Goal: Task Accomplishment & Management: Complete application form

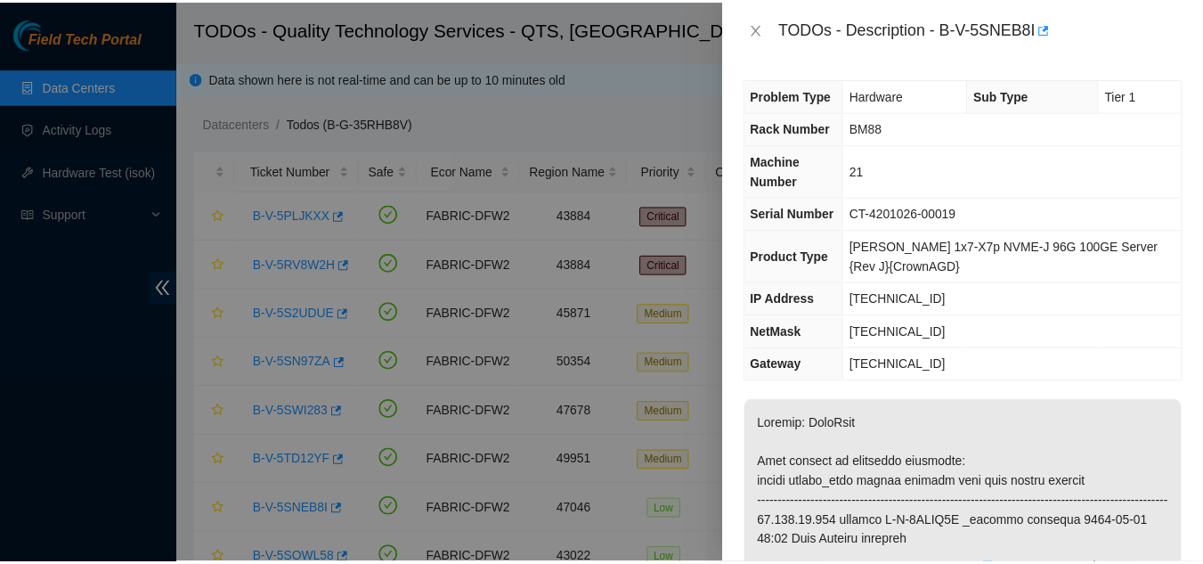
scroll to position [88, 0]
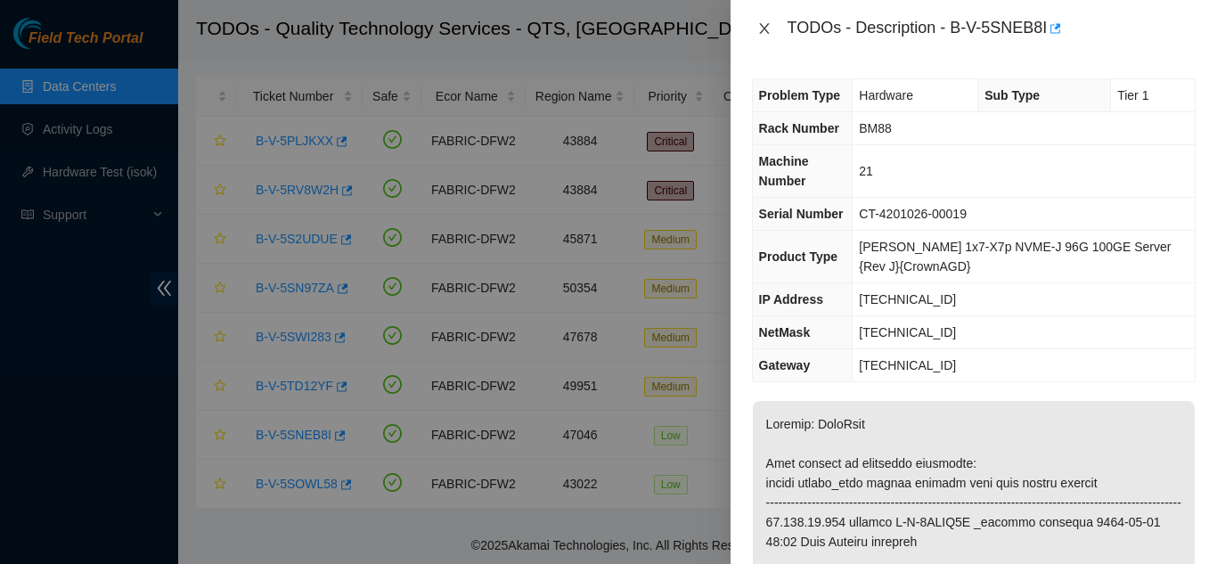
click at [769, 25] on icon "close" at bounding box center [764, 28] width 14 height 14
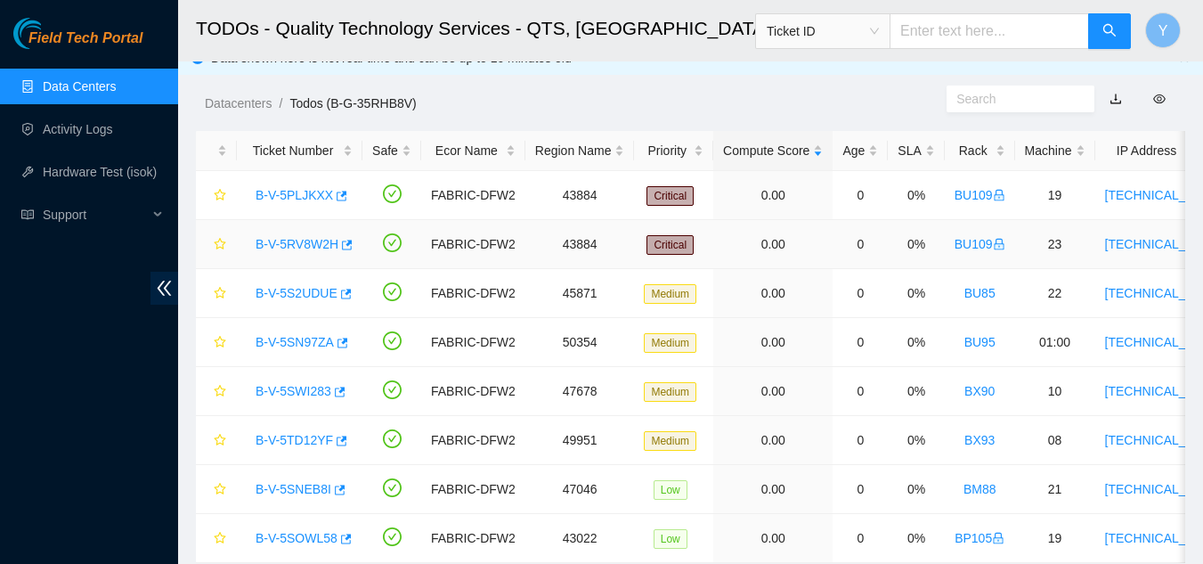
scroll to position [0, 0]
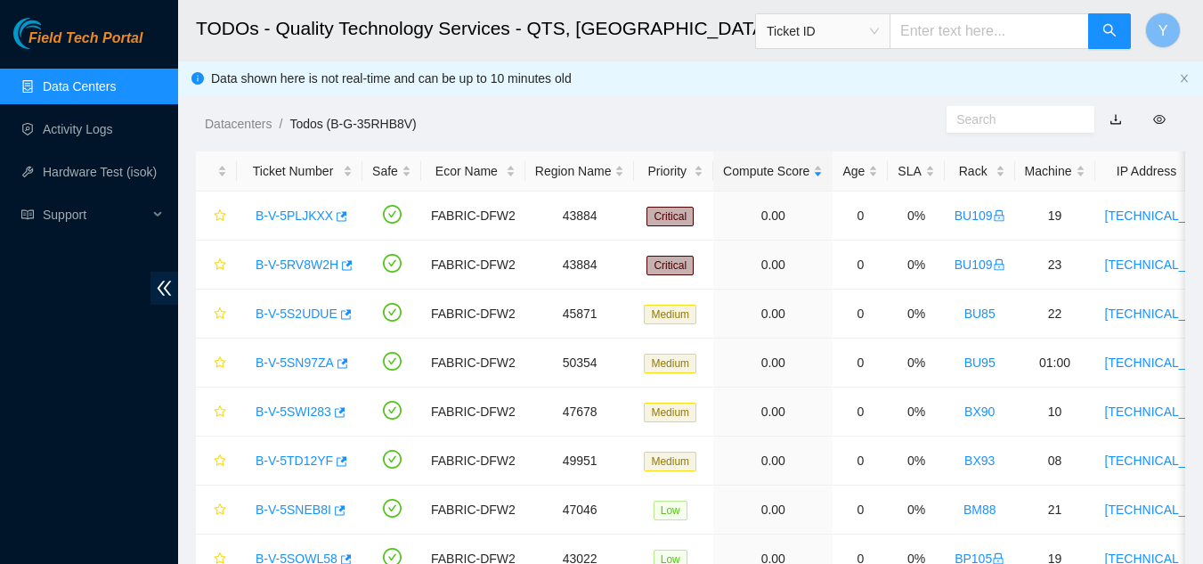
click at [82, 84] on link "Data Centers" at bounding box center [79, 86] width 73 height 14
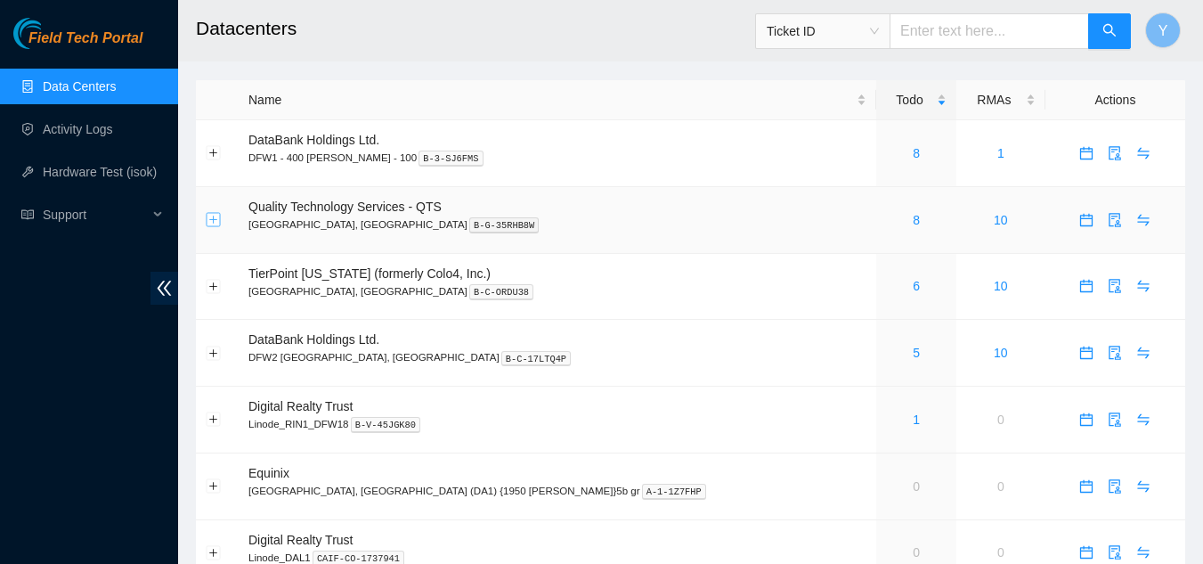
click at [216, 220] on button "Expand row" at bounding box center [214, 220] width 14 height 14
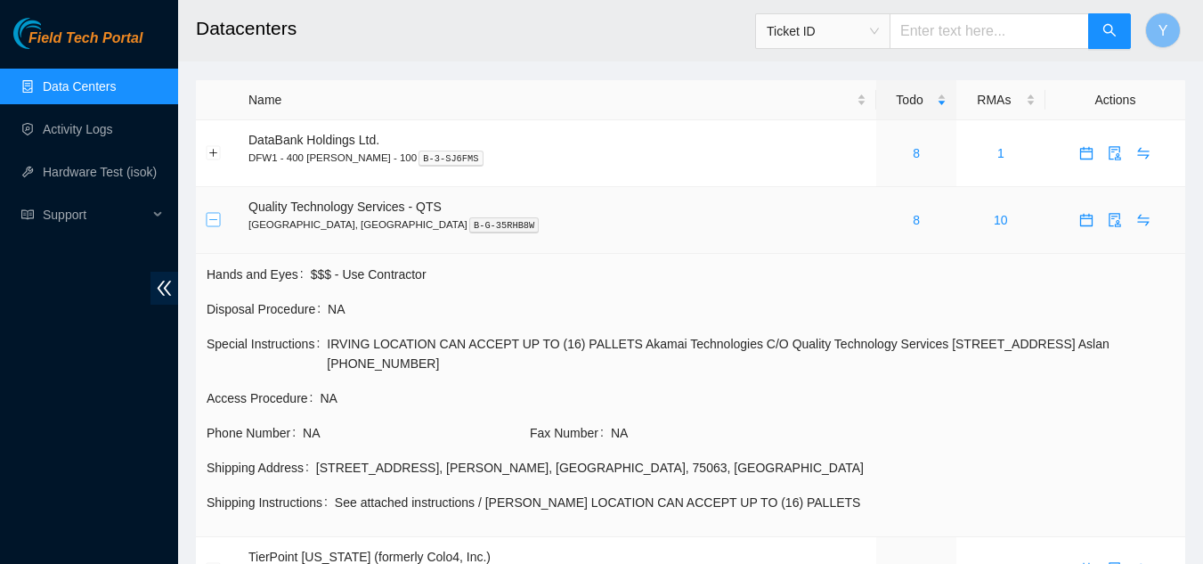
click at [211, 222] on button "Collapse row" at bounding box center [214, 220] width 14 height 14
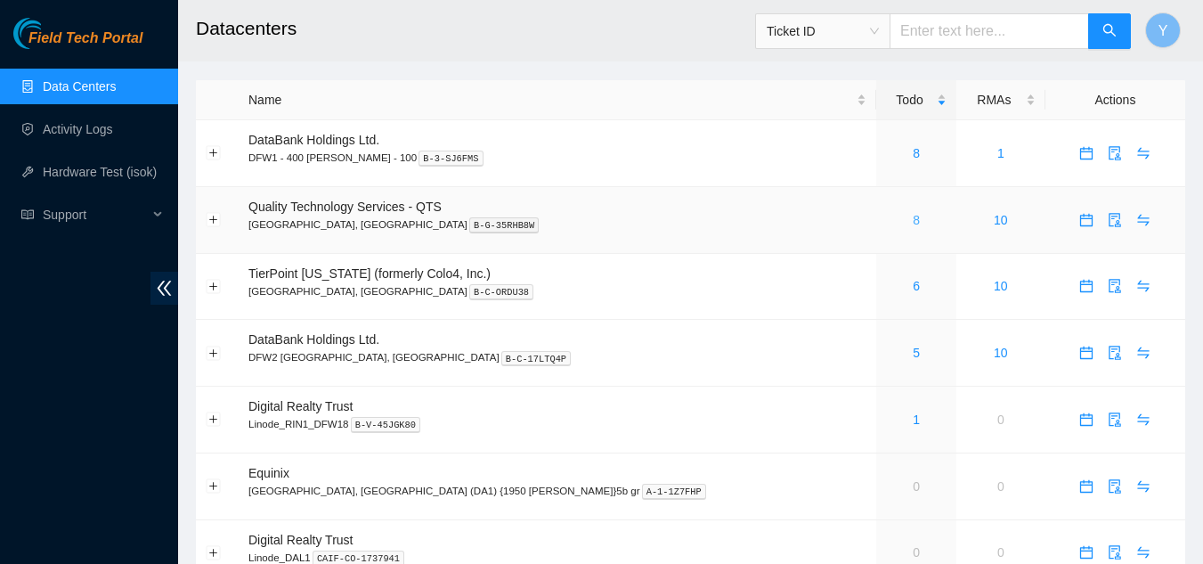
click at [913, 224] on link "8" at bounding box center [916, 220] width 7 height 14
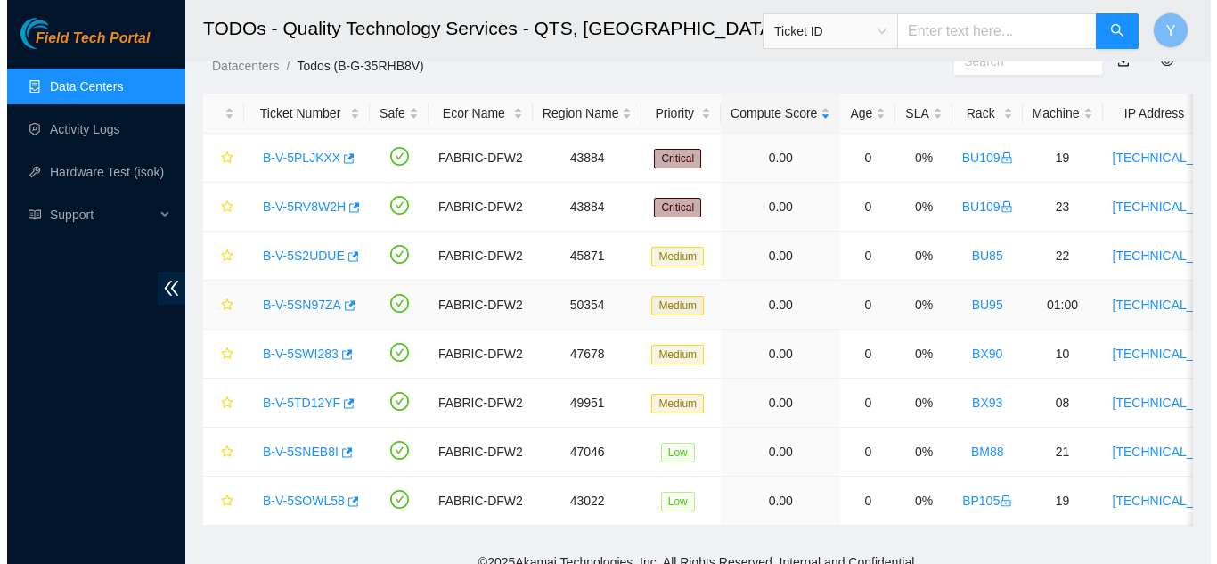
scroll to position [88, 0]
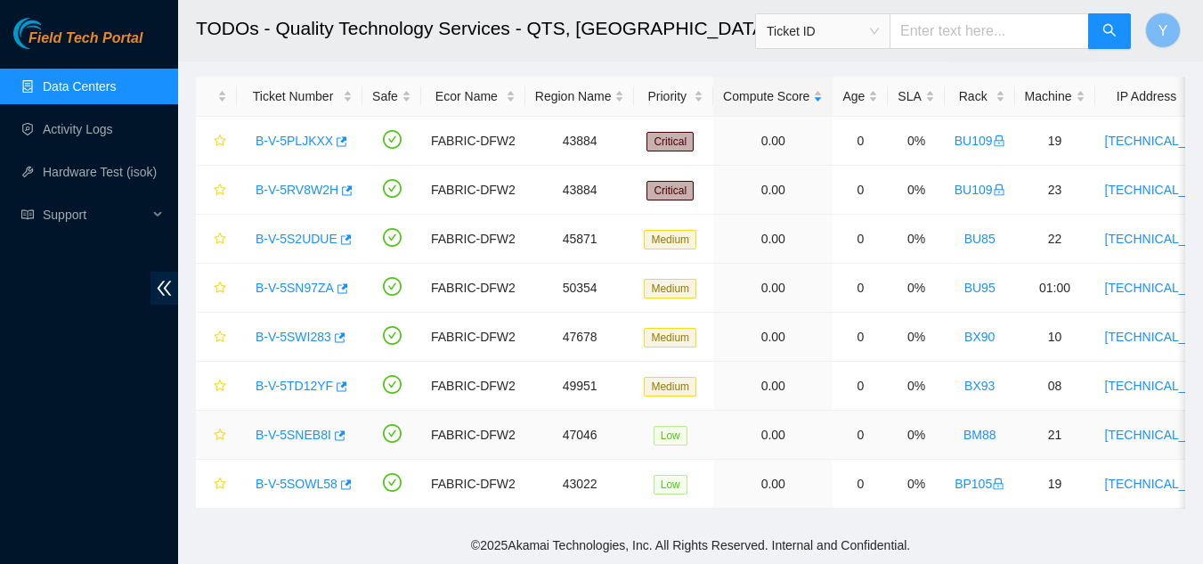
click at [301, 428] on link "B-V-5SNEB8I" at bounding box center [294, 435] width 76 height 14
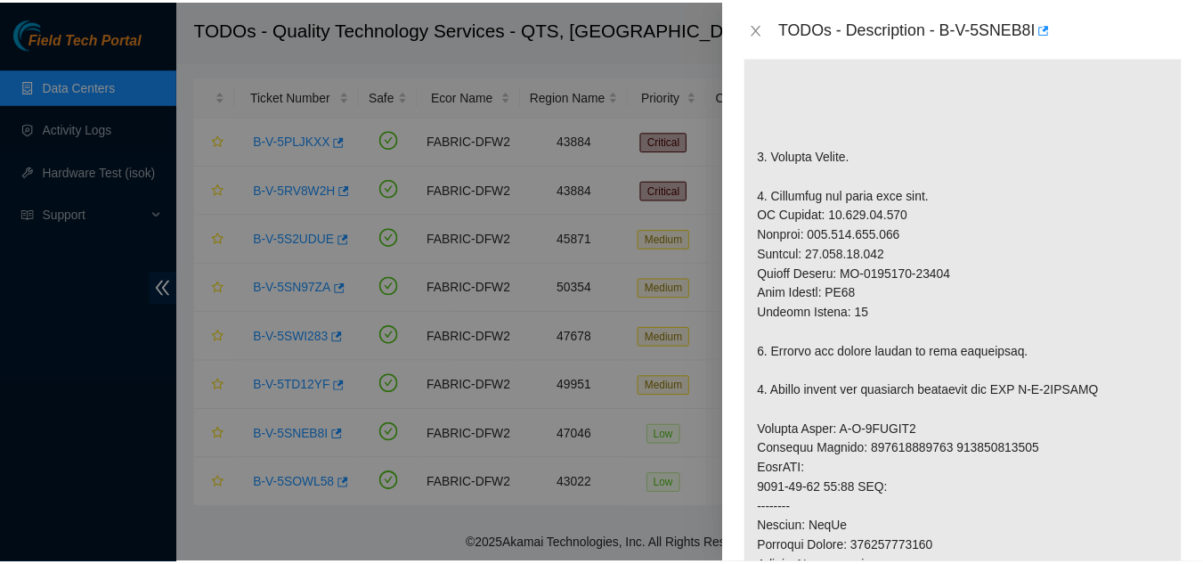
scroll to position [534, 0]
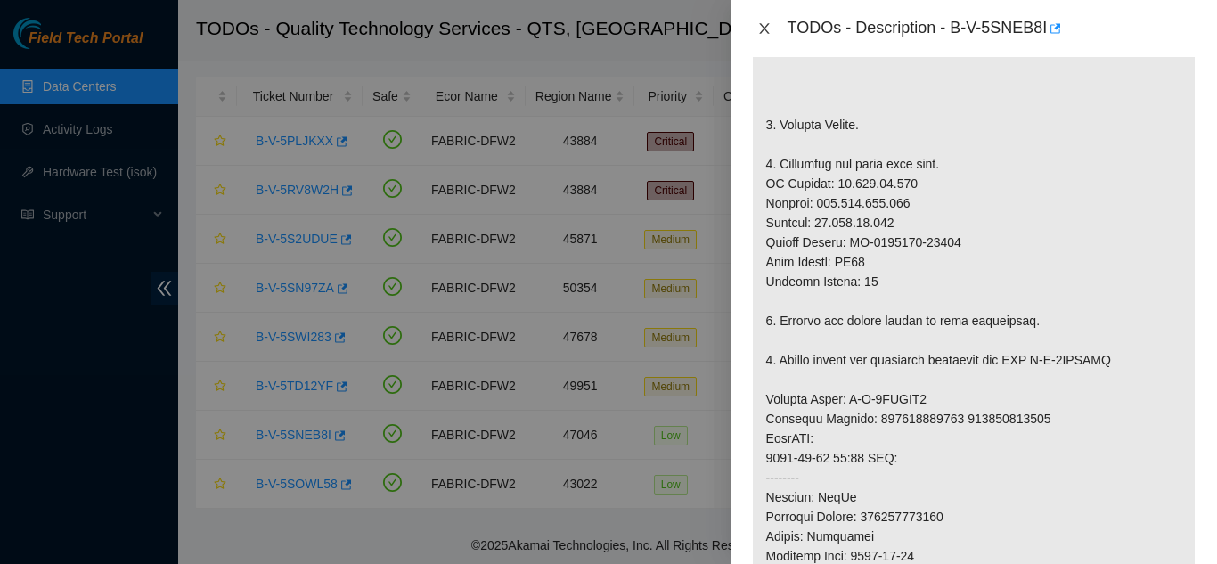
click at [755, 24] on button "Close" at bounding box center [764, 28] width 25 height 17
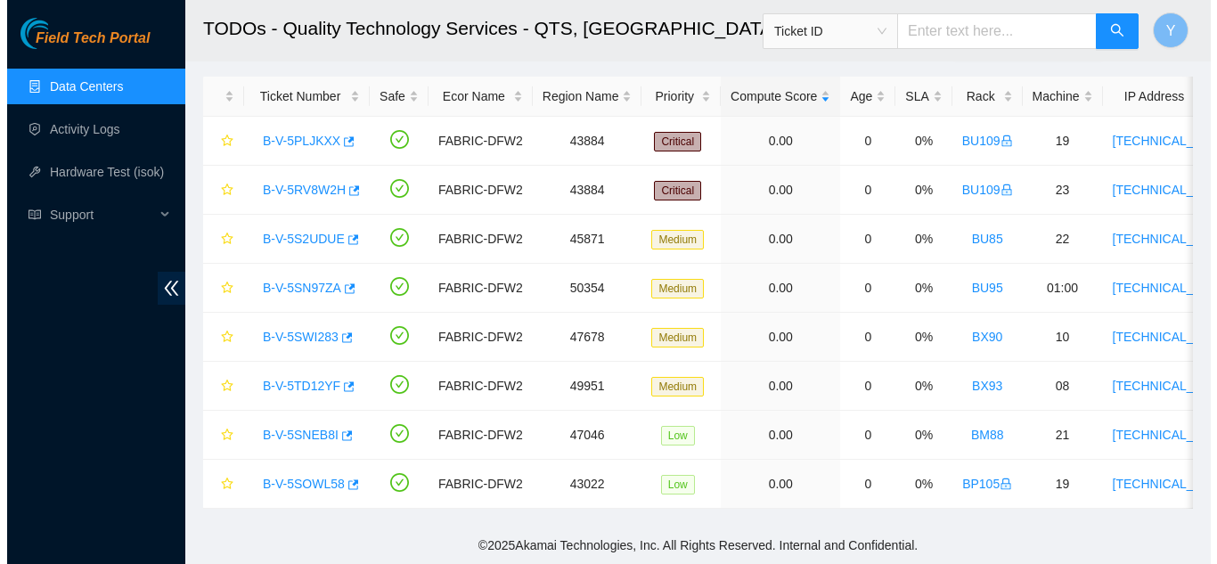
scroll to position [521, 0]
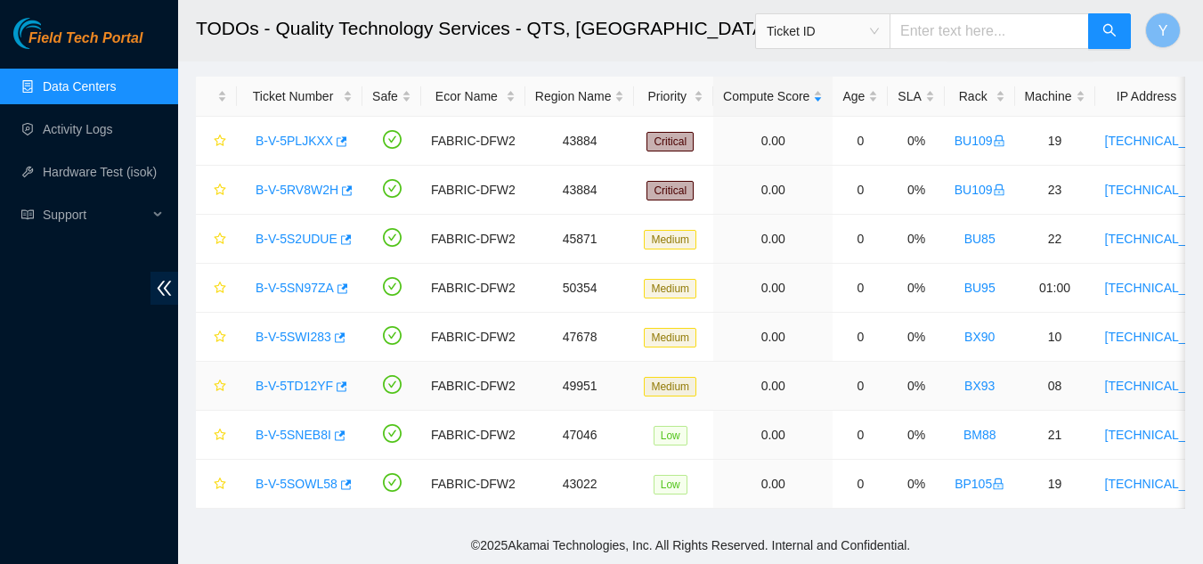
click at [302, 379] on link "B-V-5TD12YF" at bounding box center [294, 386] width 77 height 14
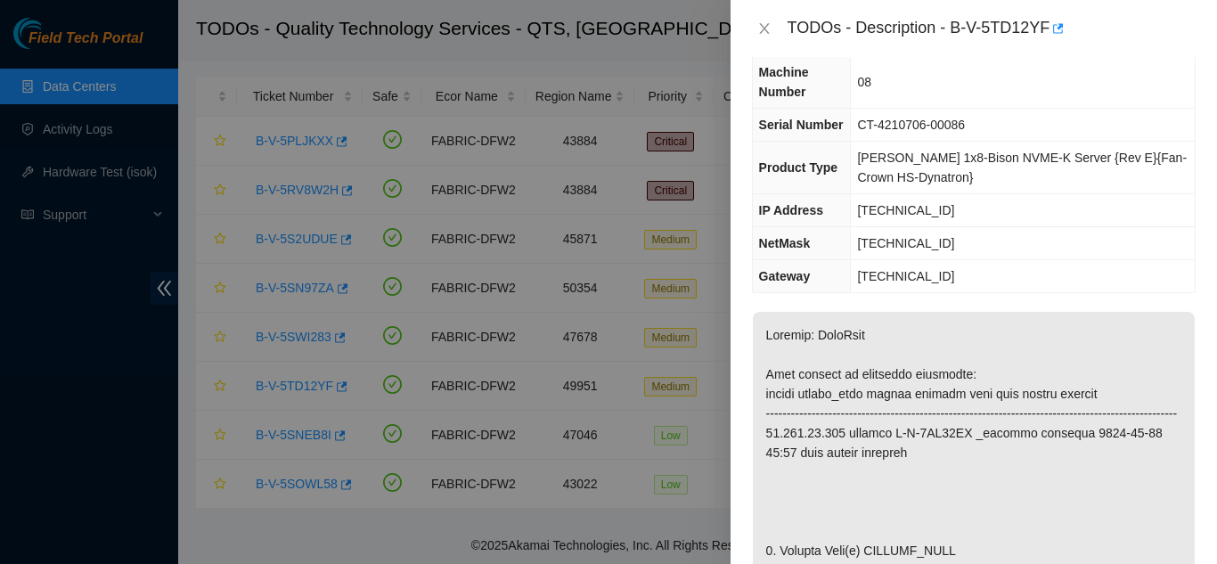
scroll to position [0, 0]
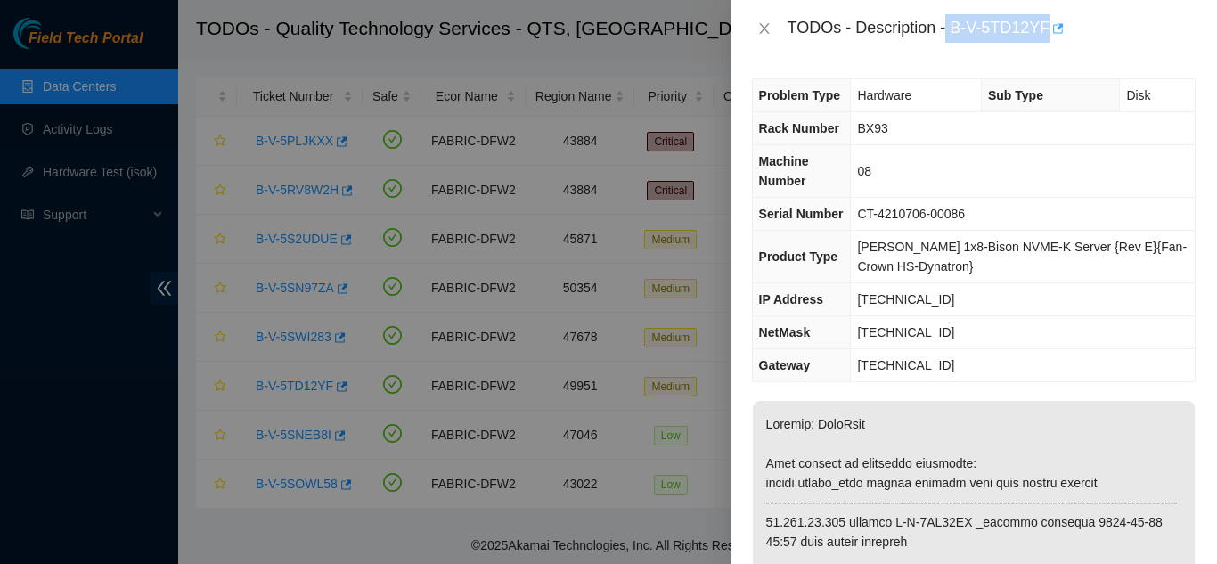
drag, startPoint x: 944, startPoint y: 28, endPoint x: 1051, endPoint y: 33, distance: 107.0
click at [1051, 33] on div "TODOs - Description - B-V-5TD12YF" at bounding box center [991, 28] width 408 height 29
copy div "B-V-5TD12YF"
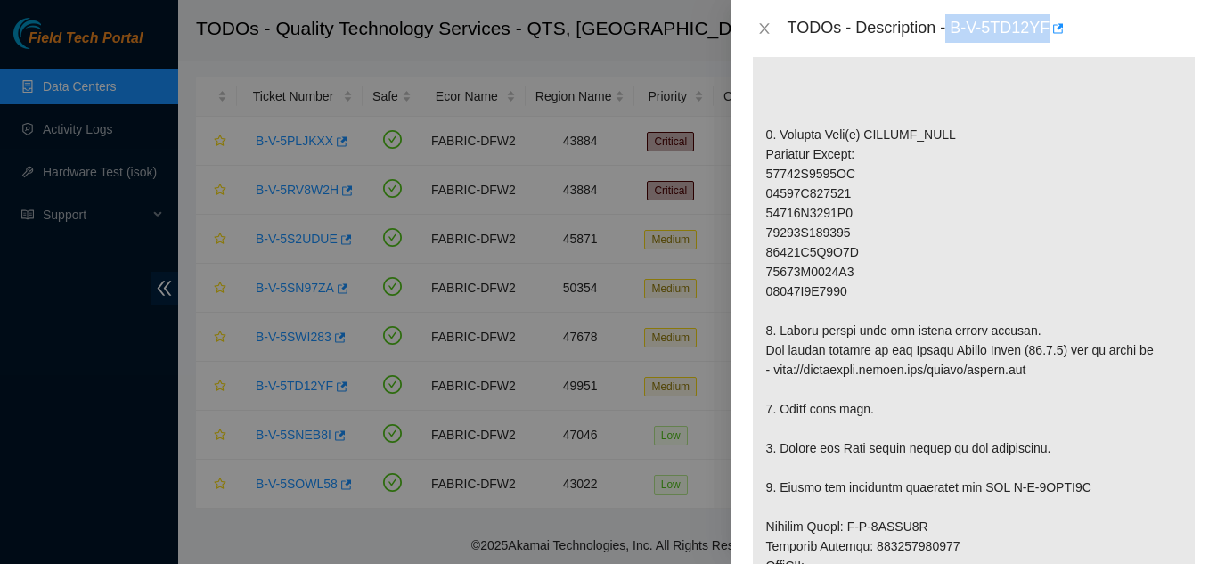
scroll to position [534, 0]
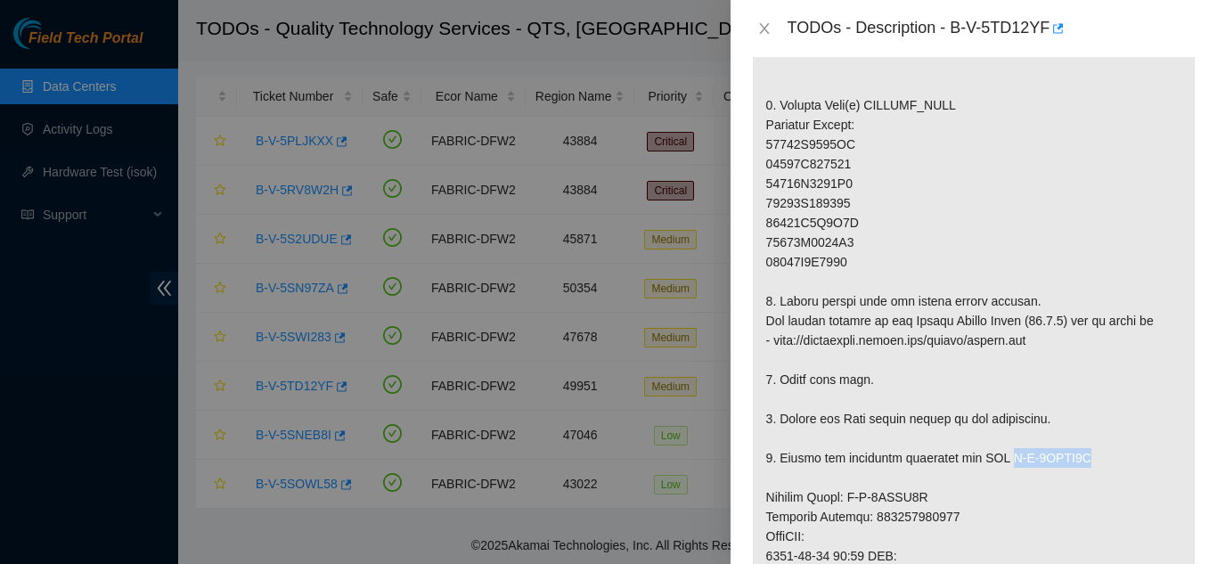
drag, startPoint x: 1007, startPoint y: 477, endPoint x: 1085, endPoint y: 482, distance: 77.7
click at [1082, 482] on p at bounding box center [974, 428] width 442 height 1124
copy p "B-V-5THRX0J"
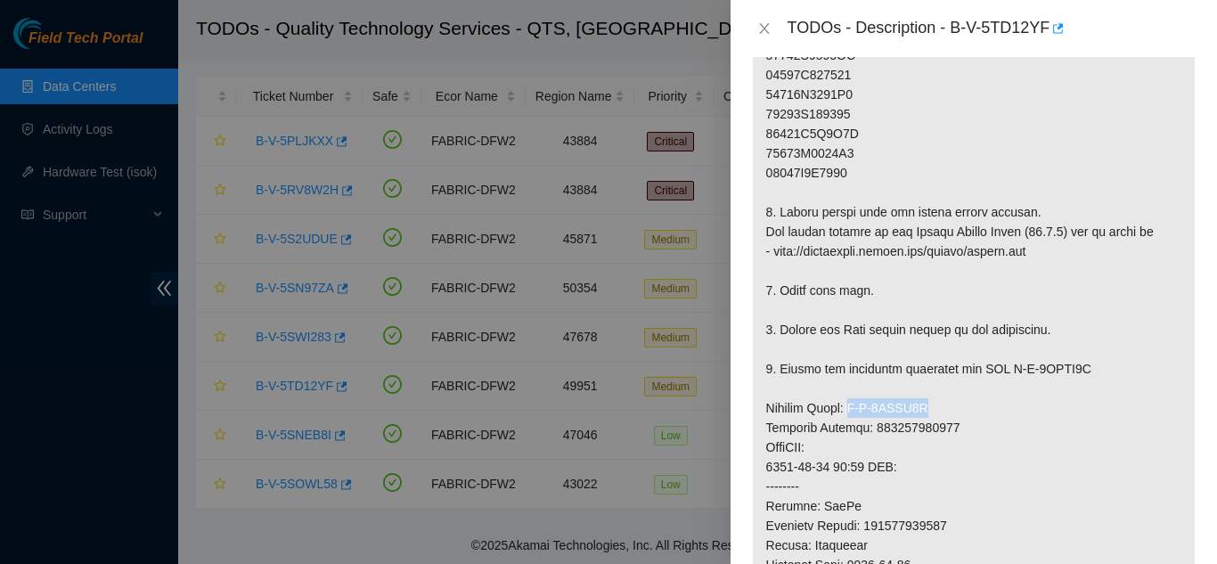
drag, startPoint x: 845, startPoint y: 424, endPoint x: 937, endPoint y: 424, distance: 91.7
click at [937, 424] on p at bounding box center [974, 339] width 442 height 1124
copy p "B-V-5THRX0A"
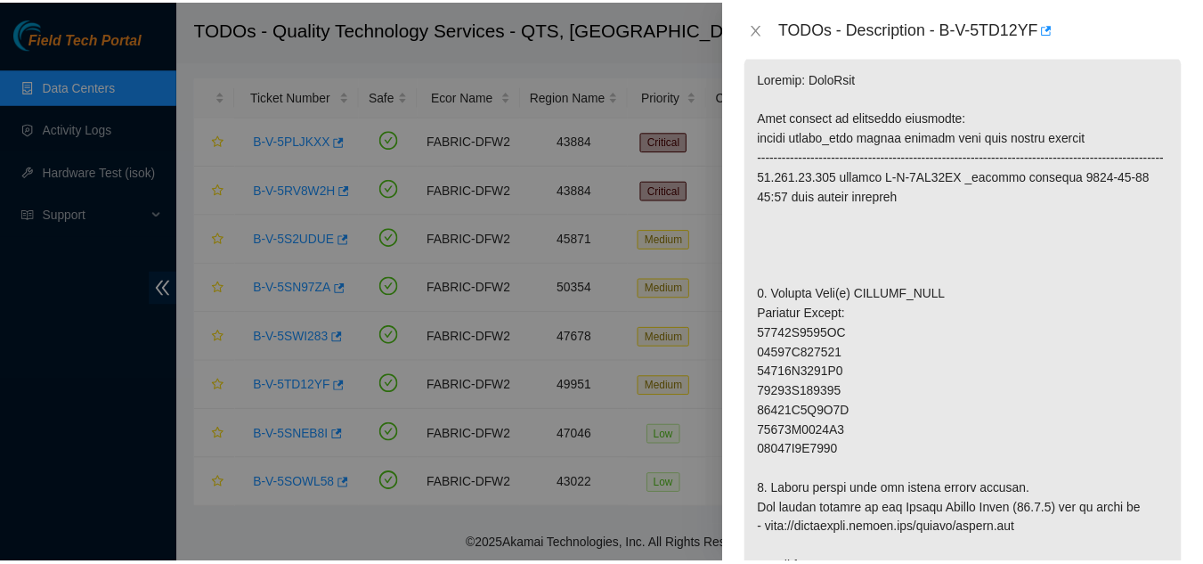
scroll to position [377, 0]
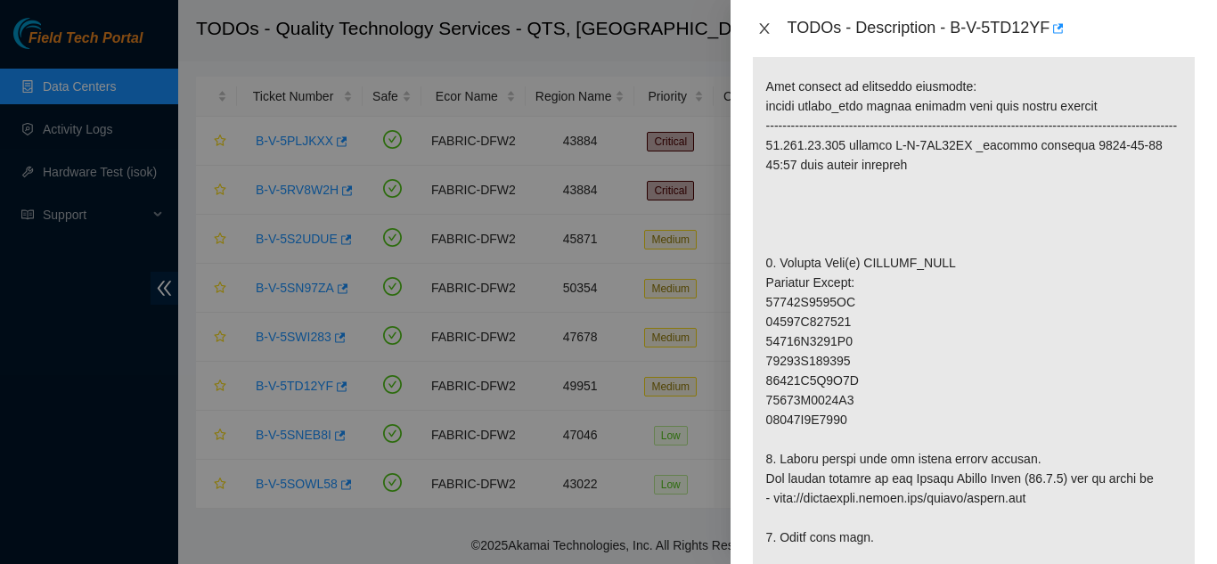
click at [763, 28] on icon "close" at bounding box center [764, 28] width 10 height 11
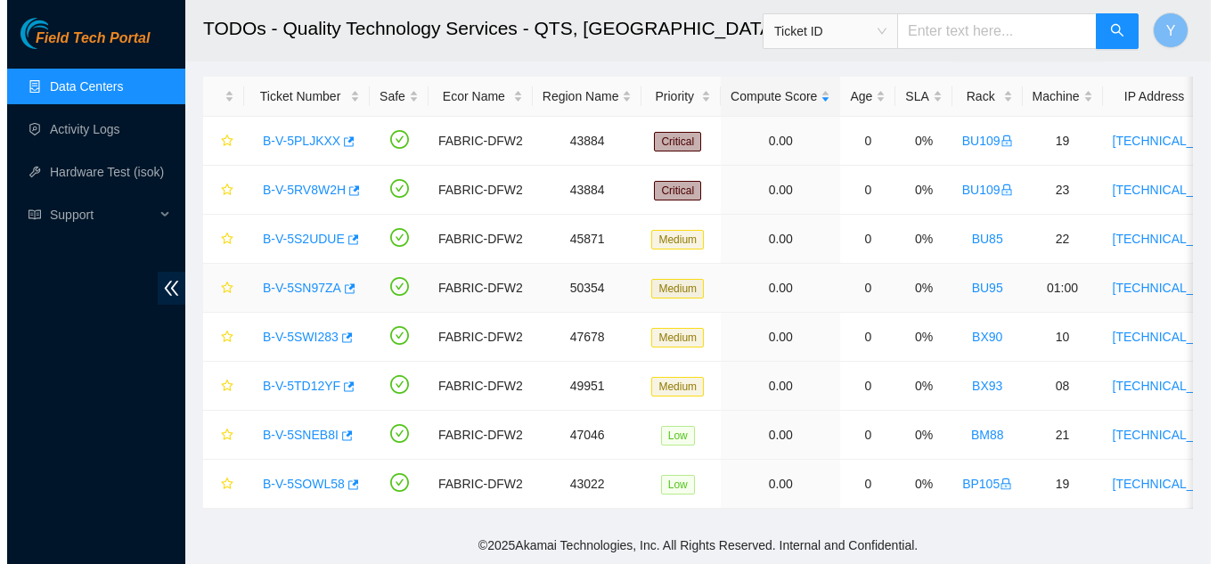
scroll to position [363, 0]
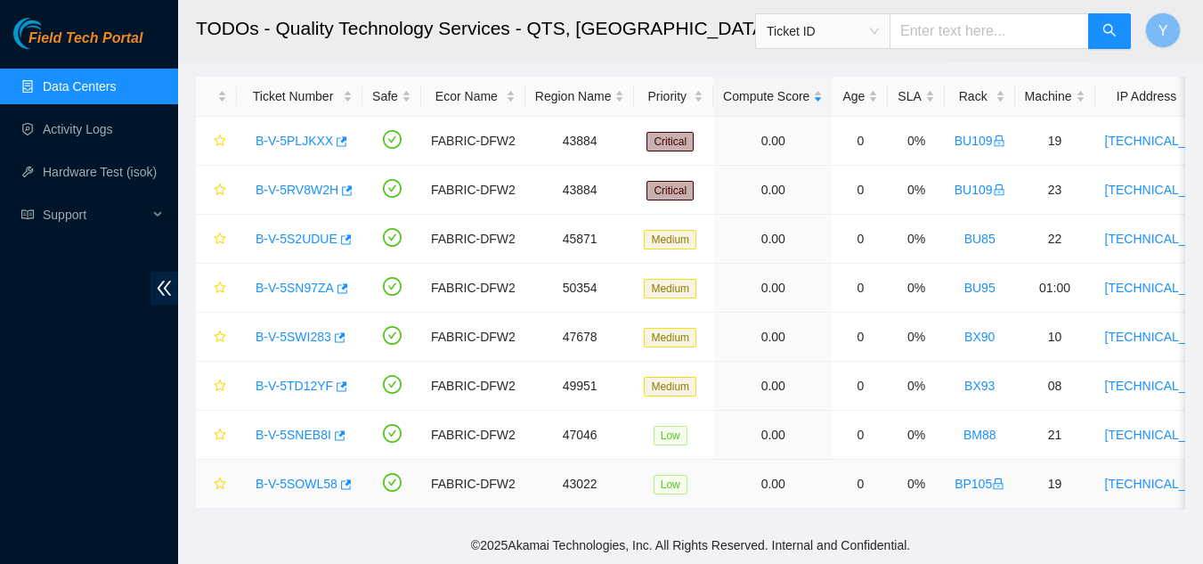
click at [298, 477] on link "B-V-5SOWL58" at bounding box center [297, 484] width 82 height 14
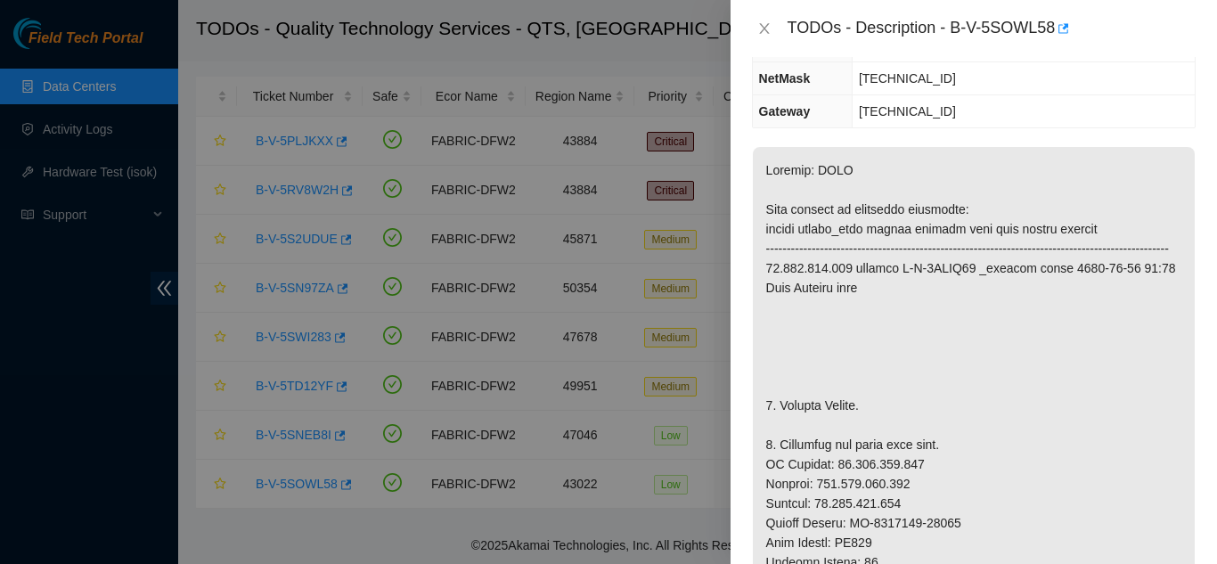
scroll to position [199, 0]
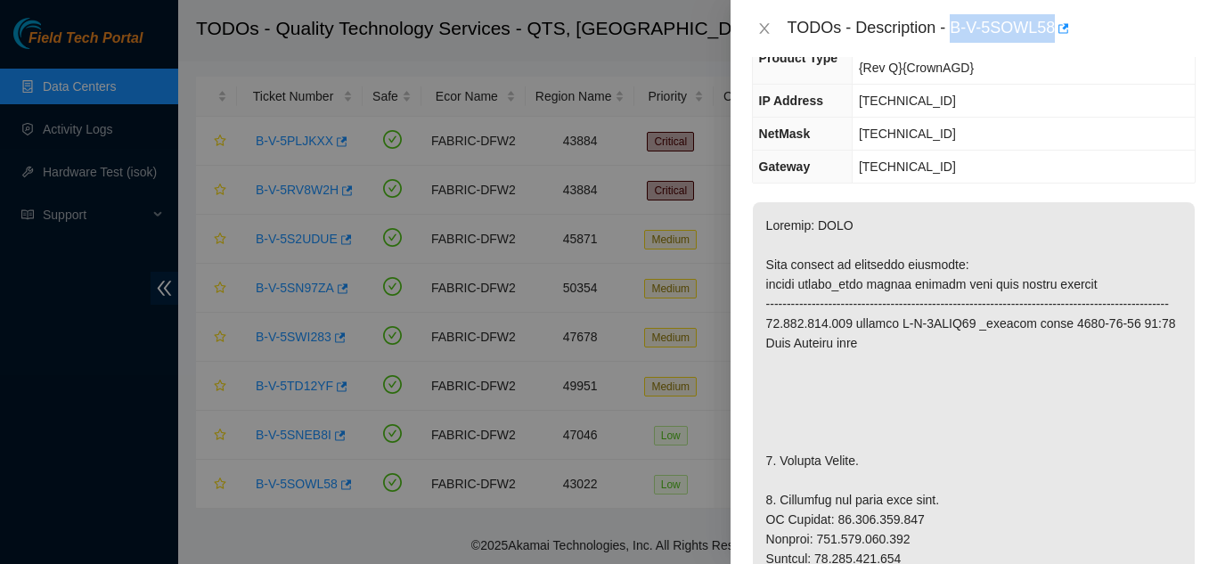
drag, startPoint x: 952, startPoint y: 28, endPoint x: 1053, endPoint y: 20, distance: 100.9
click at [1053, 20] on div "TODOs - Description - B-V-5SOWL58" at bounding box center [991, 28] width 408 height 29
copy div "B-V-5SOWL58"
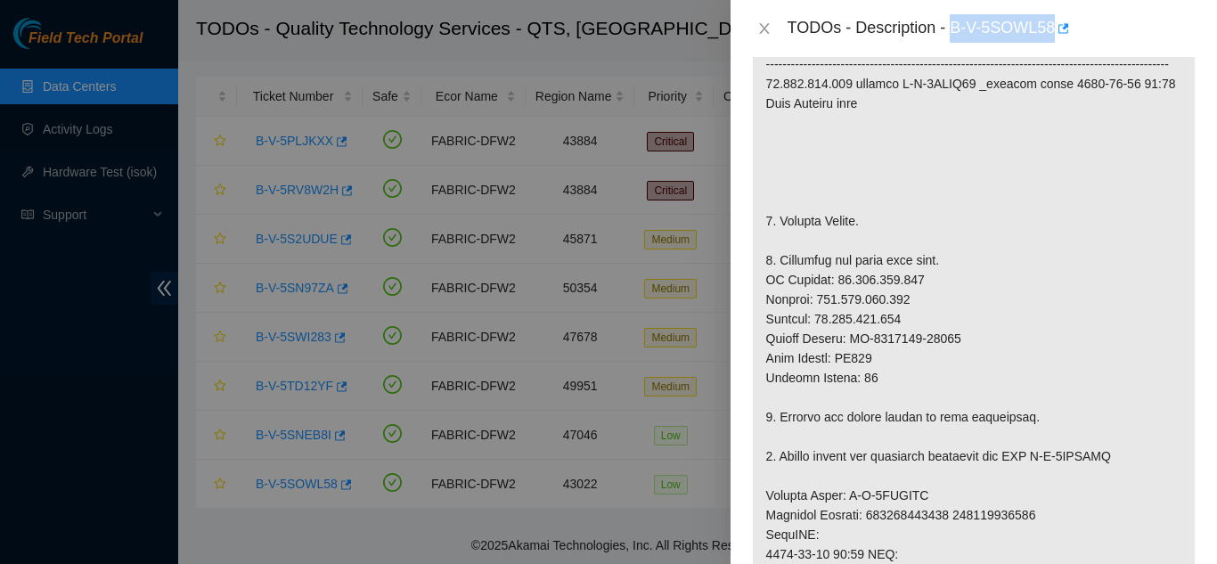
scroll to position [466, 0]
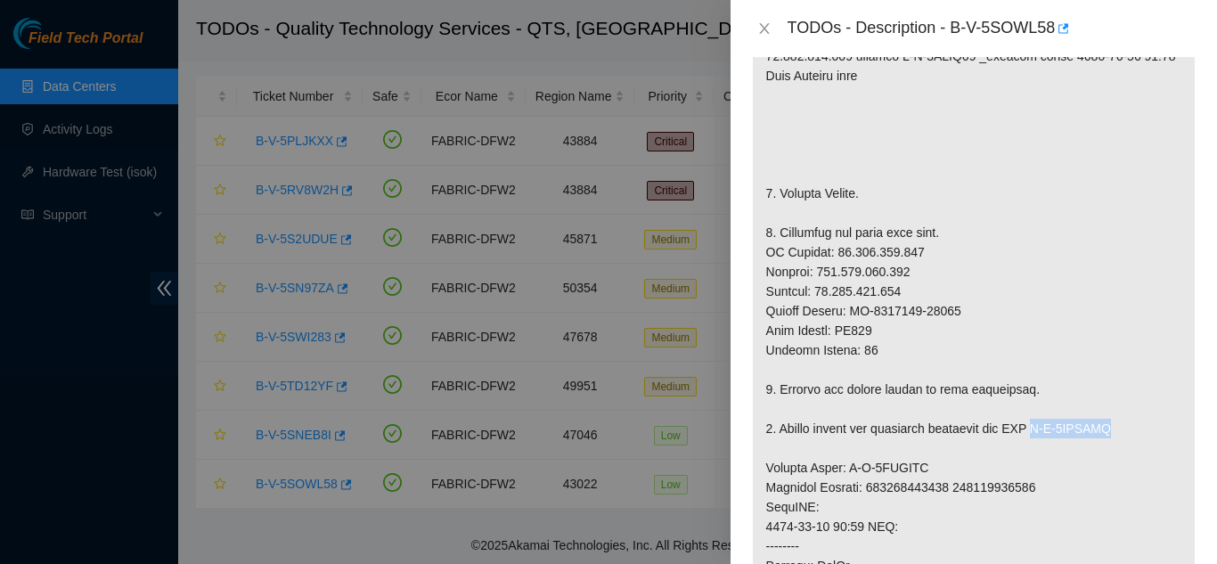
drag, startPoint x: 1040, startPoint y: 450, endPoint x: 1123, endPoint y: 455, distance: 83.9
click at [1123, 455] on p at bounding box center [974, 467] width 442 height 1065
copy p "B-V-5SXAMPM"
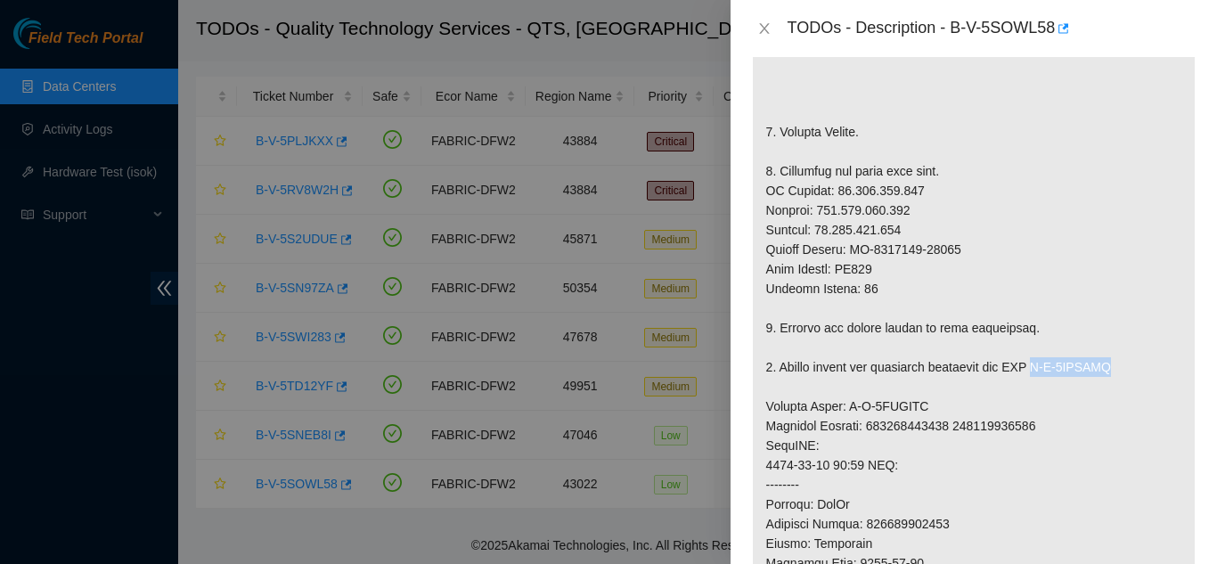
scroll to position [555, 0]
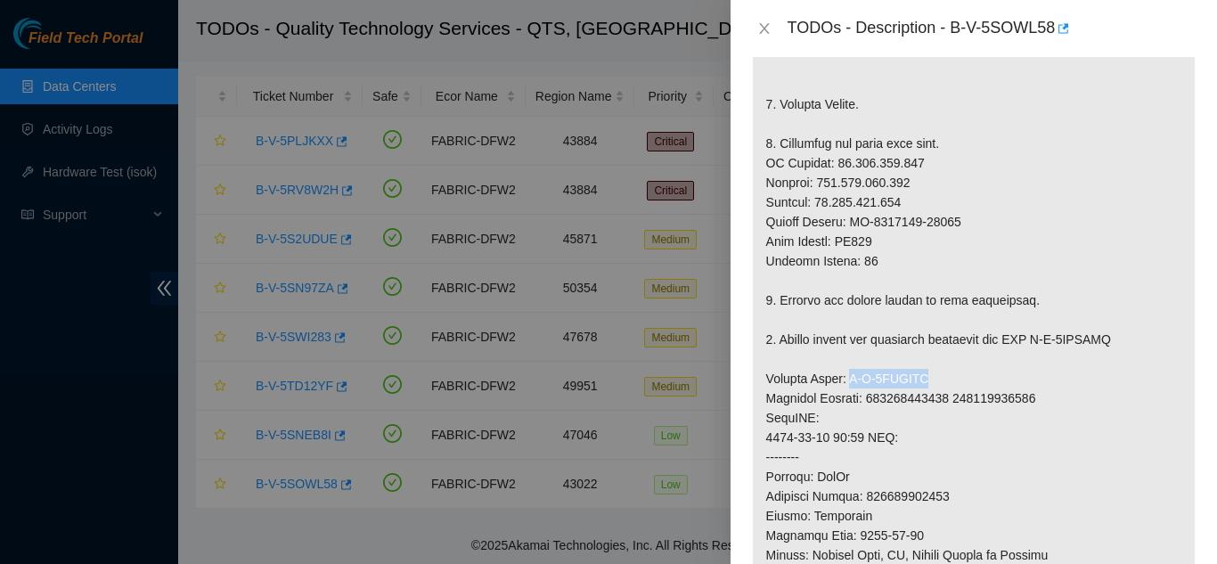
drag, startPoint x: 846, startPoint y: 398, endPoint x: 932, endPoint y: 404, distance: 85.7
click at [931, 404] on p at bounding box center [974, 378] width 442 height 1065
copy p "B-V-5SXAMPD"
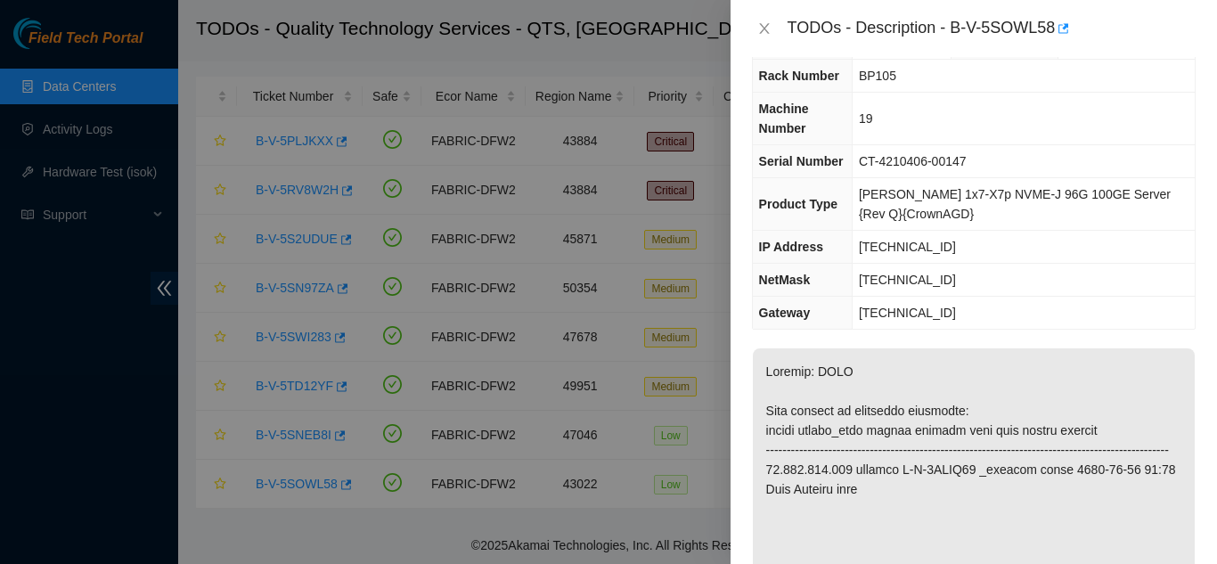
scroll to position [0, 0]
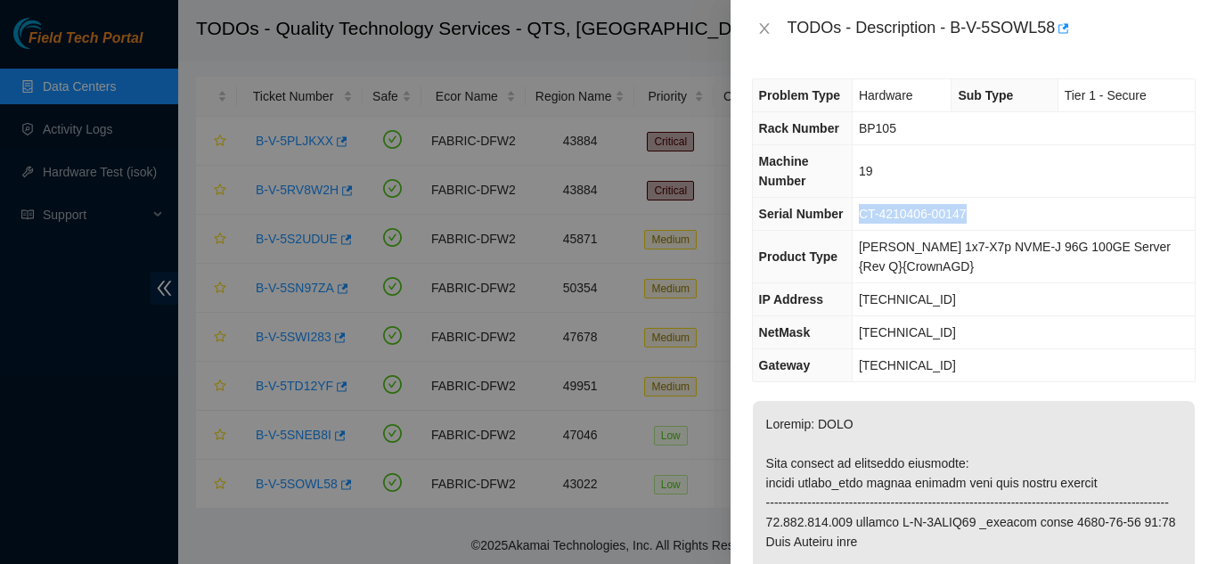
drag, startPoint x: 868, startPoint y: 214, endPoint x: 990, endPoint y: 213, distance: 122.0
click at [987, 212] on td "CT-4210406-00147" at bounding box center [1023, 214] width 343 height 33
copy span "CT-4210406-00147"
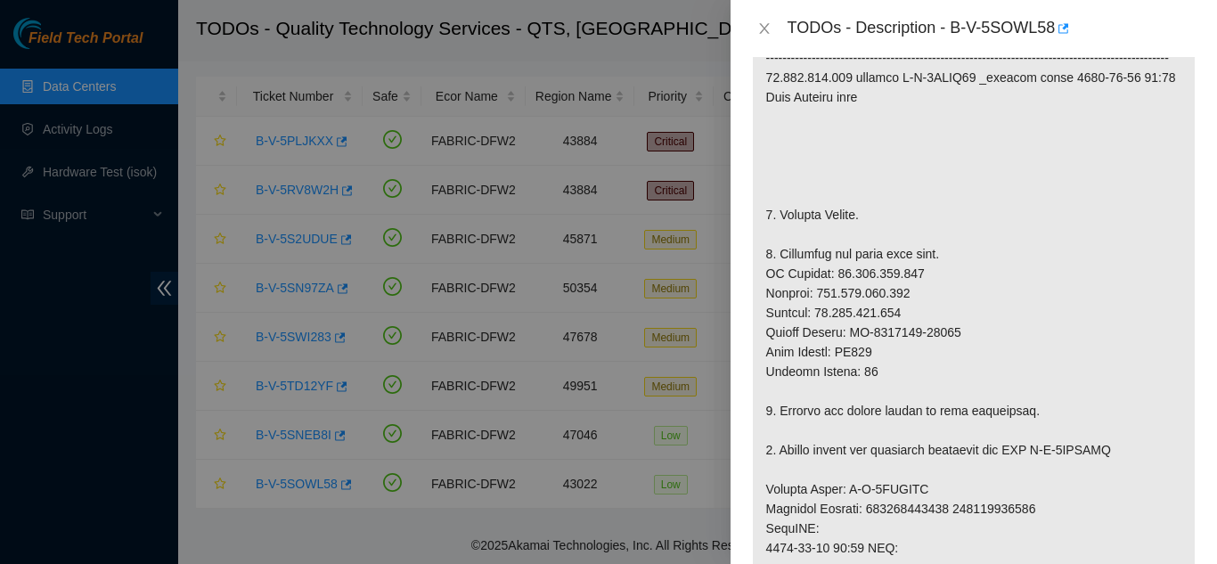
scroll to position [445, 0]
drag, startPoint x: 851, startPoint y: 350, endPoint x: 968, endPoint y: 348, distance: 117.6
click at [966, 348] on p at bounding box center [974, 487] width 442 height 1065
copy p "CT-4210405-00156"
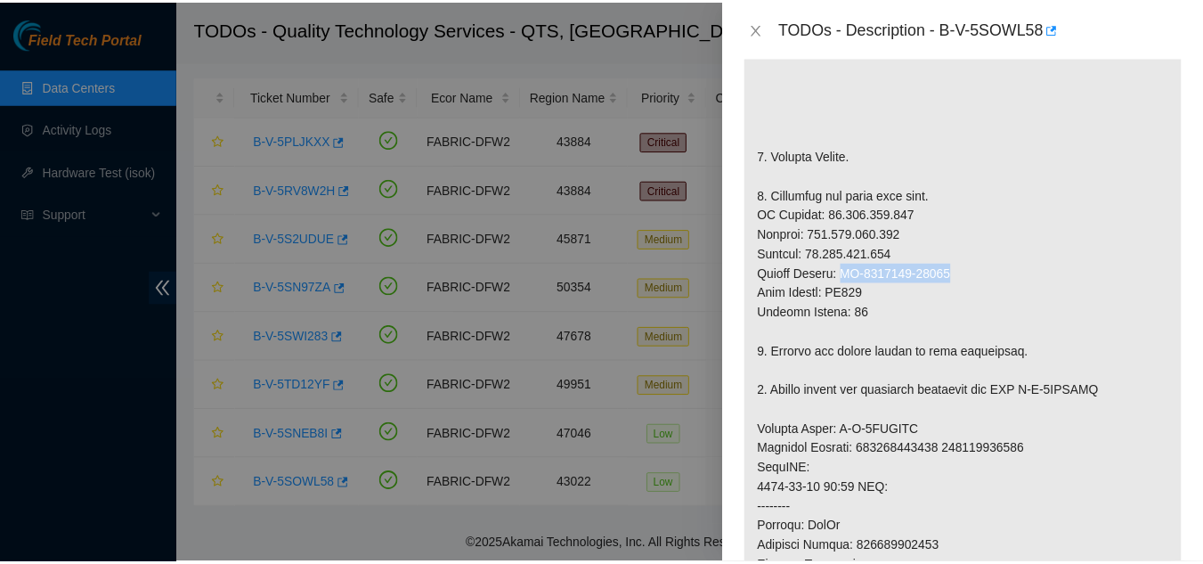
scroll to position [534, 0]
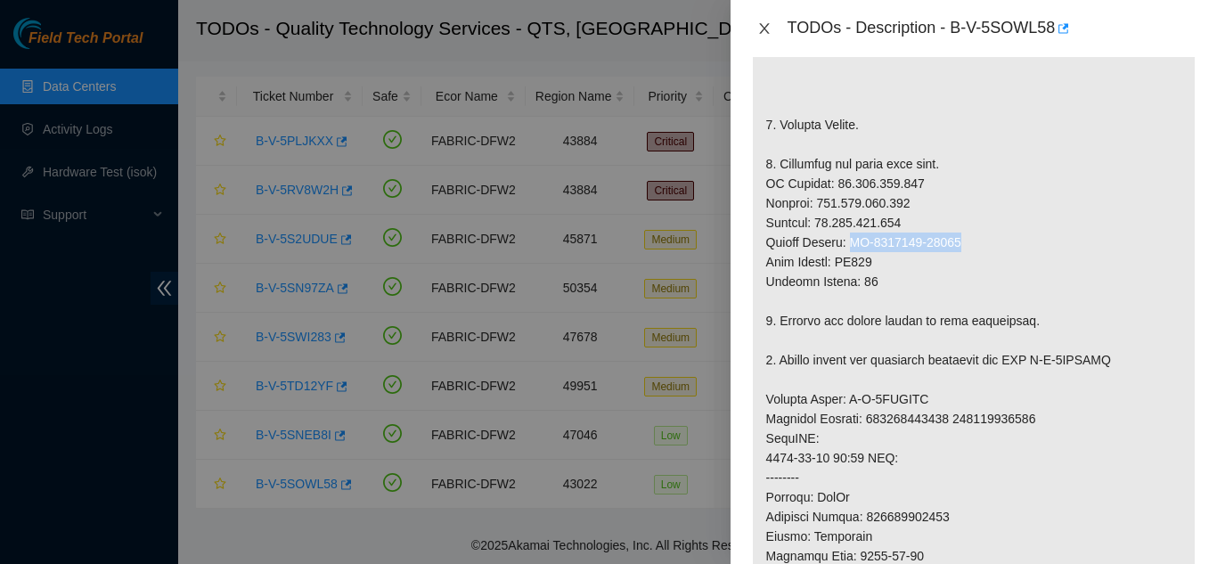
click at [765, 32] on icon "close" at bounding box center [764, 28] width 14 height 14
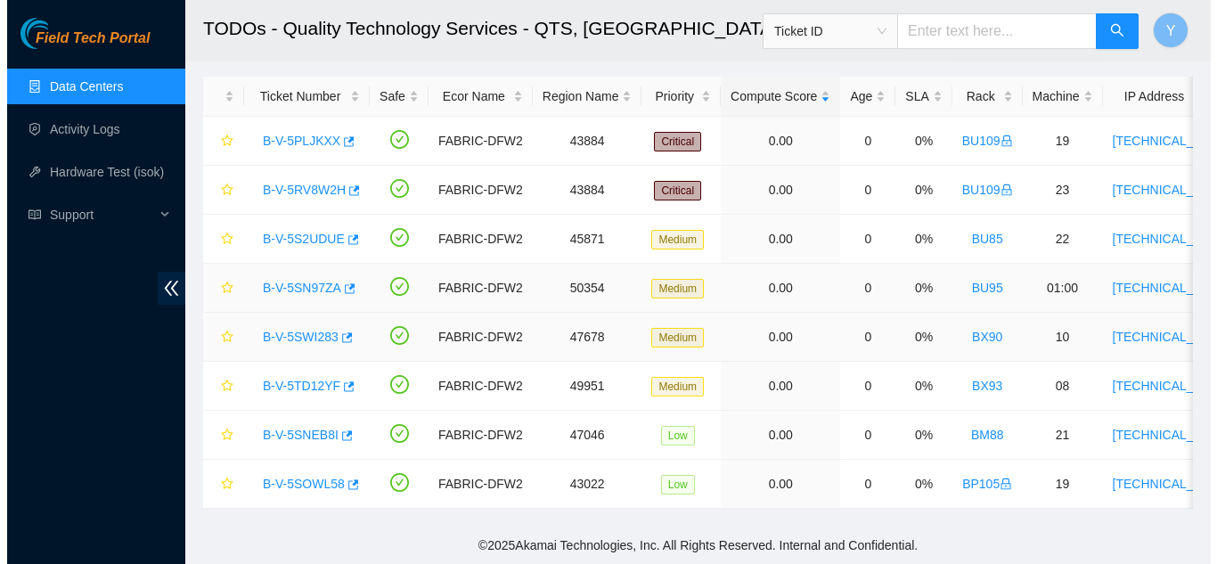
scroll to position [521, 0]
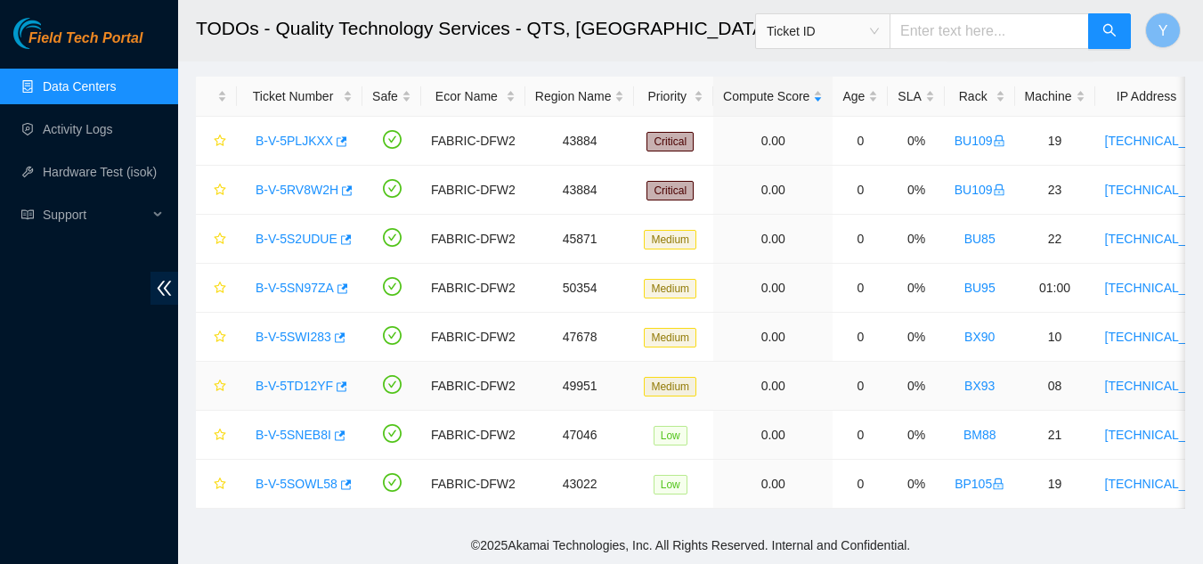
click at [302, 379] on link "B-V-5TD12YF" at bounding box center [294, 386] width 77 height 14
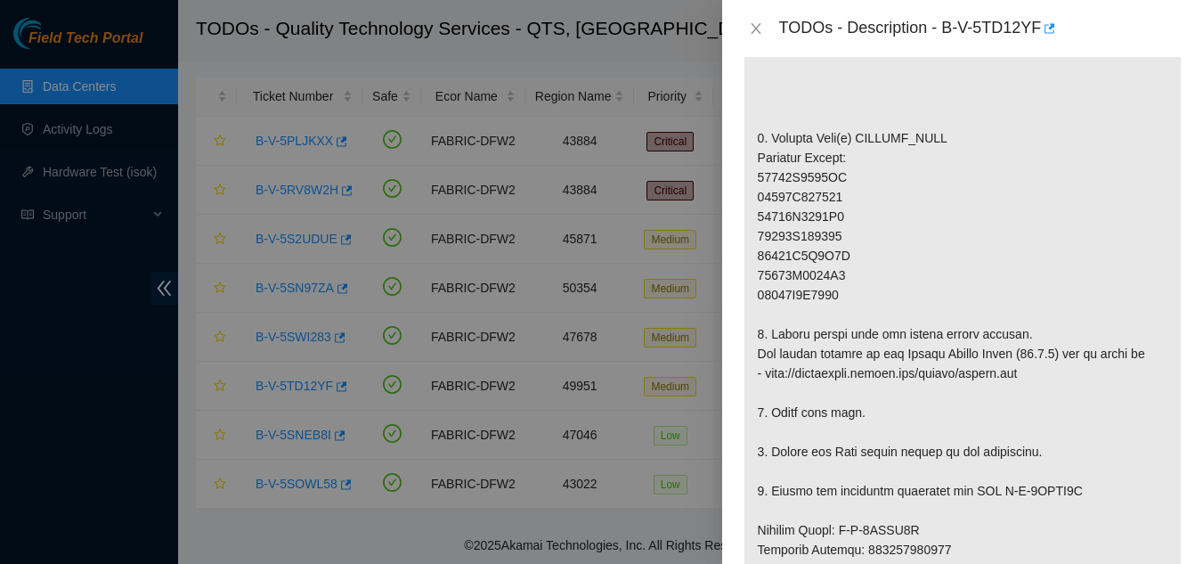
scroll to position [534, 0]
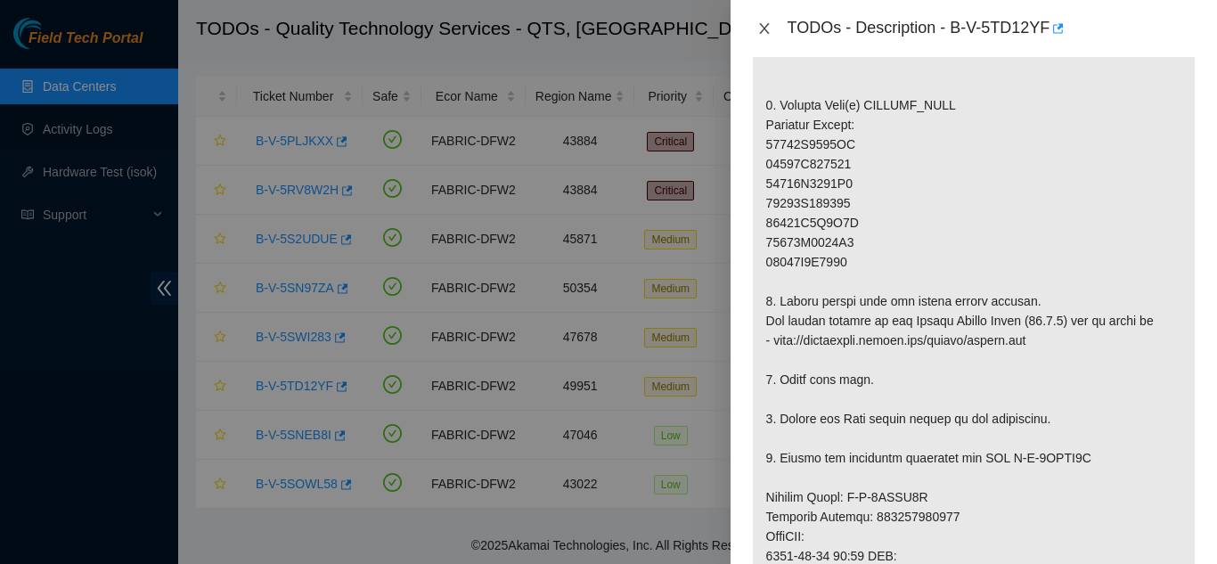
click at [763, 27] on icon "close" at bounding box center [764, 28] width 14 height 14
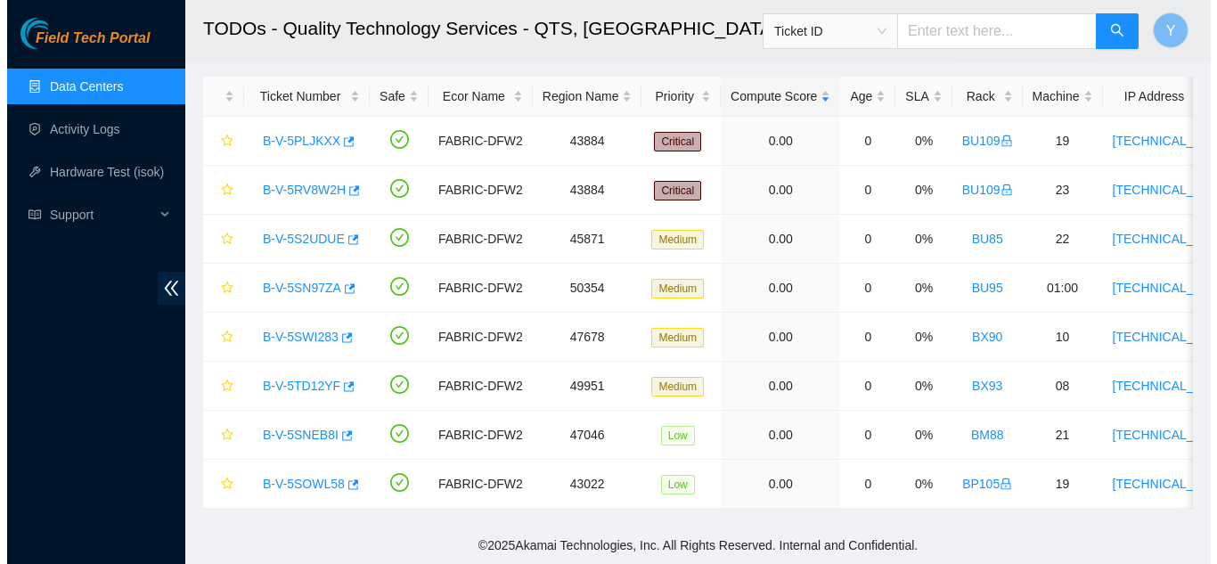
scroll to position [521, 0]
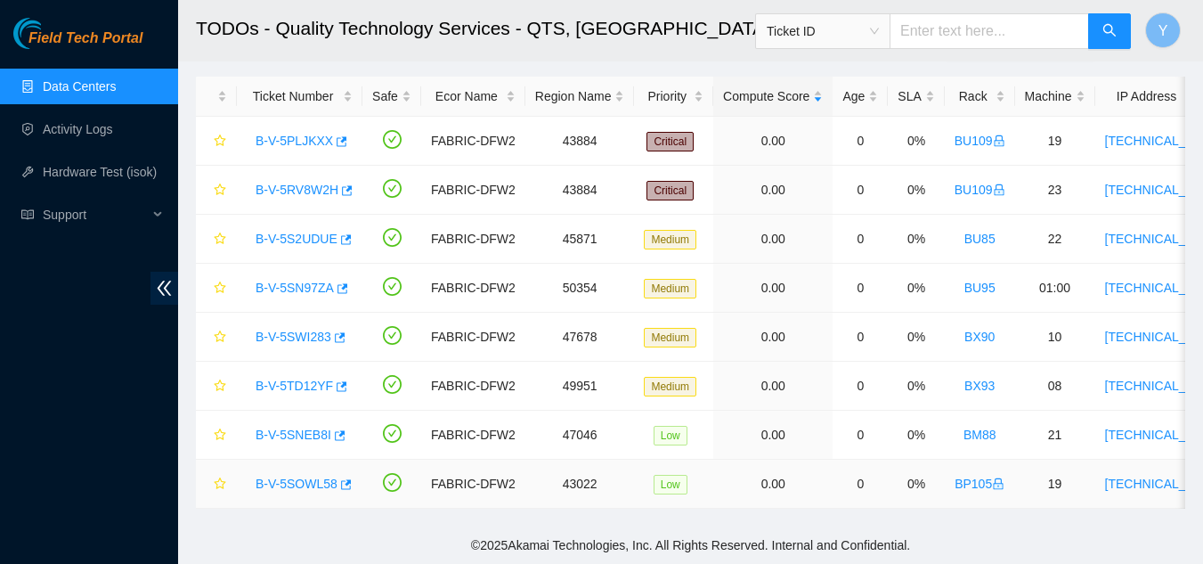
click at [298, 477] on link "B-V-5SOWL58" at bounding box center [297, 484] width 82 height 14
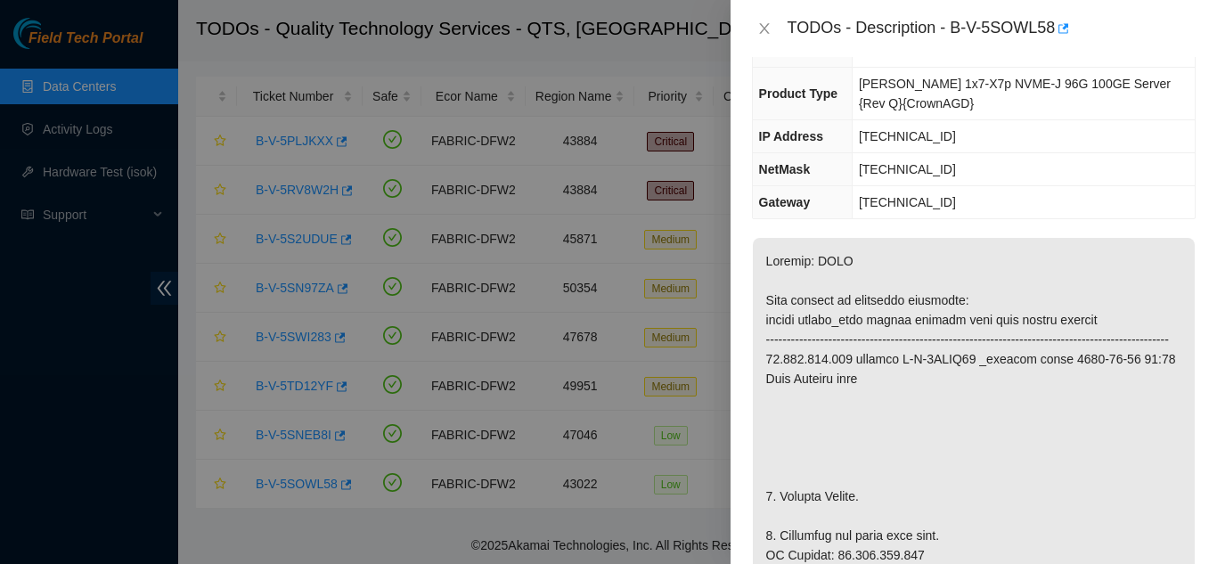
scroll to position [0, 0]
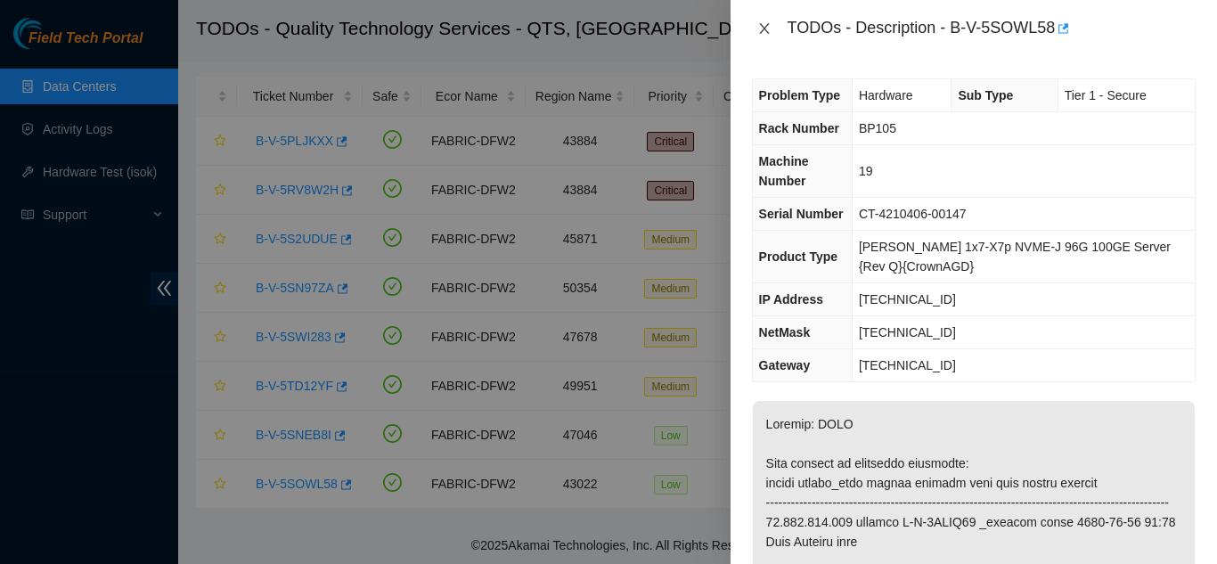
click at [761, 28] on icon "close" at bounding box center [764, 28] width 14 height 14
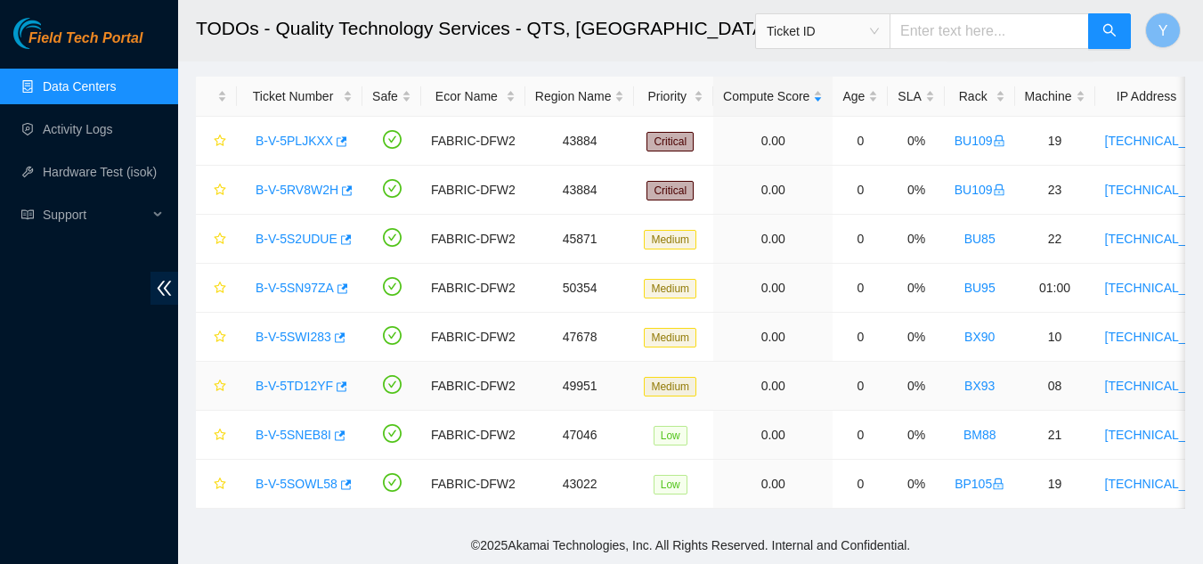
click at [295, 379] on link "B-V-5TD12YF" at bounding box center [294, 386] width 77 height 14
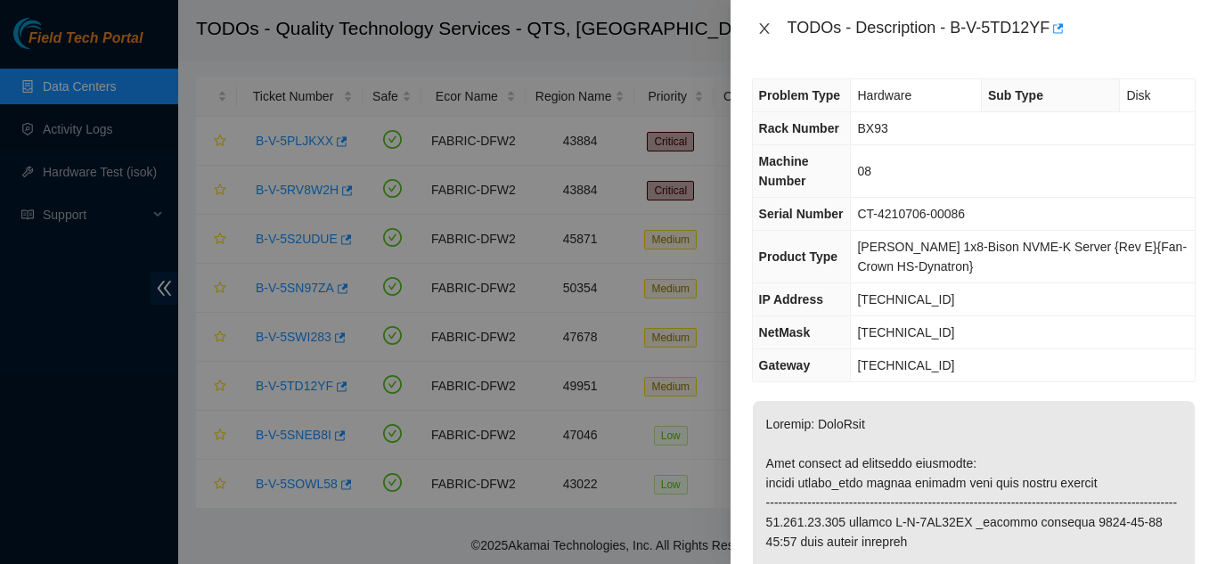
click at [765, 28] on icon "close" at bounding box center [764, 28] width 10 height 11
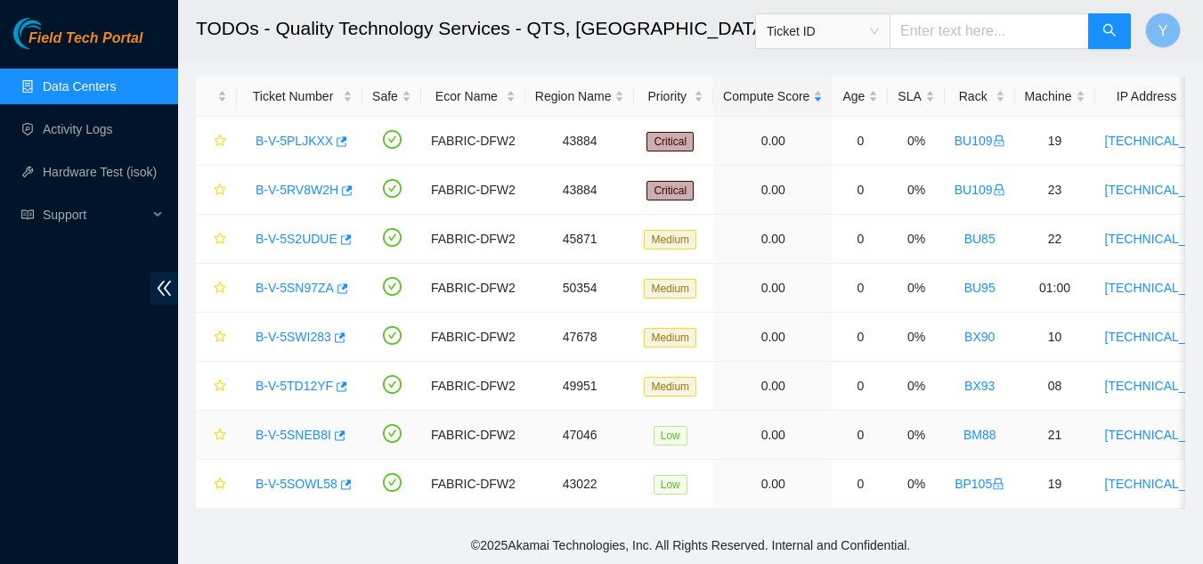
click at [293, 428] on link "B-V-5SNEB8I" at bounding box center [294, 435] width 76 height 14
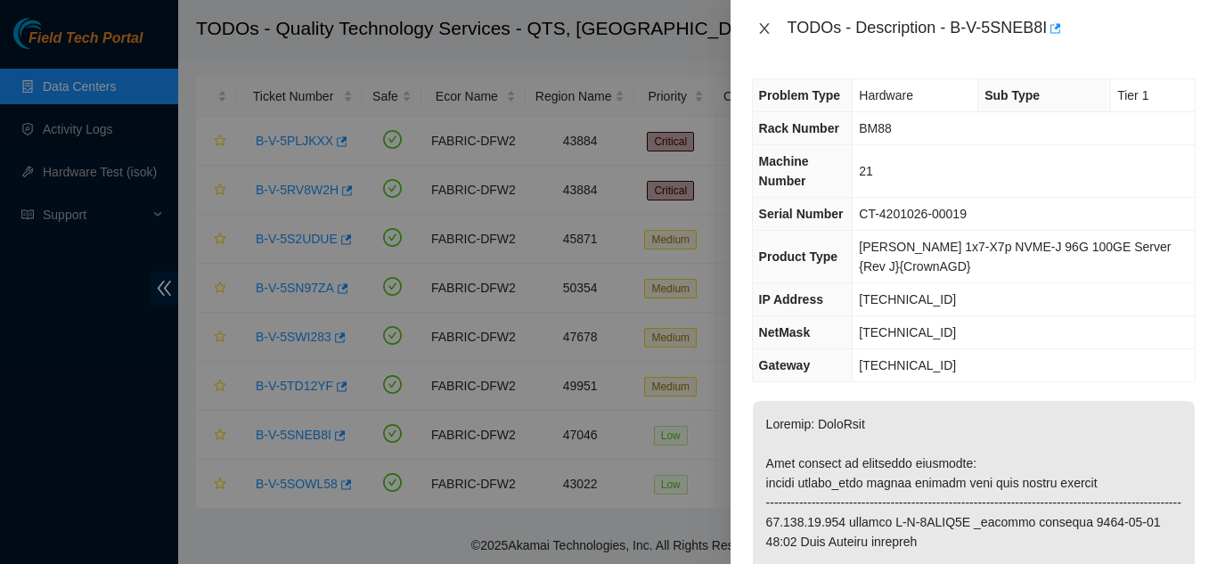
click at [768, 30] on icon "close" at bounding box center [764, 28] width 14 height 14
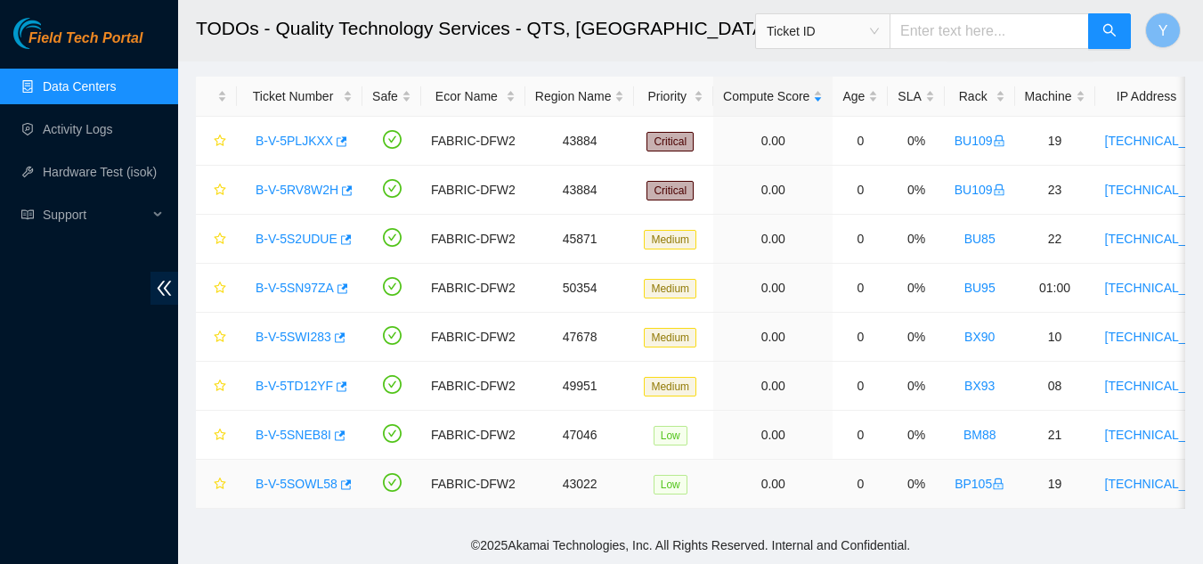
click at [285, 477] on link "B-V-5SOWL58" at bounding box center [297, 484] width 82 height 14
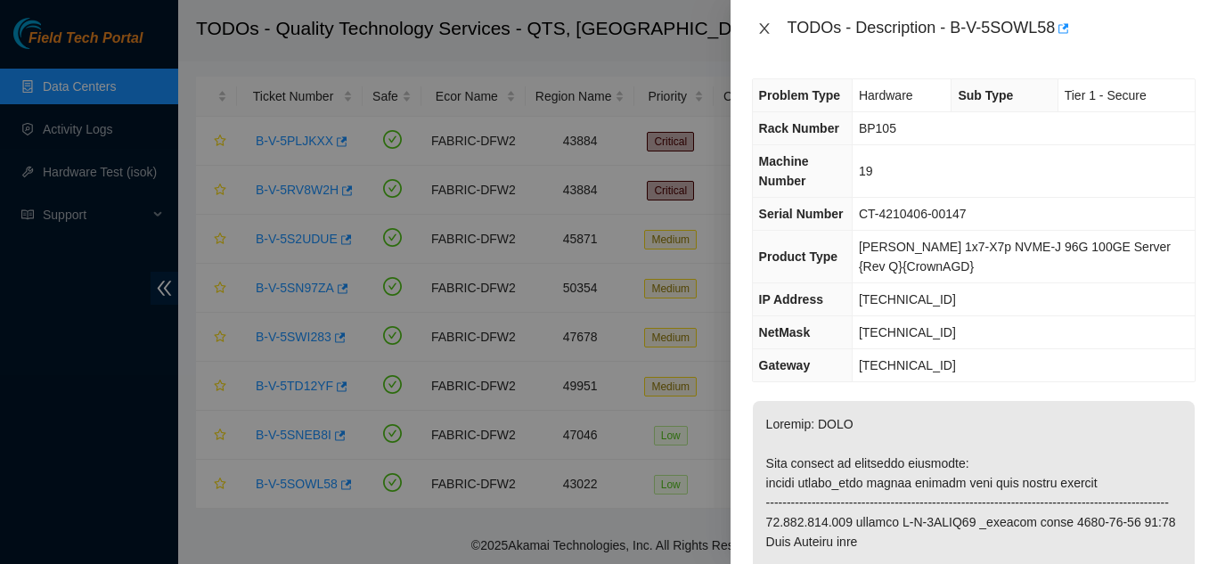
click at [768, 32] on icon "close" at bounding box center [764, 28] width 14 height 14
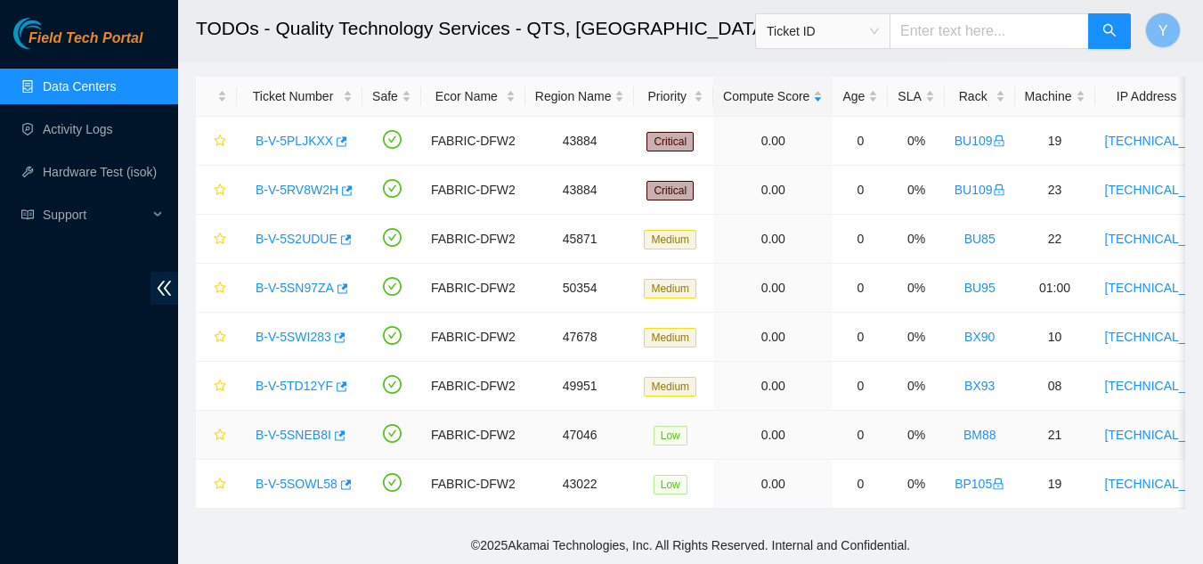
click at [306, 428] on link "B-V-5SNEB8I" at bounding box center [294, 435] width 76 height 14
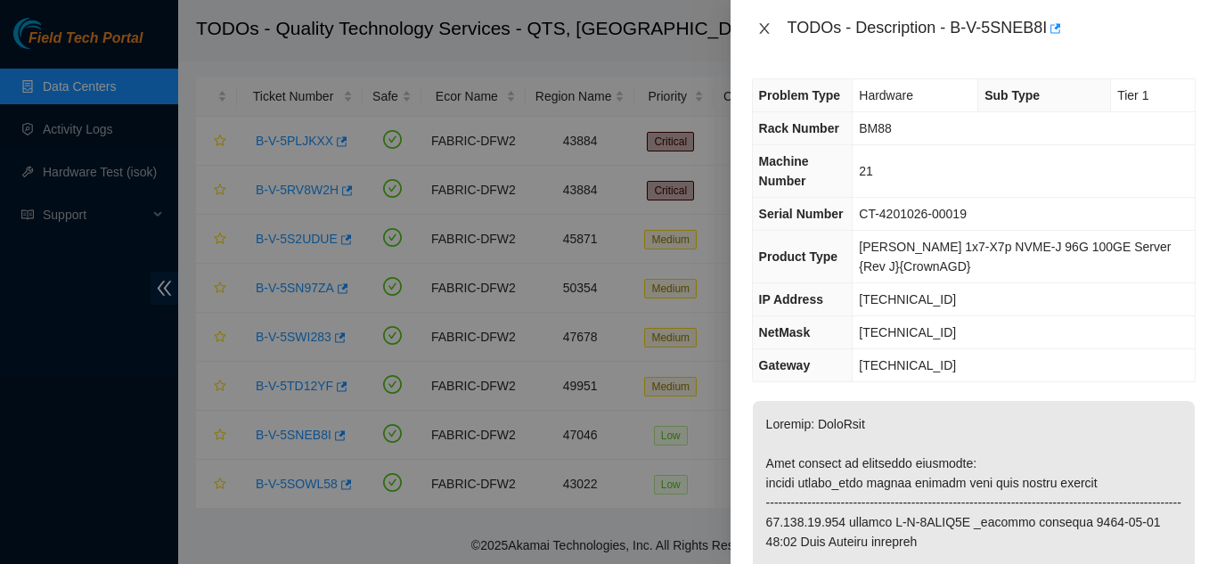
click at [771, 21] on icon "close" at bounding box center [764, 28] width 14 height 14
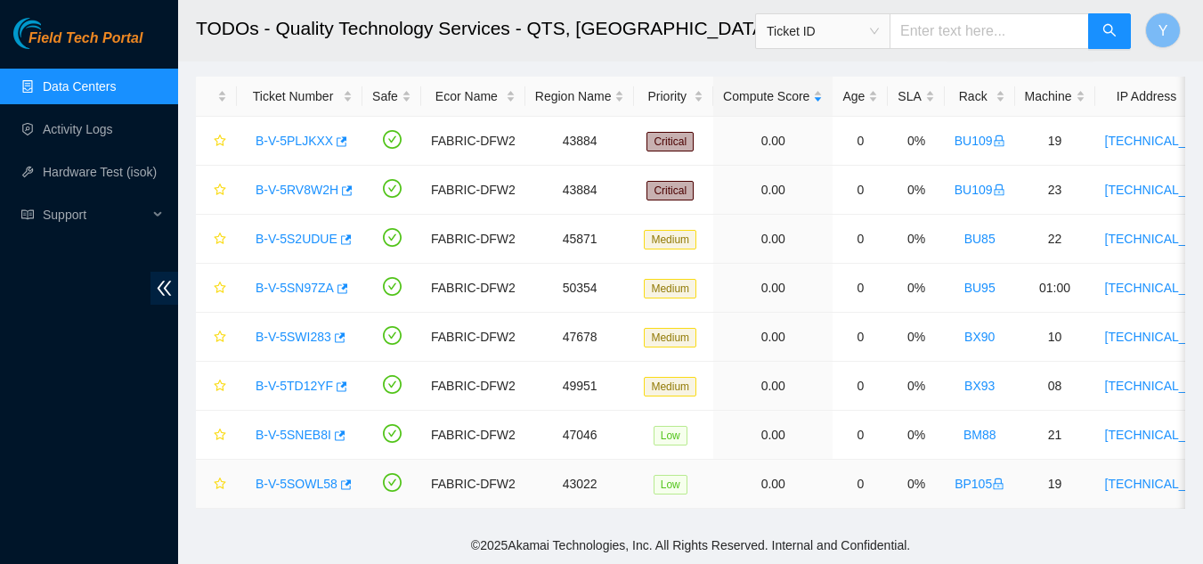
click at [288, 477] on link "B-V-5SOWL58" at bounding box center [297, 484] width 82 height 14
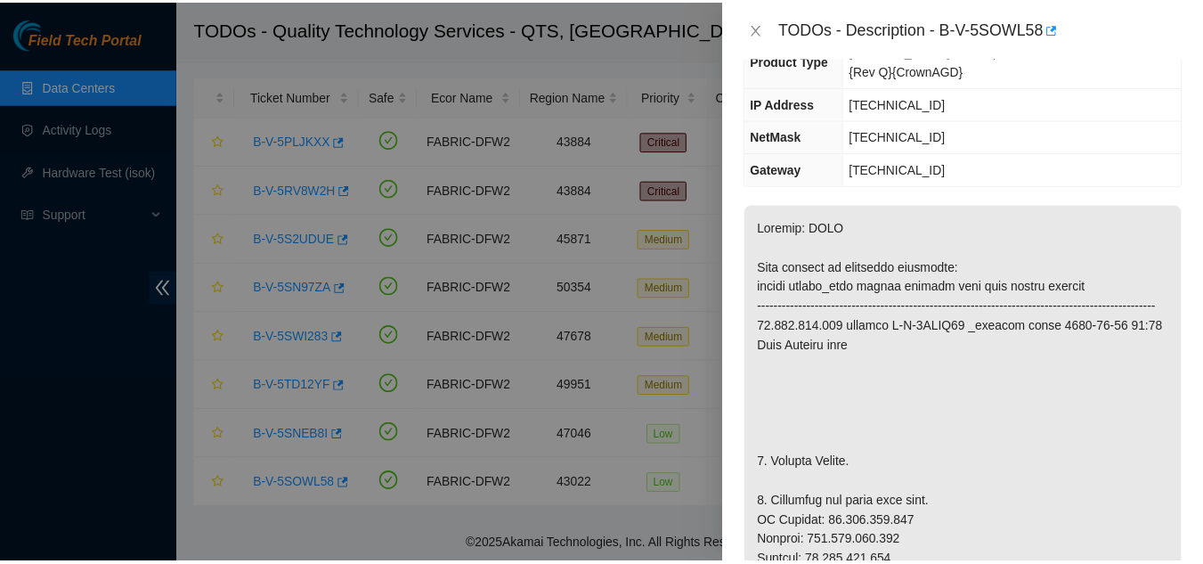
scroll to position [190, 0]
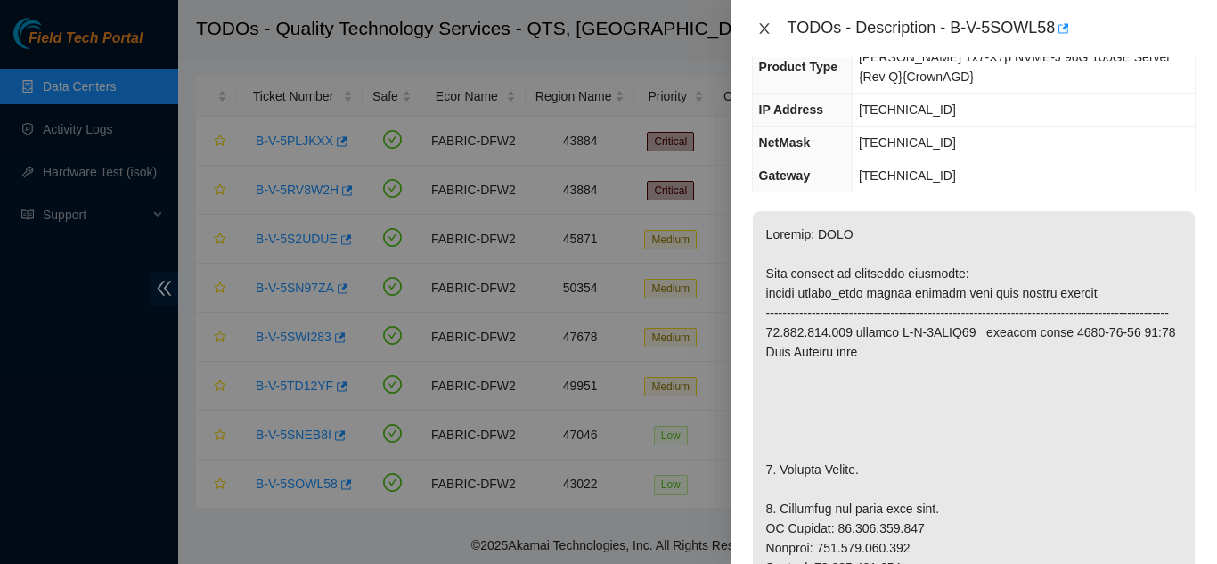
click at [769, 32] on icon "close" at bounding box center [764, 28] width 14 height 14
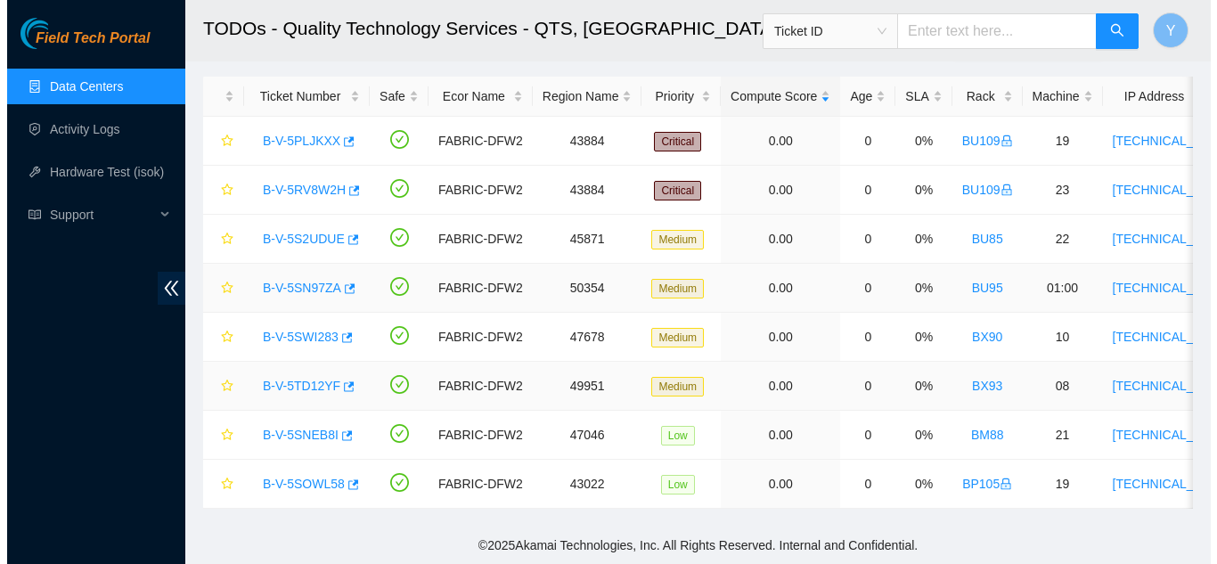
scroll to position [219, 0]
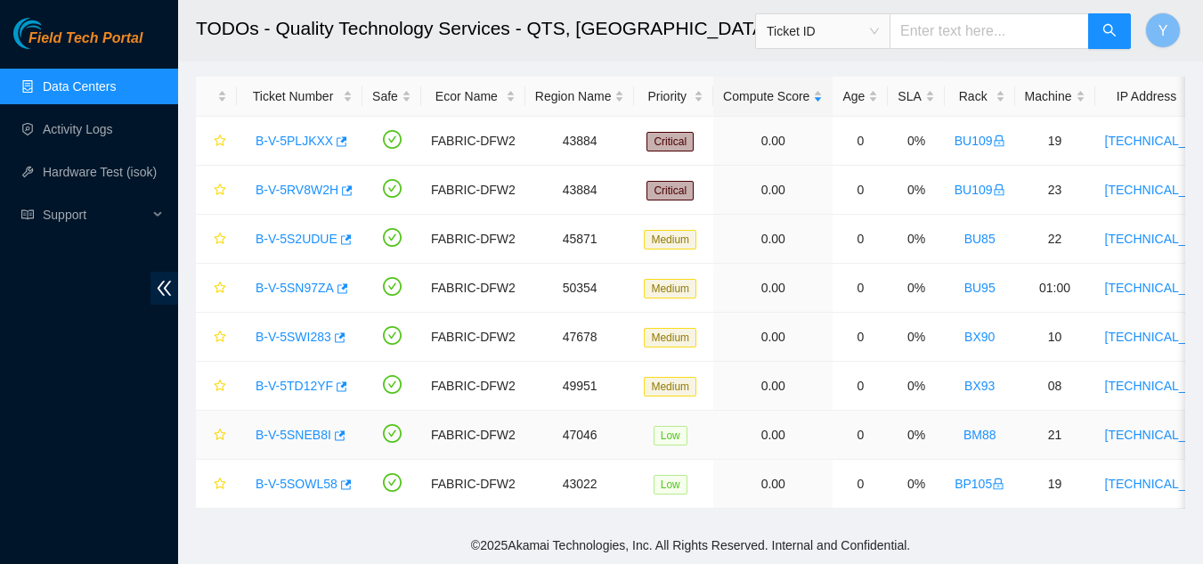
click at [302, 428] on link "B-V-5SNEB8I" at bounding box center [294, 435] width 76 height 14
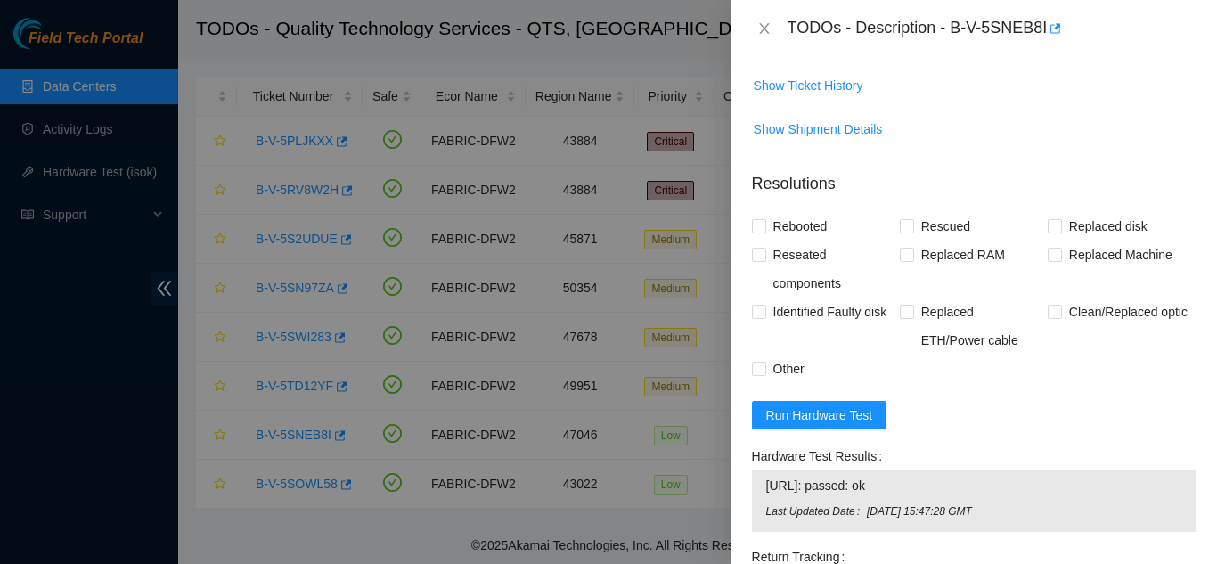
scroll to position [1526, 0]
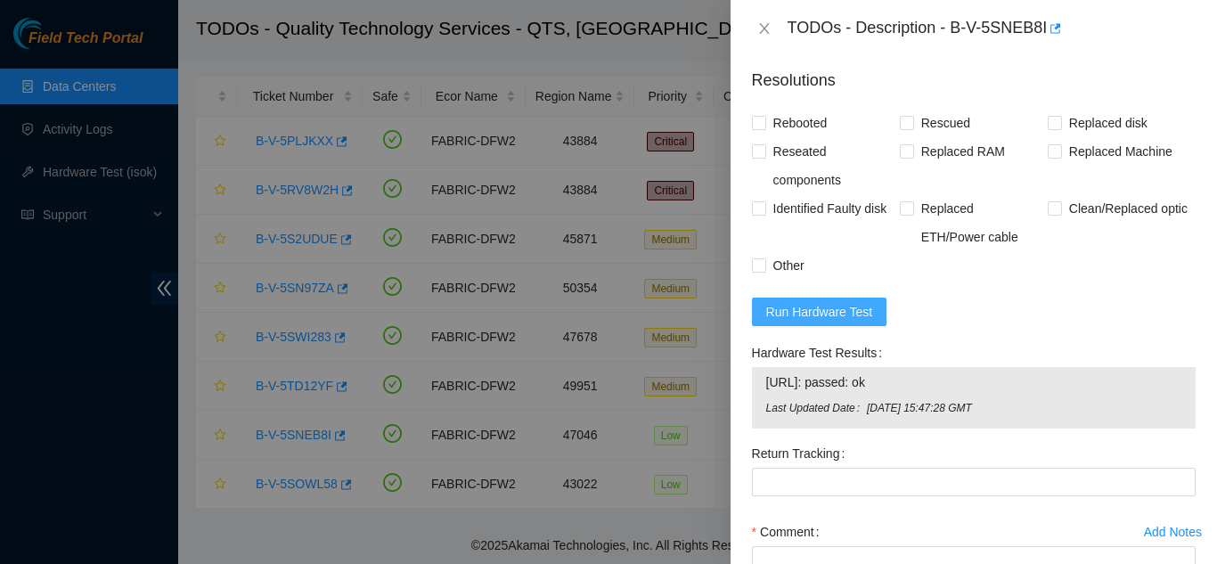
click at [828, 322] on span "Run Hardware Test" at bounding box center [819, 312] width 107 height 20
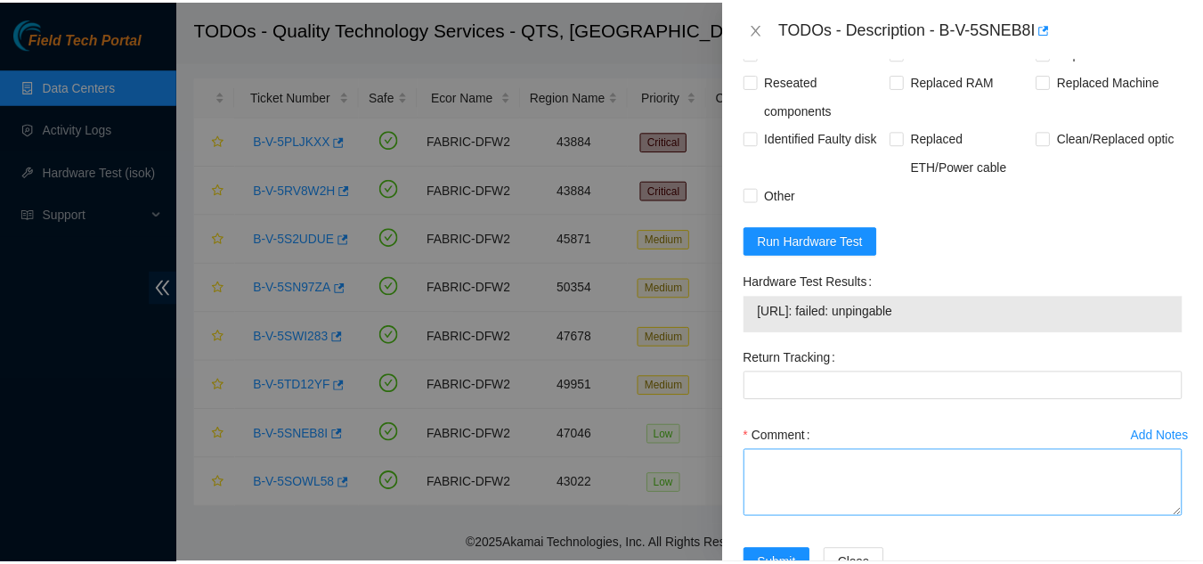
scroll to position [1496, 0]
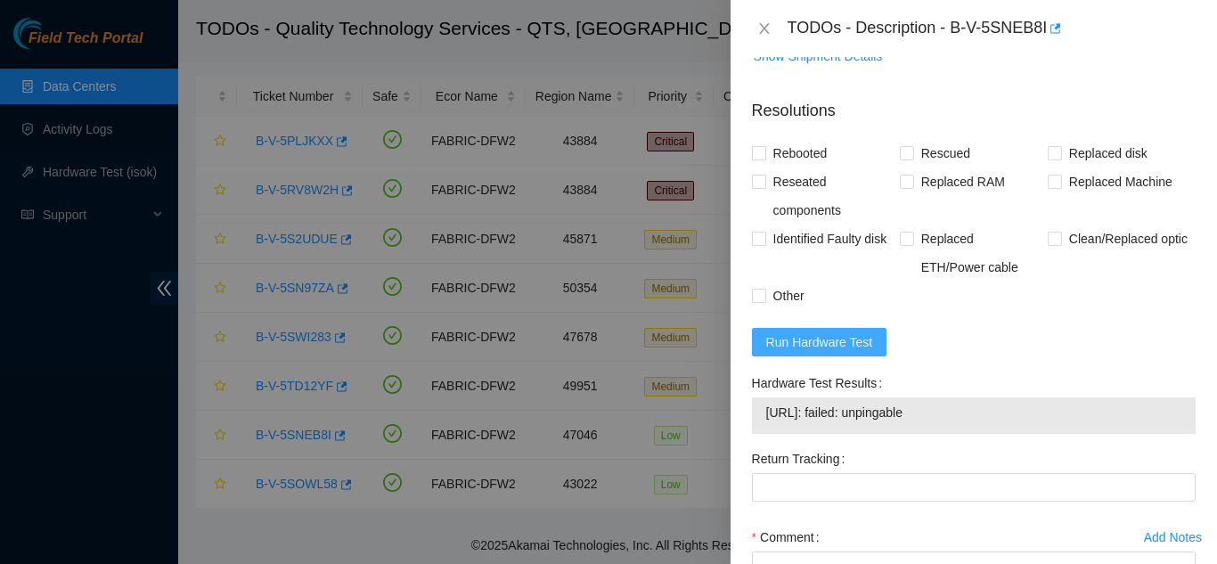
click at [830, 352] on span "Run Hardware Test" at bounding box center [819, 342] width 107 height 20
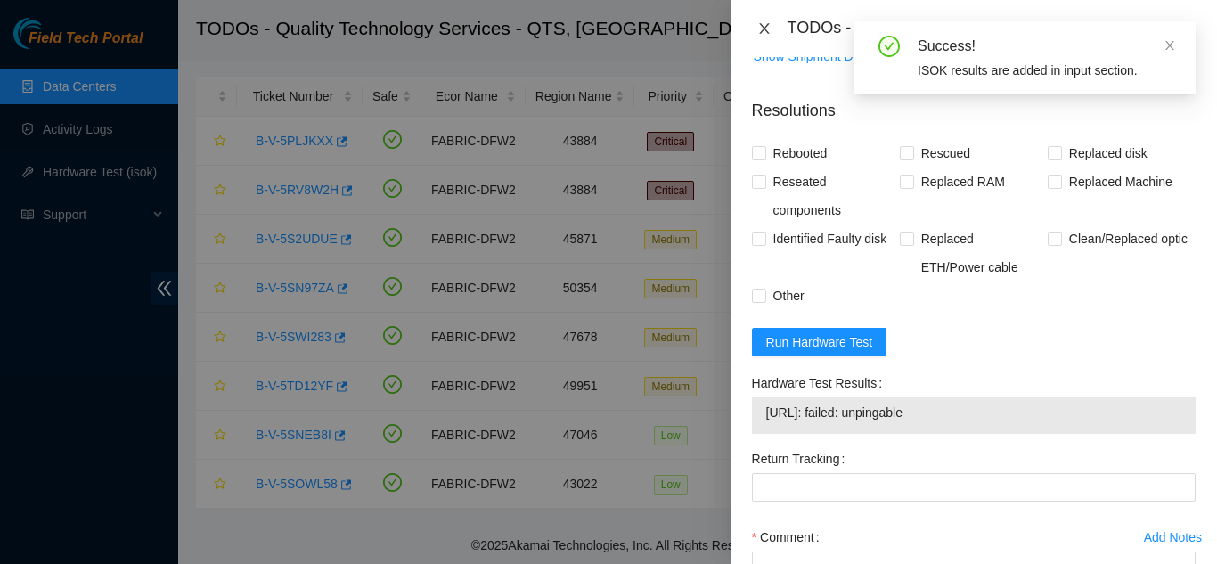
click at [769, 27] on icon "close" at bounding box center [764, 28] width 14 height 14
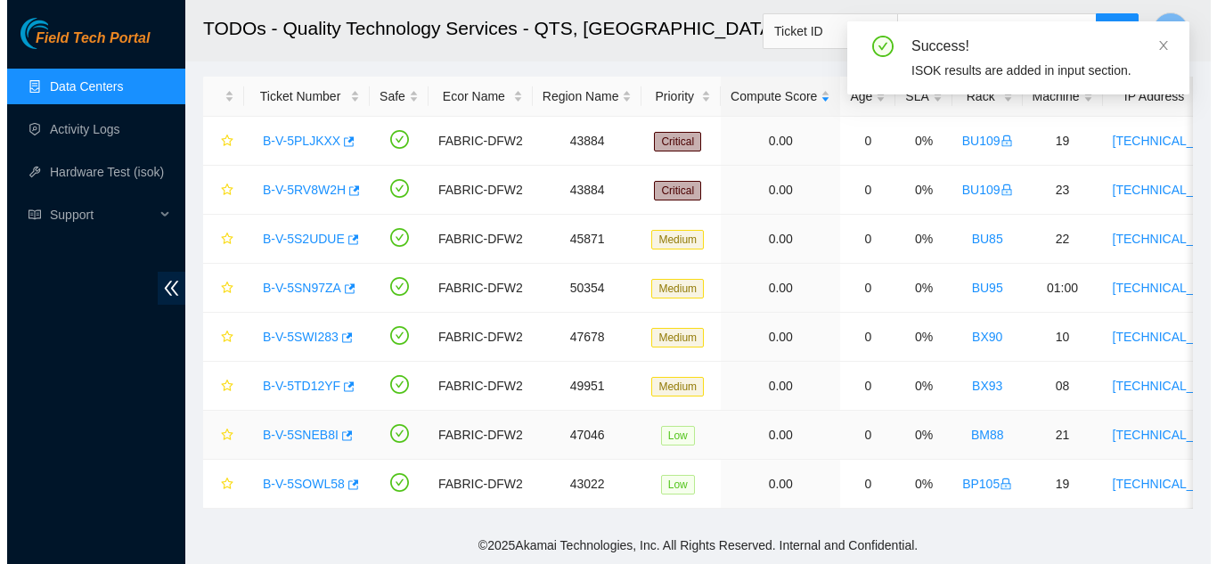
scroll to position [424, 0]
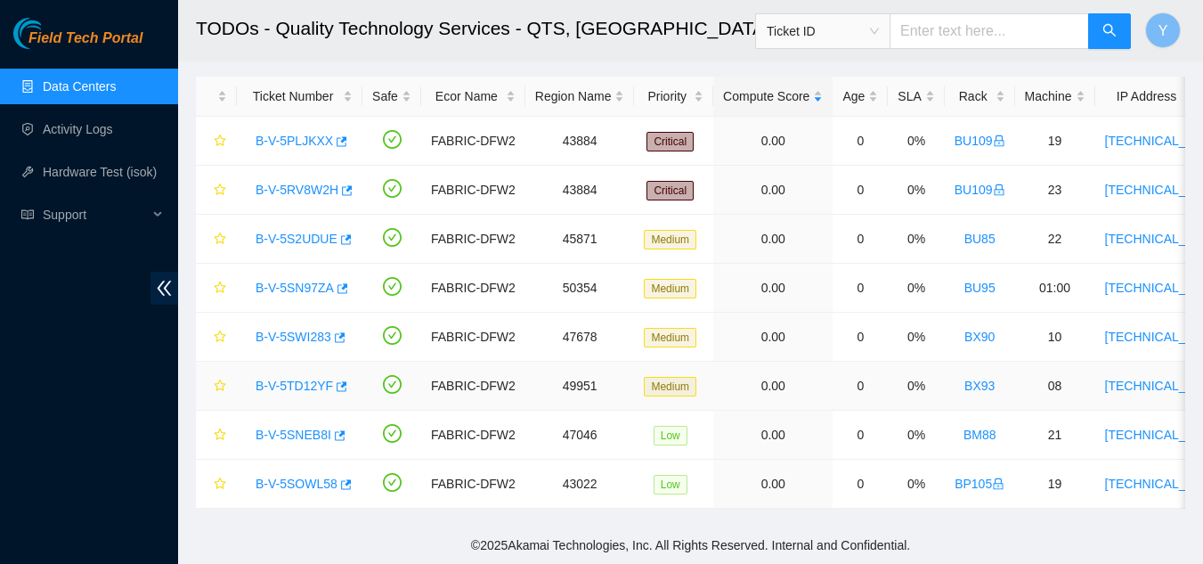
click at [294, 379] on link "B-V-5TD12YF" at bounding box center [294, 386] width 77 height 14
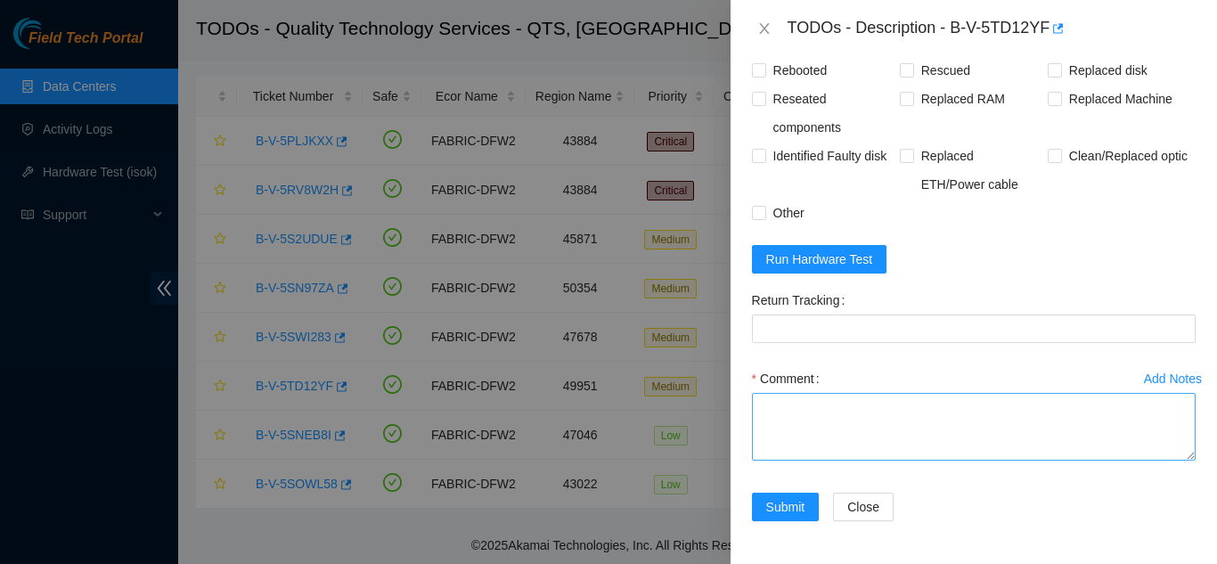
scroll to position [1657, 0]
click at [819, 265] on span "Run Hardware Test" at bounding box center [819, 259] width 107 height 20
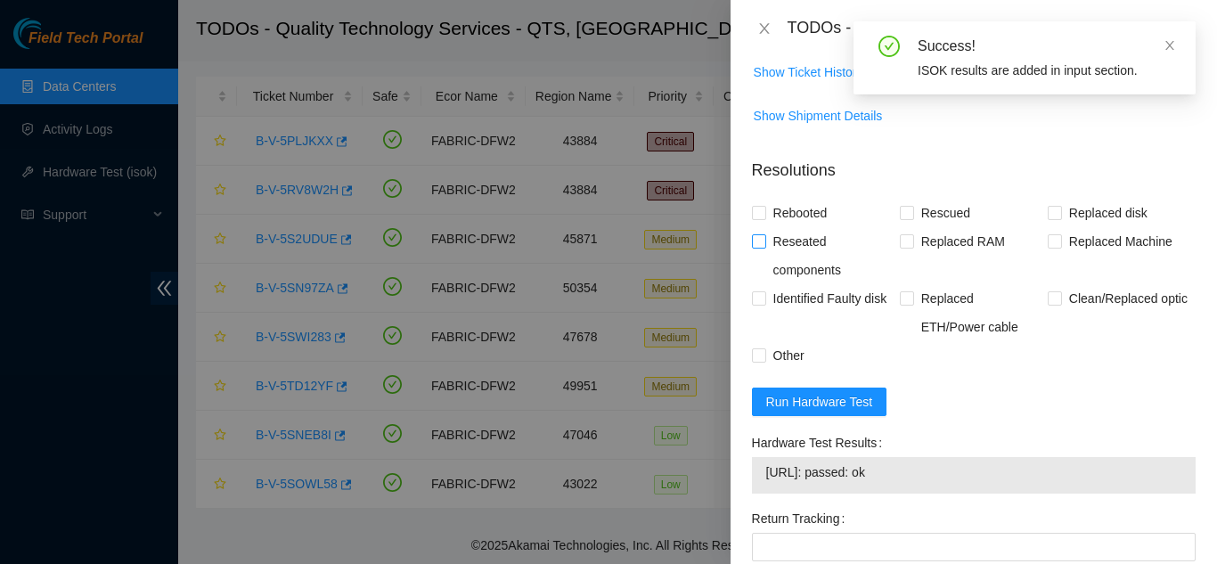
scroll to position [1479, 0]
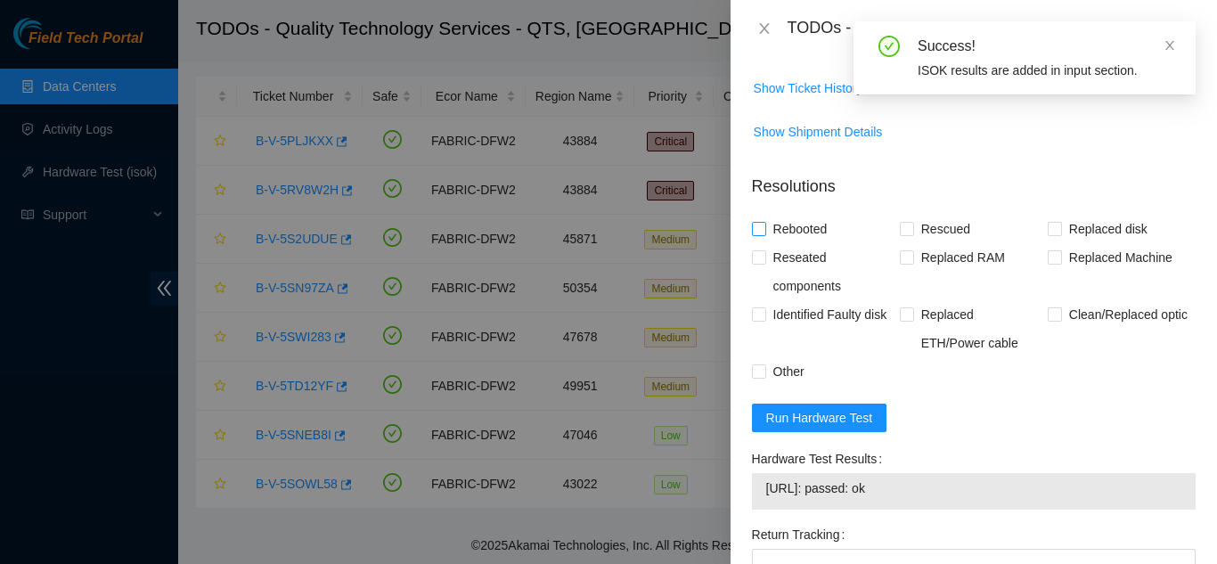
click at [755, 234] on input "Rebooted" at bounding box center [758, 228] width 12 height 12
checkbox input "true"
click at [900, 234] on input "Rescued" at bounding box center [906, 228] width 12 height 12
checkbox input "true"
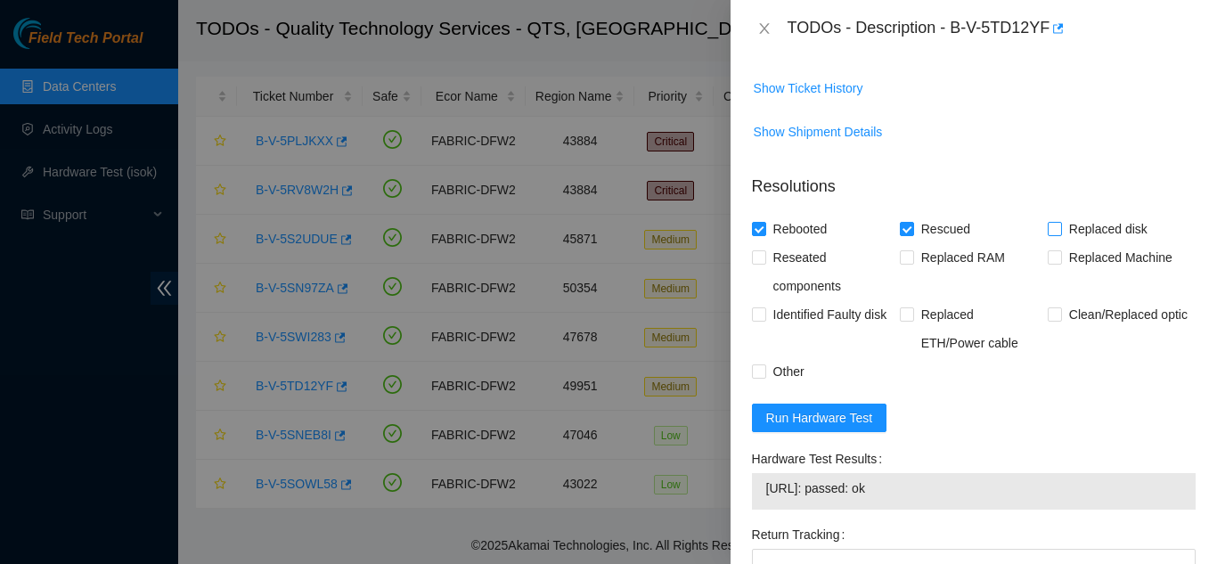
click at [1048, 234] on input "Replaced disk" at bounding box center [1054, 228] width 12 height 12
checkbox input "true"
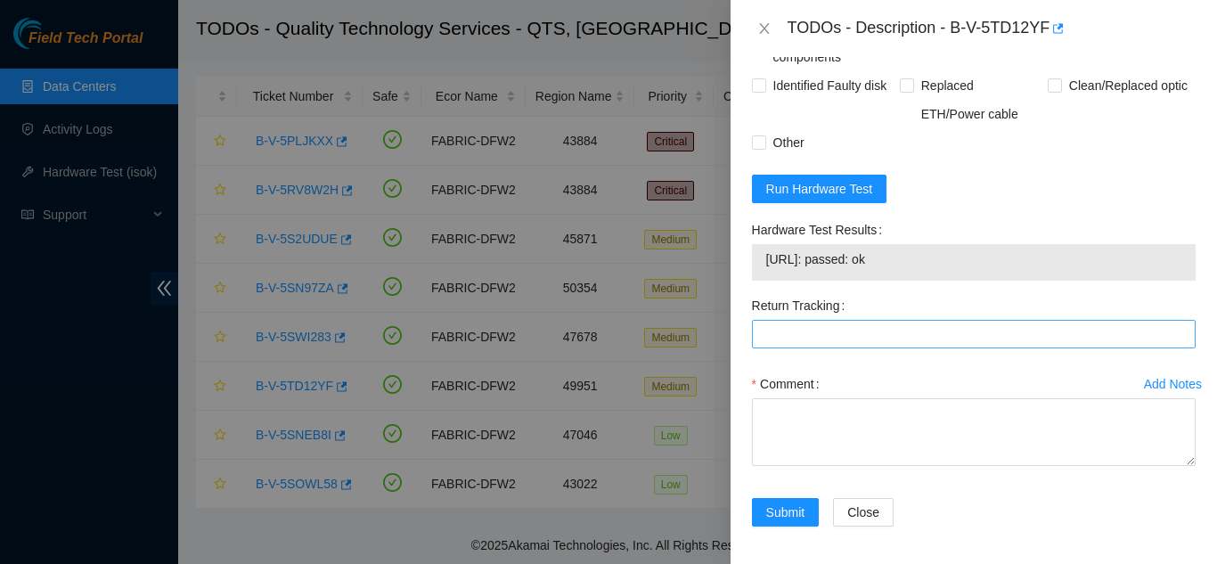
scroll to position [1733, 0]
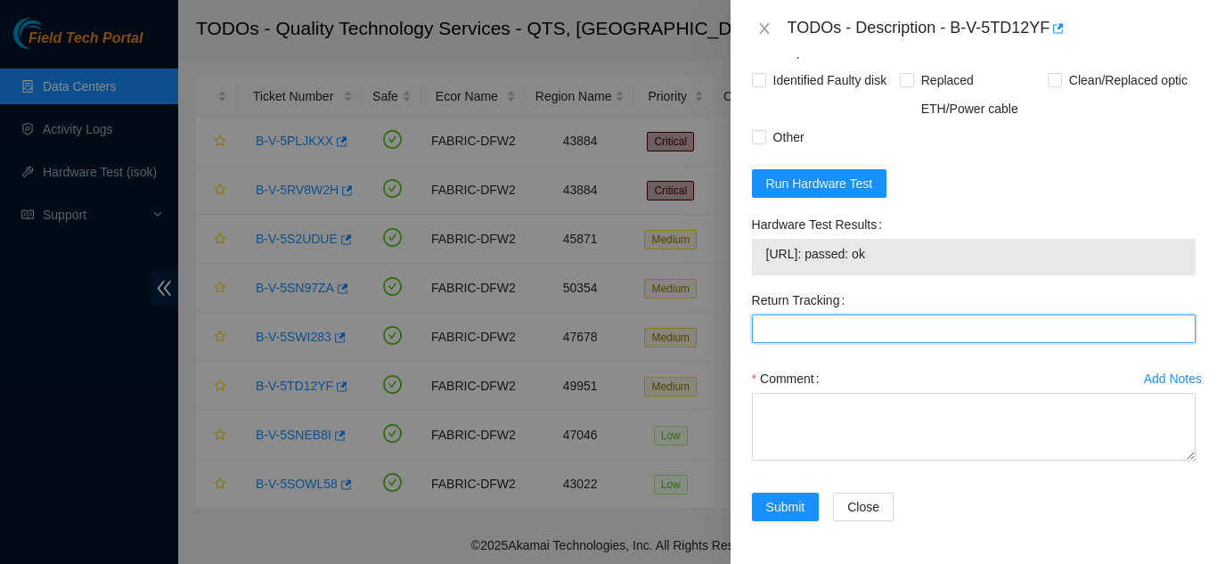
click at [816, 323] on Tracking "Return Tracking" at bounding box center [974, 328] width 444 height 29
type Tracking "463470042764"
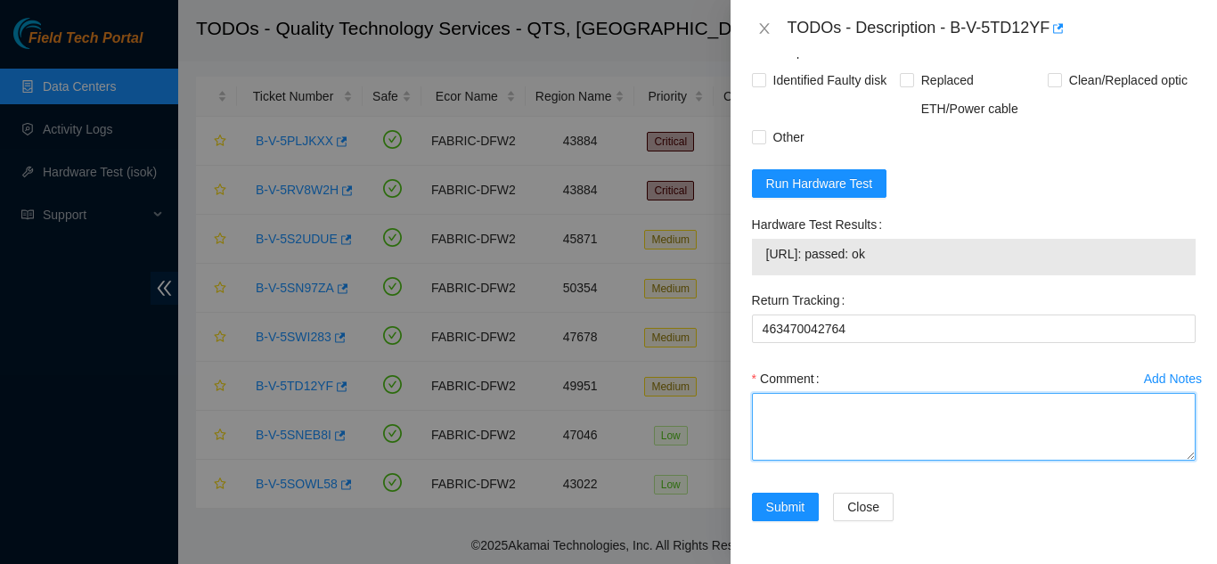
click at [803, 422] on textarea "Comment" at bounding box center [974, 427] width 444 height 68
paste textarea "Shut down machine properly, located faulty disk and replaced with new disk (S/N…"
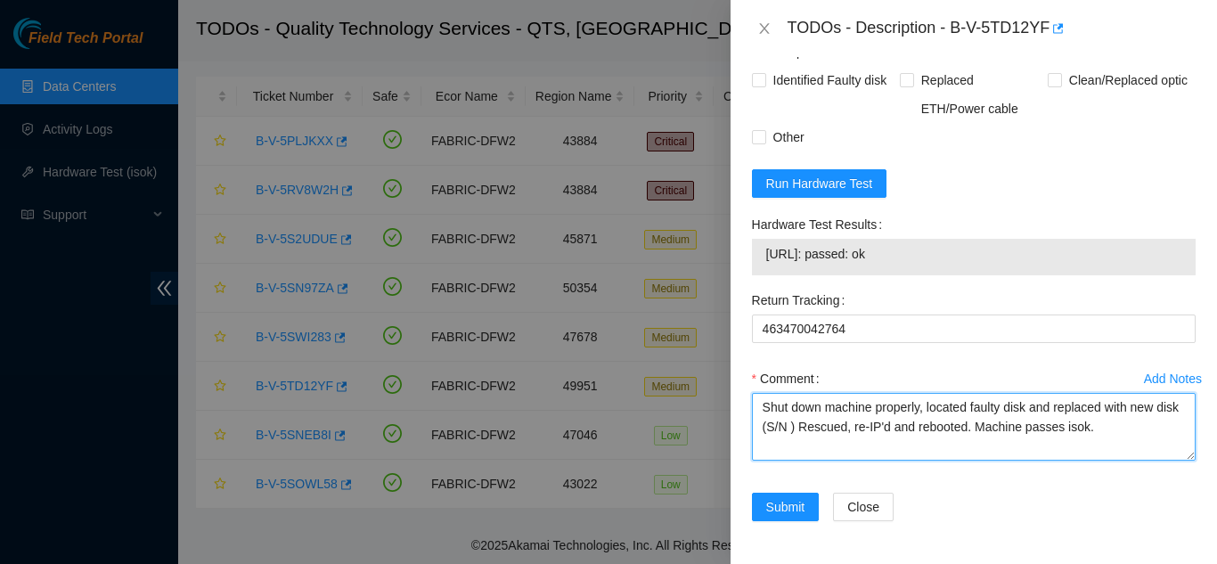
click at [815, 425] on textarea "Shut down machine properly, located faulty disk and replaced with new disk (S/N…" at bounding box center [974, 427] width 444 height 68
paste textarea "21423206A95D"
type textarea "Shut down machine properly, located faulty disk and replaced with new disk (214…"
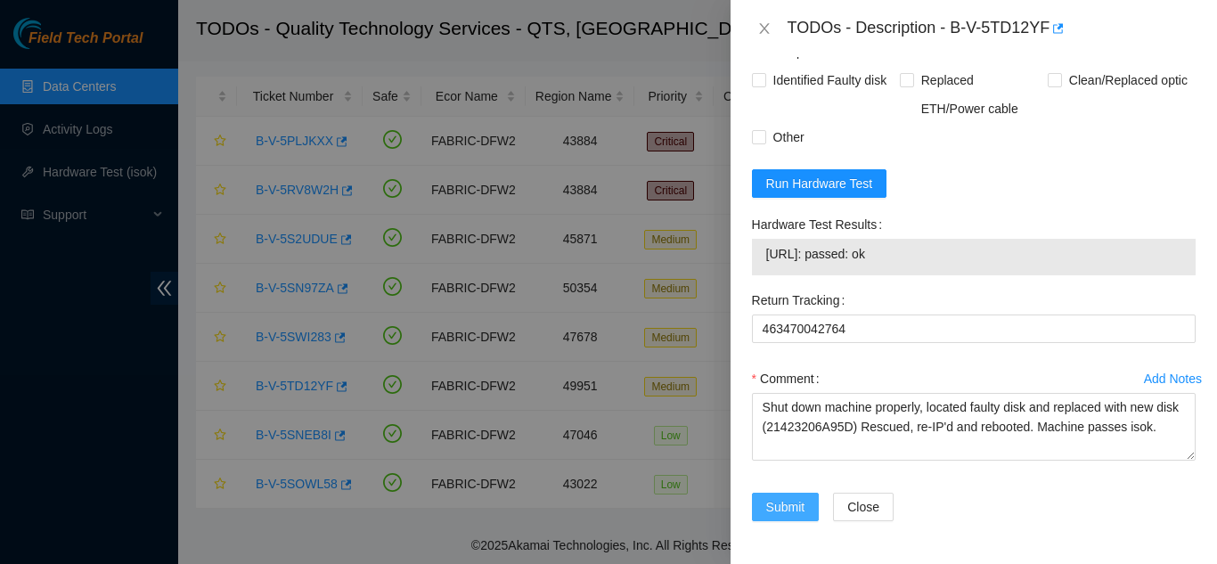
click at [780, 504] on span "Submit" at bounding box center [785, 507] width 39 height 20
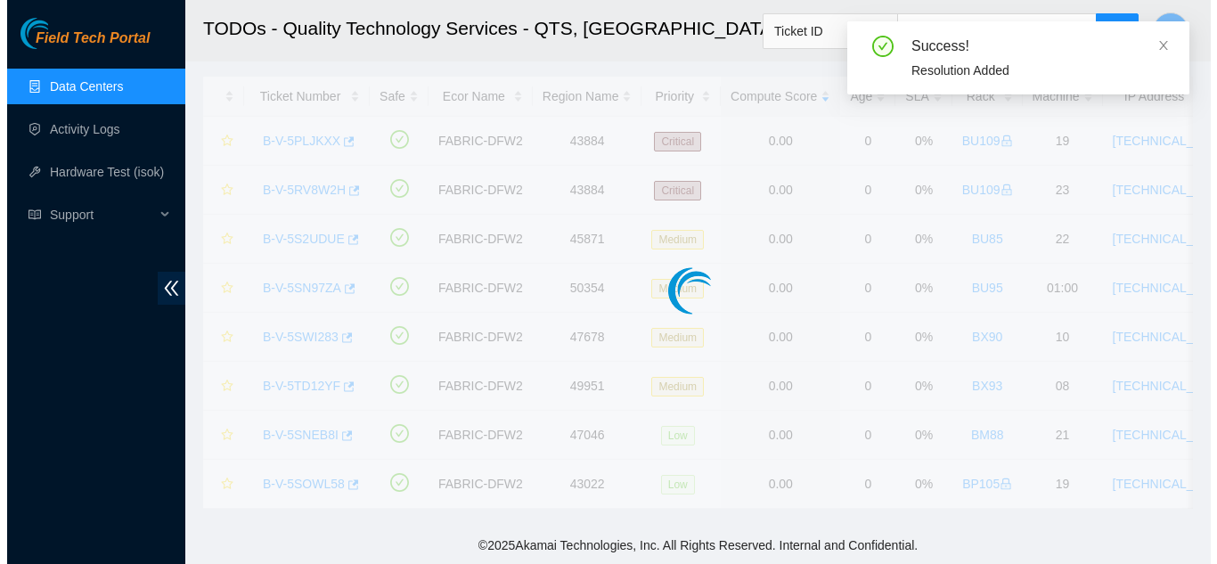
scroll to position [0, 0]
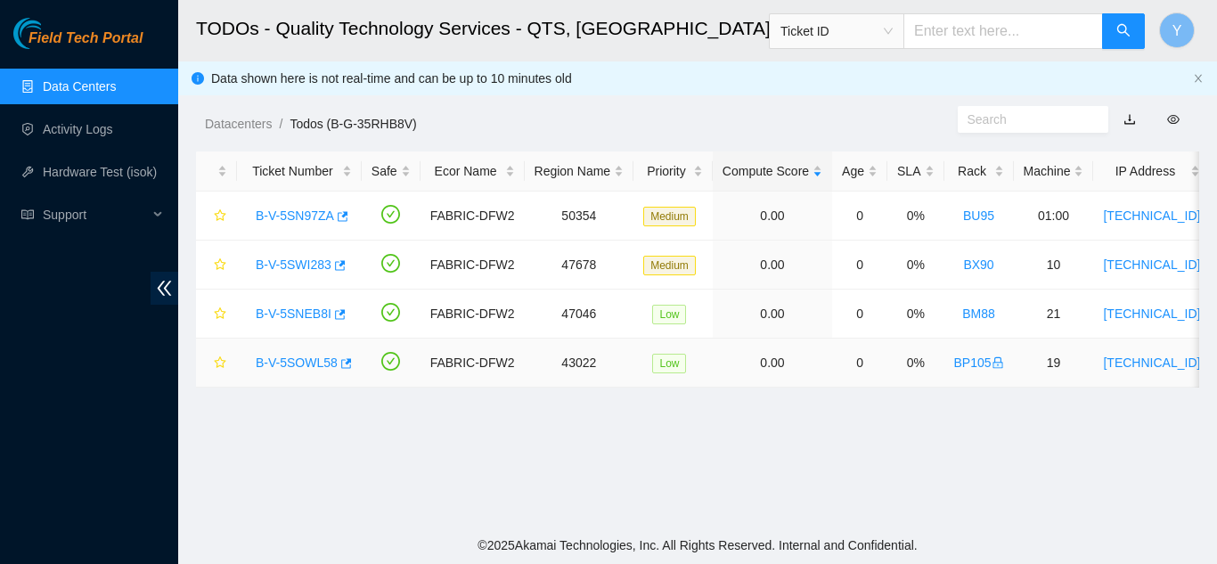
click at [291, 363] on link "B-V-5SOWL58" at bounding box center [297, 362] width 82 height 14
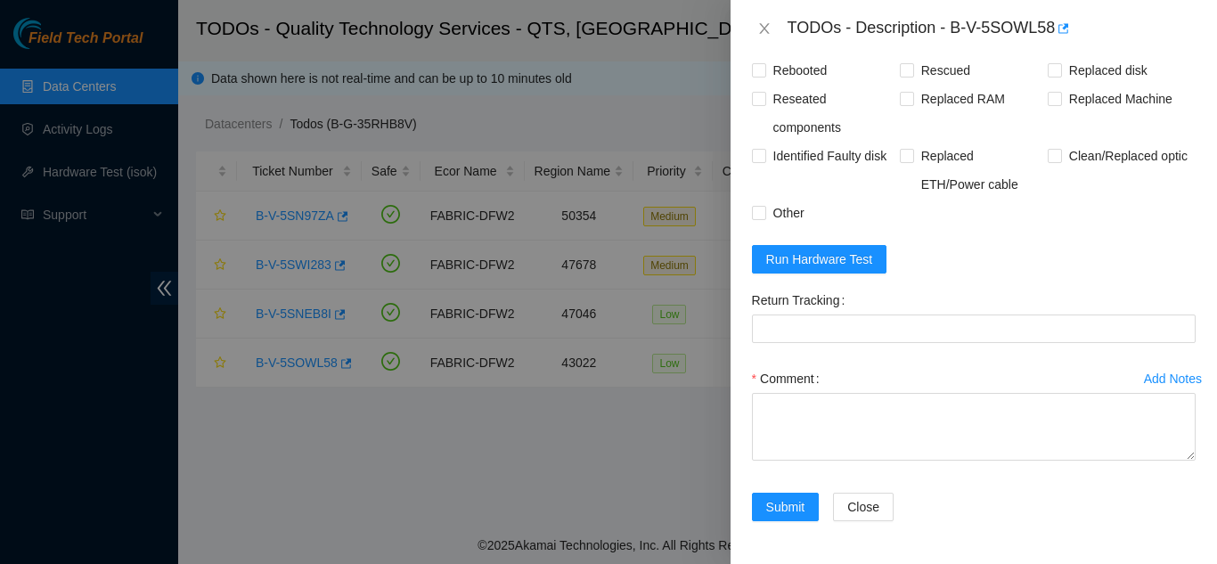
scroll to position [1699, 0]
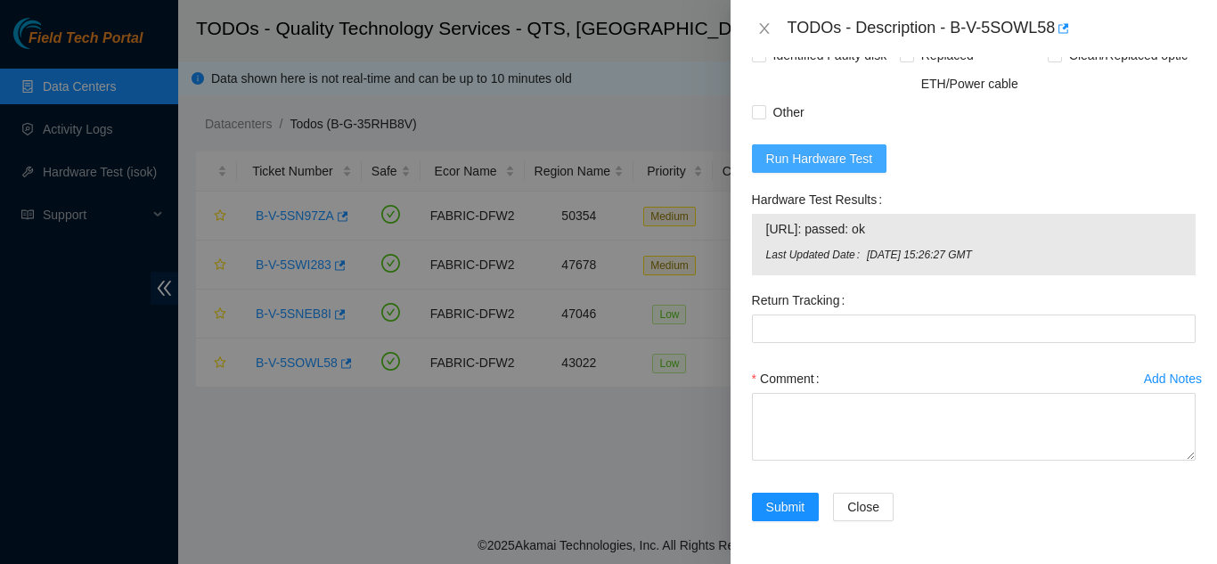
click at [810, 150] on span "Run Hardware Test" at bounding box center [819, 159] width 107 height 20
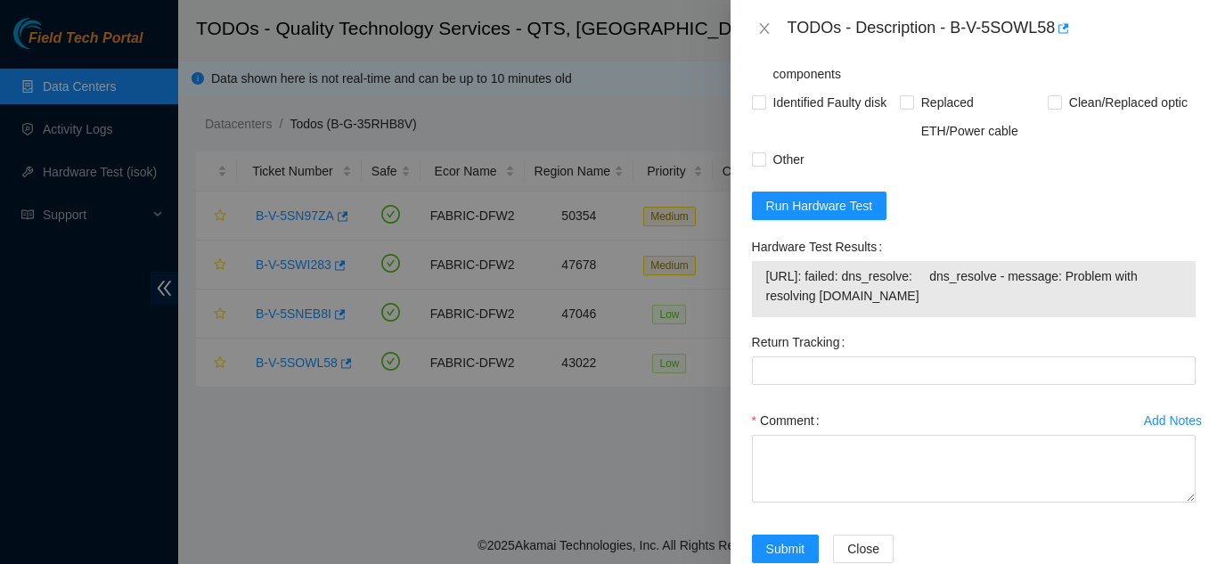
scroll to position [1426, 0]
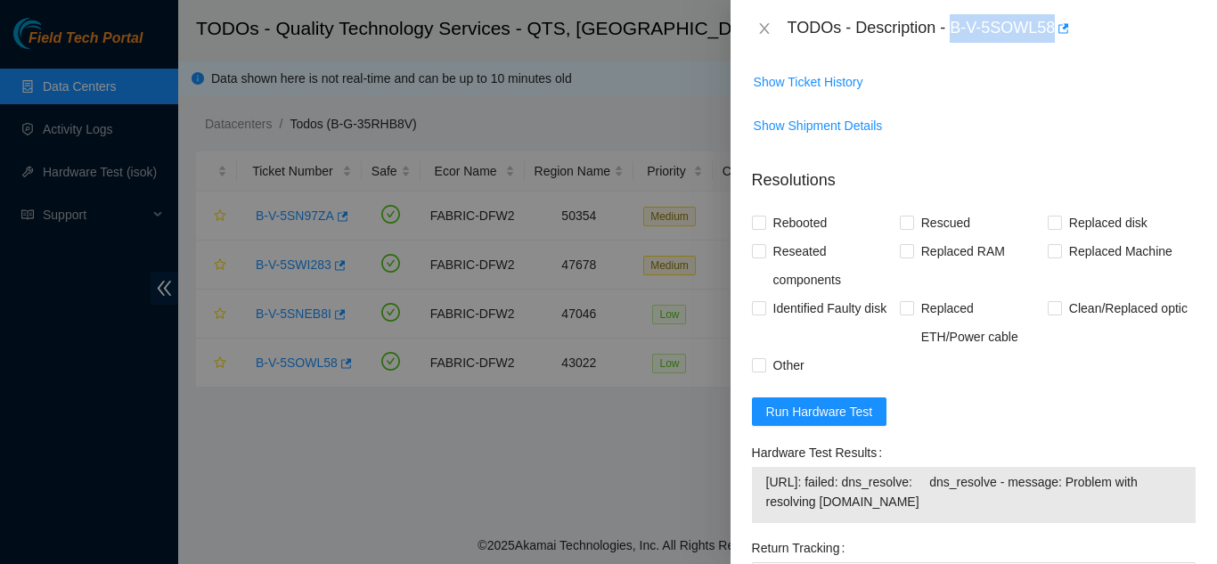
drag, startPoint x: 952, startPoint y: 30, endPoint x: 1052, endPoint y: 33, distance: 99.8
click at [1052, 33] on div "TODOs - Description - B-V-5SOWL58" at bounding box center [991, 28] width 408 height 29
copy div "B-V-5SOWL58"
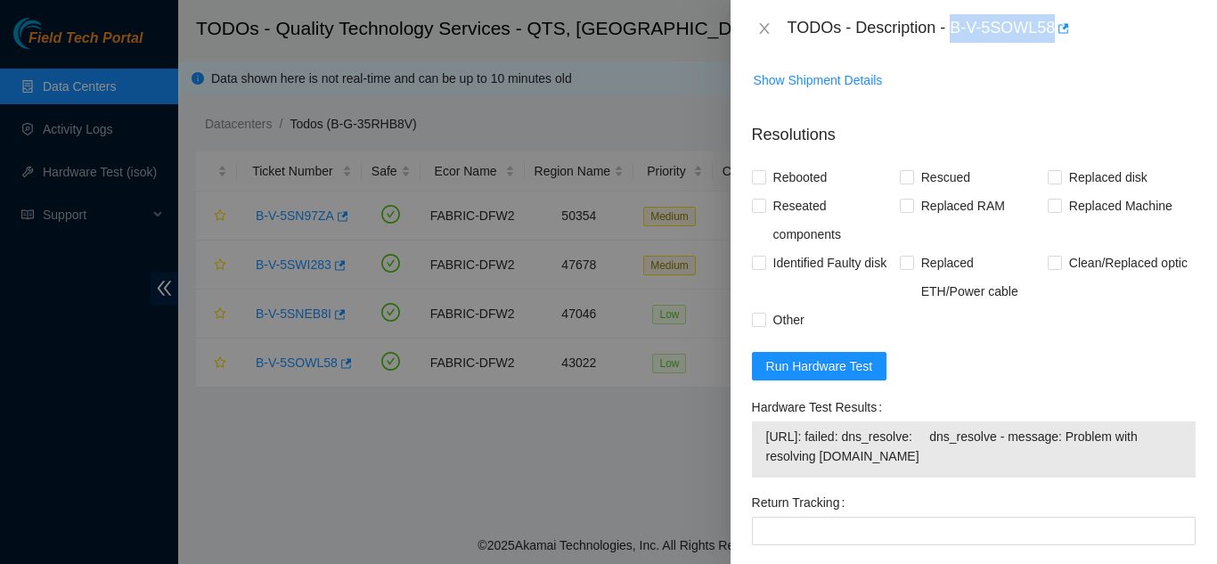
scroll to position [1515, 0]
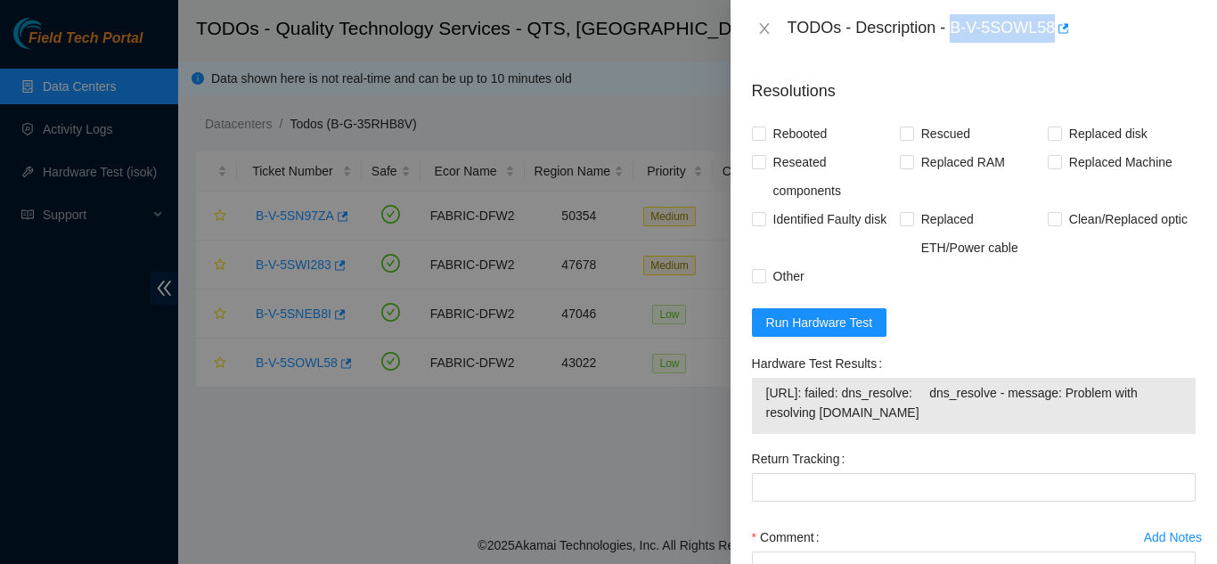
drag, startPoint x: 852, startPoint y: 414, endPoint x: 952, endPoint y: 424, distance: 100.2
click at [949, 422] on span "[URL]: failed: dns_resolve: dns_resolve - message: Problem with resolving [DOMA…" at bounding box center [973, 402] width 415 height 39
copy span "failed: dns_resolve: dns_resolve - message: Problem with resolving [DOMAIN_NAME]"
click at [831, 332] on span "Run Hardware Test" at bounding box center [819, 323] width 107 height 20
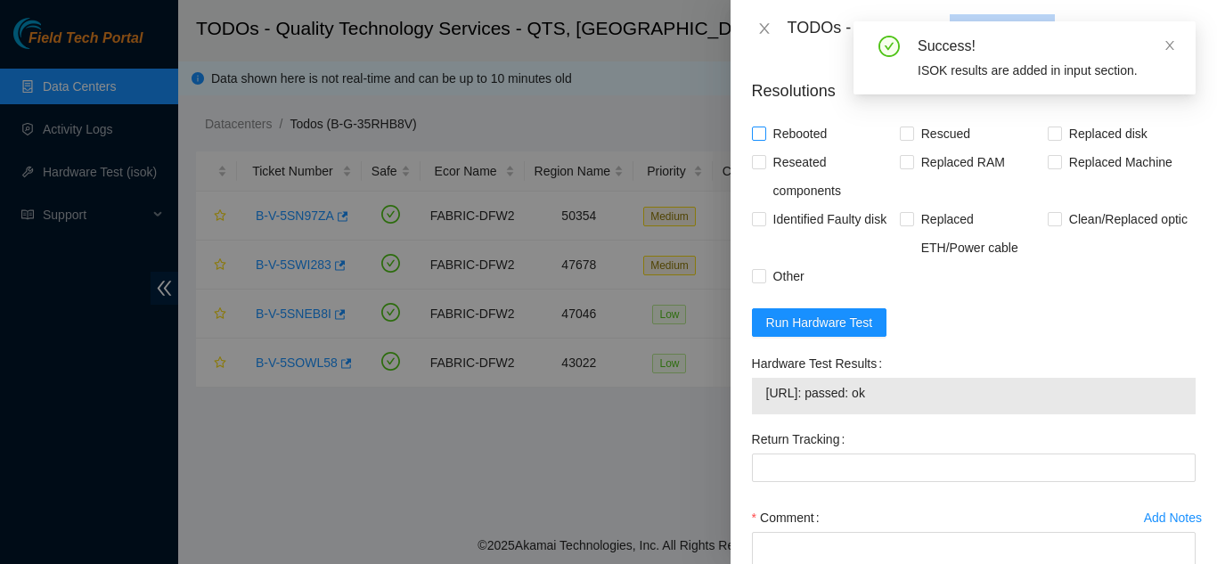
click at [759, 139] on input "Rebooted" at bounding box center [758, 132] width 12 height 12
checkbox input "true"
click at [905, 139] on input "Rescued" at bounding box center [906, 132] width 12 height 12
checkbox input "true"
click at [1051, 169] on span at bounding box center [1055, 162] width 14 height 14
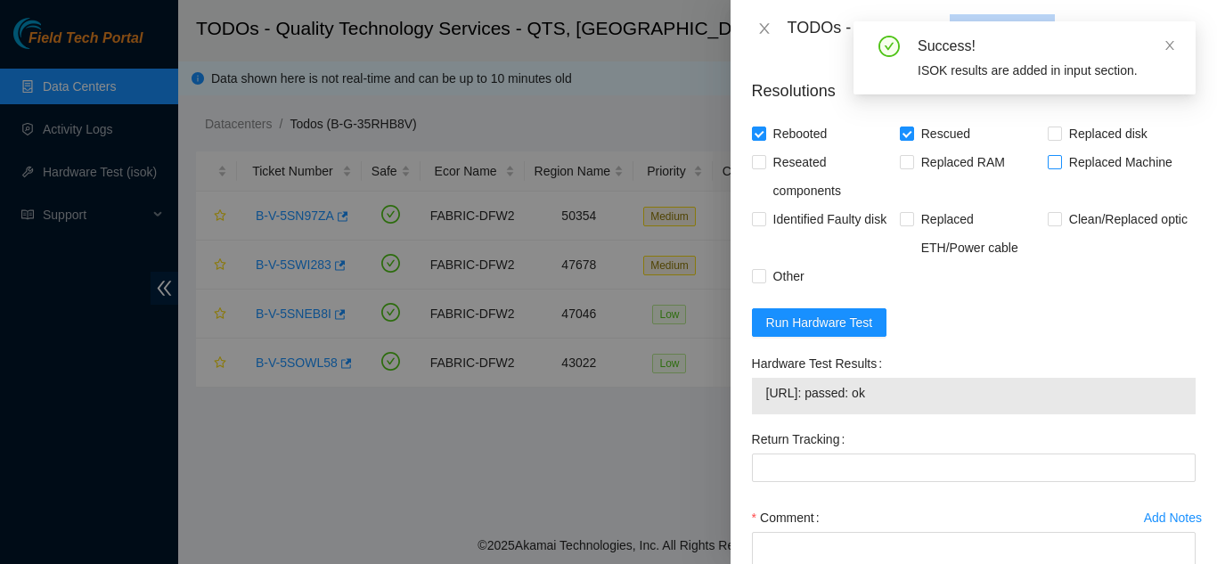
click at [1051, 167] on input "Replaced Machine" at bounding box center [1054, 161] width 12 height 12
checkbox input "true"
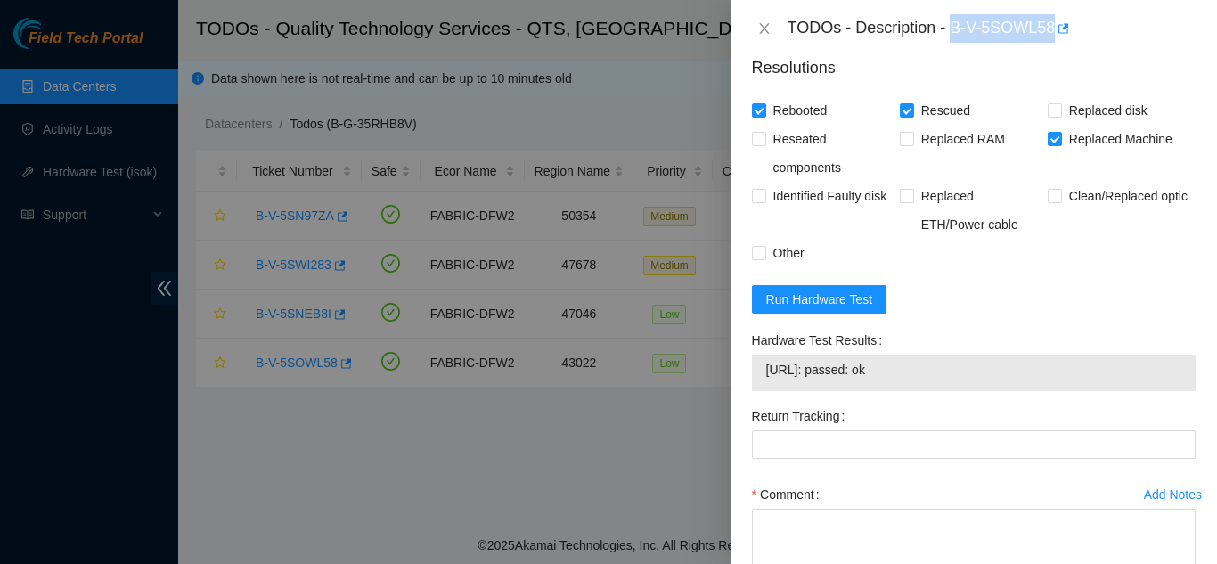
scroll to position [1604, 0]
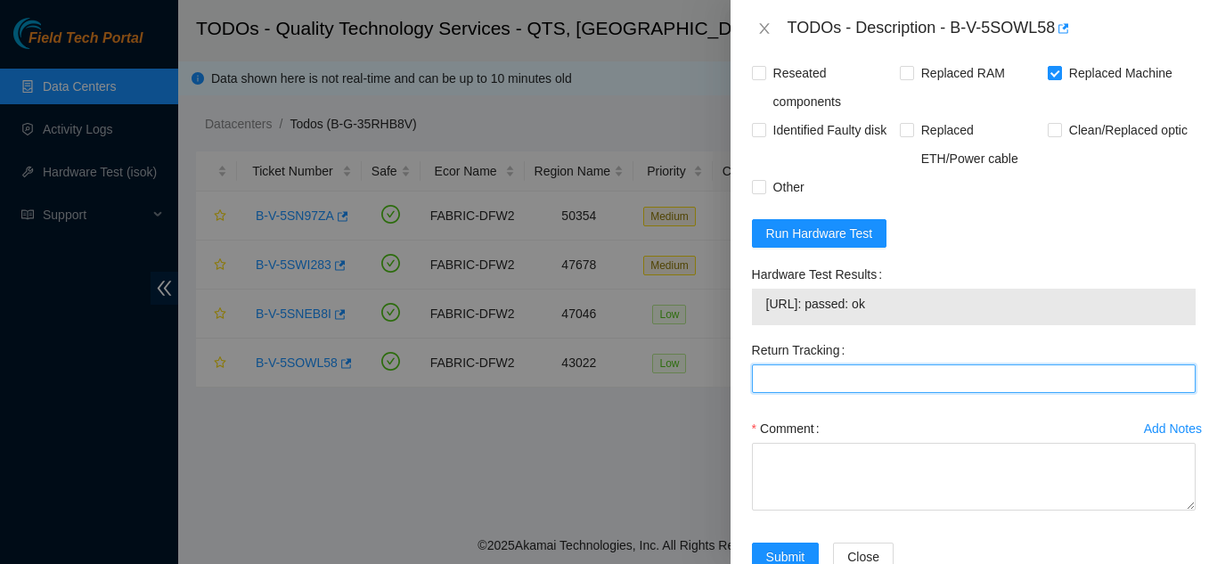
click at [843, 393] on Tracking "Return Tracking" at bounding box center [974, 378] width 444 height 29
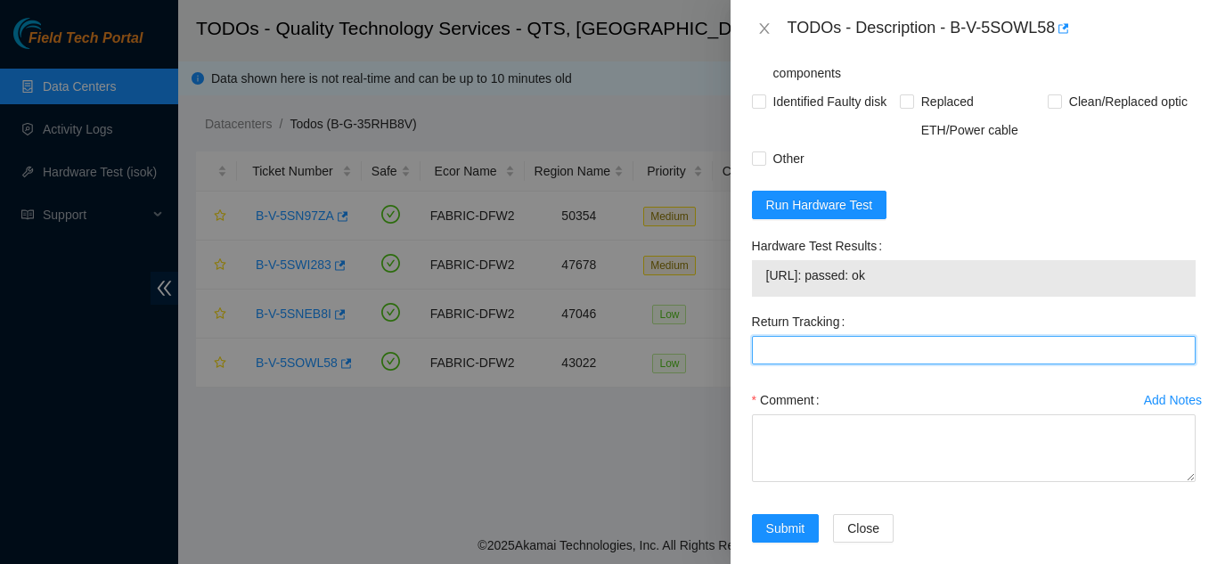
scroll to position [1674, 0]
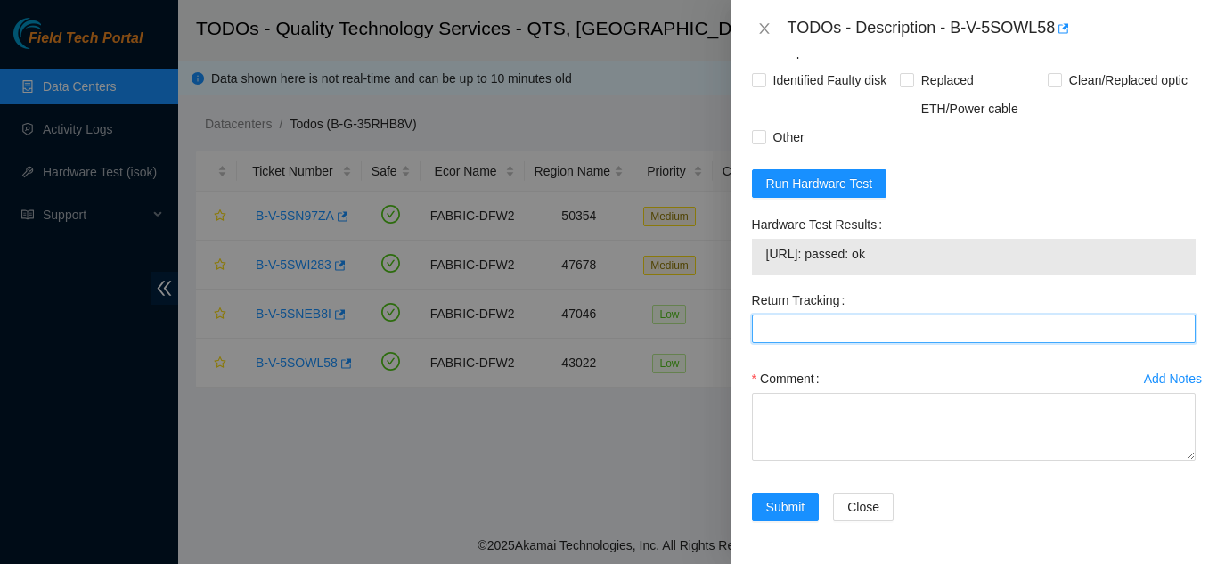
click at [775, 330] on Tracking "Return Tracking" at bounding box center [974, 328] width 444 height 29
type Tracking "9612018969028700237339"
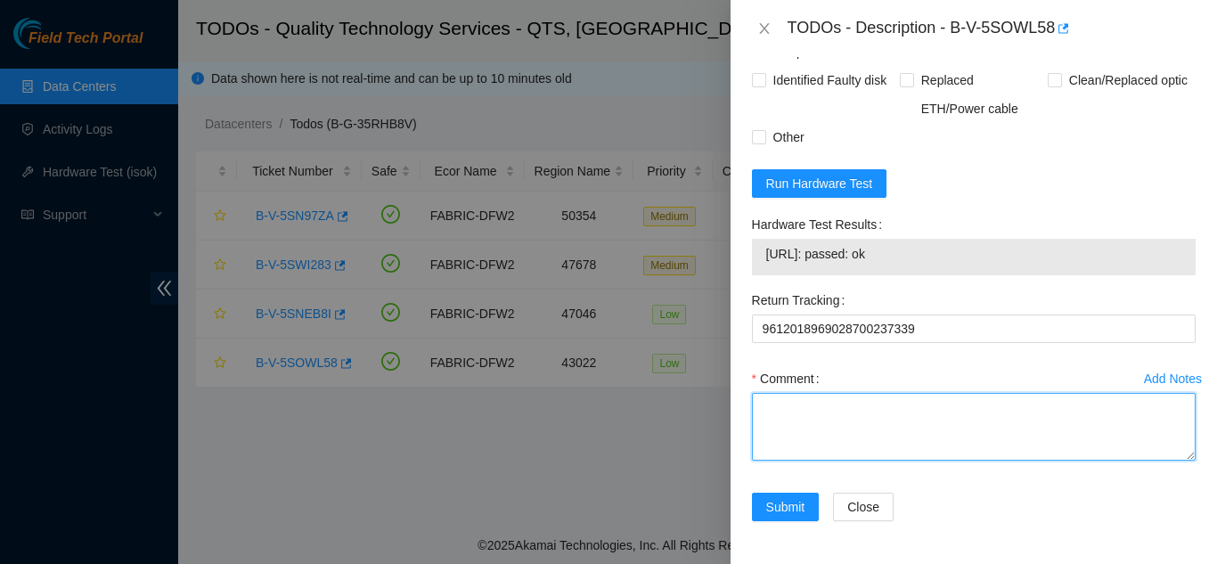
click at [825, 430] on textarea "Comment" at bounding box center [974, 427] width 444 height 68
paste textarea "Shut down machine properly, located faulty disk and replaced with new disk (S/N…"
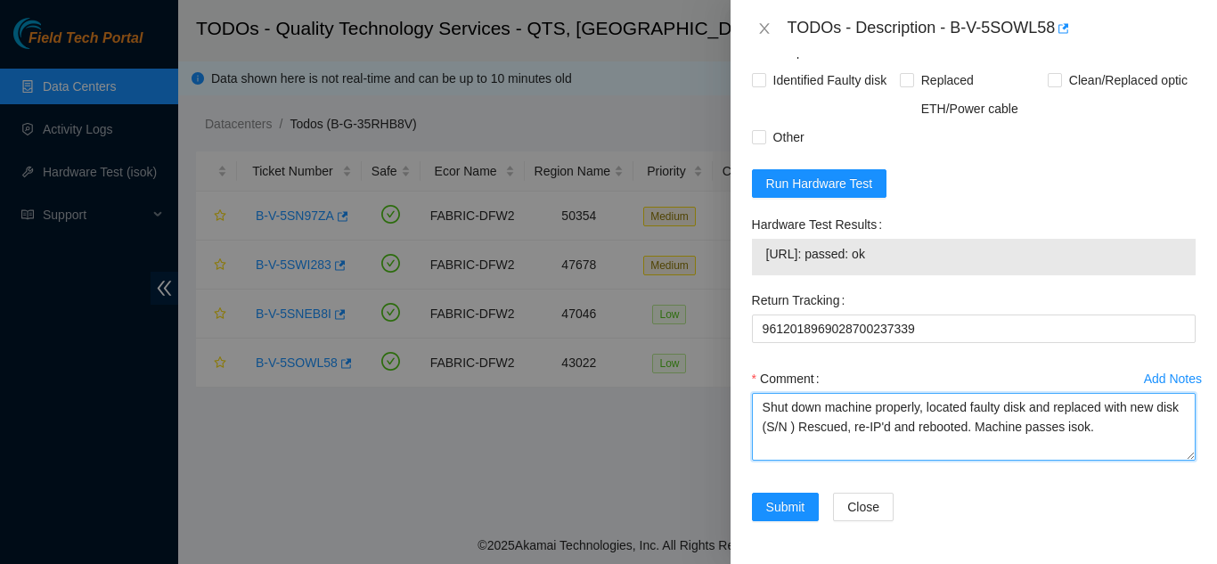
click at [1025, 406] on textarea "Shut down machine properly, located faulty disk and replaced with new disk (S/N…" at bounding box center [974, 427] width 444 height 68
click at [811, 426] on textarea "Shut down machine properly, located faulty machine and replaced with new disk (…" at bounding box center [974, 427] width 444 height 68
click at [865, 432] on textarea "Shut down machine properly, located faulty machine and replaced with new machin…" at bounding box center [974, 427] width 444 height 68
paste textarea "CT-4210405-00156"
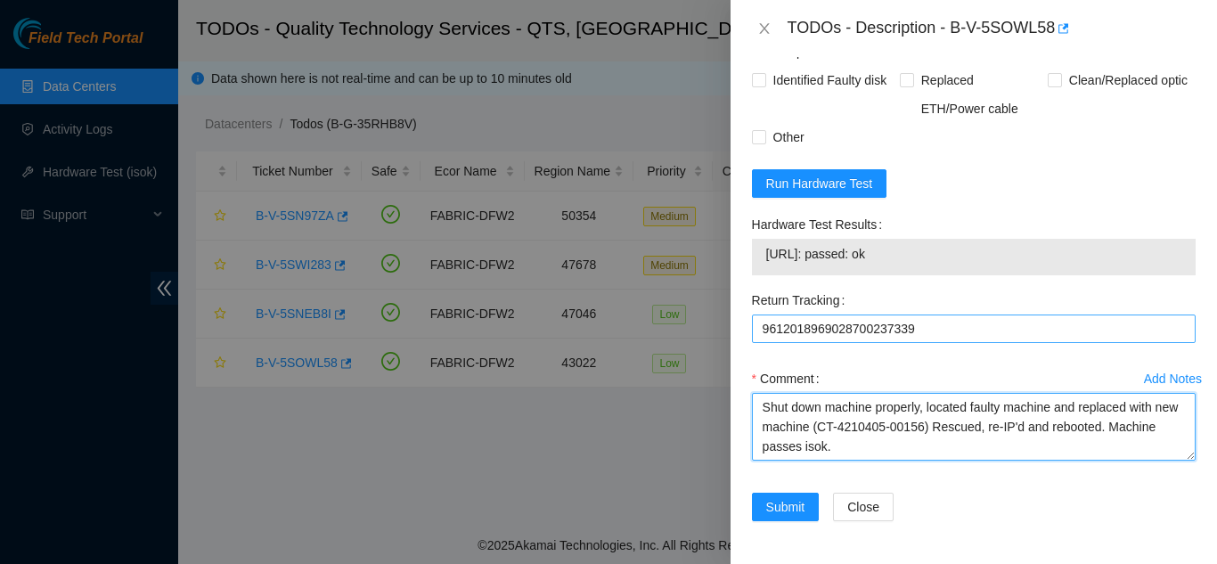
type textarea "Shut down machine properly, located faulty machine and replaced with new machin…"
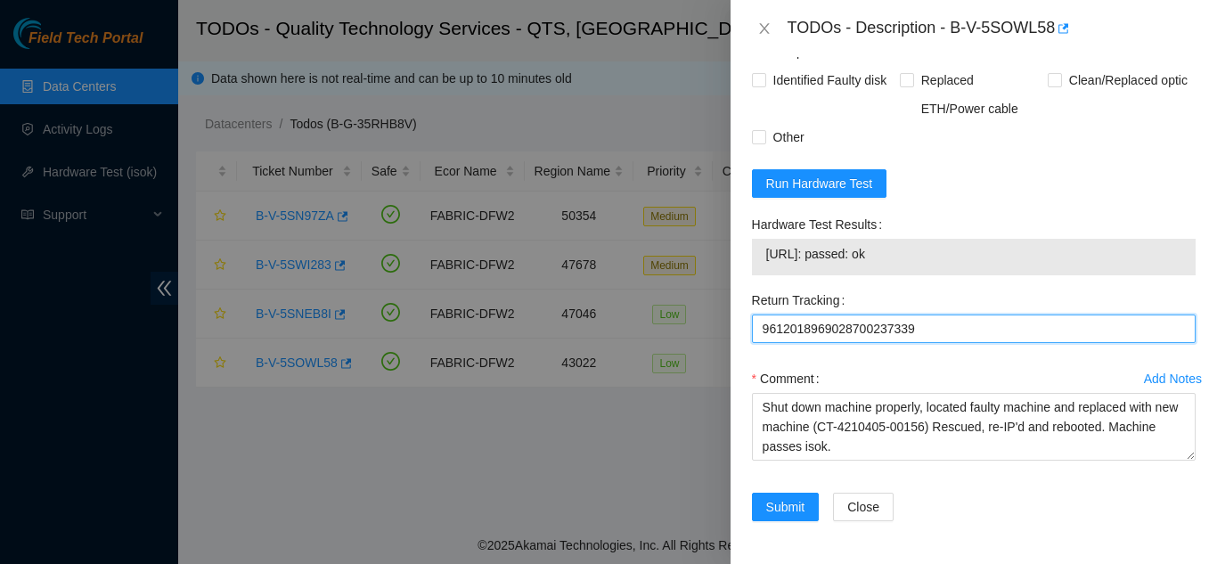
drag, startPoint x: 910, startPoint y: 327, endPoint x: 746, endPoint y: 332, distance: 164.0
click at [761, 334] on Tracking "9612018969028700237339" at bounding box center [974, 328] width 444 height 29
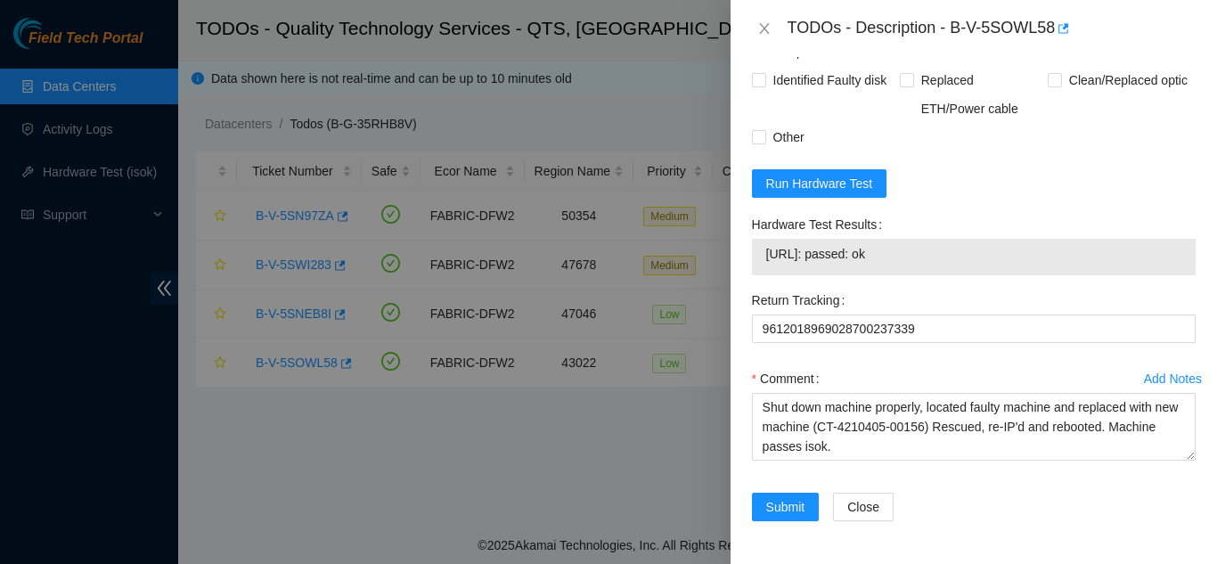
click at [1060, 189] on form "Resolutions Rebooted Rescued Replaced disk Reseated components Replaced RAM Rep…" at bounding box center [974, 234] width 444 height 616
click at [787, 504] on span "Submit" at bounding box center [785, 507] width 39 height 20
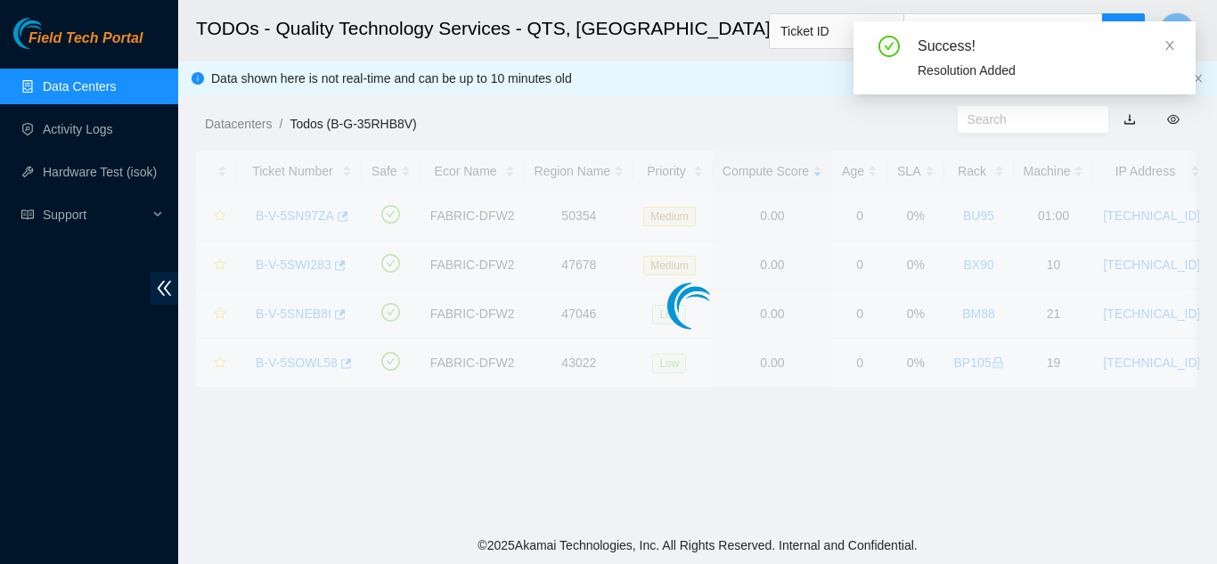
scroll to position [546, 0]
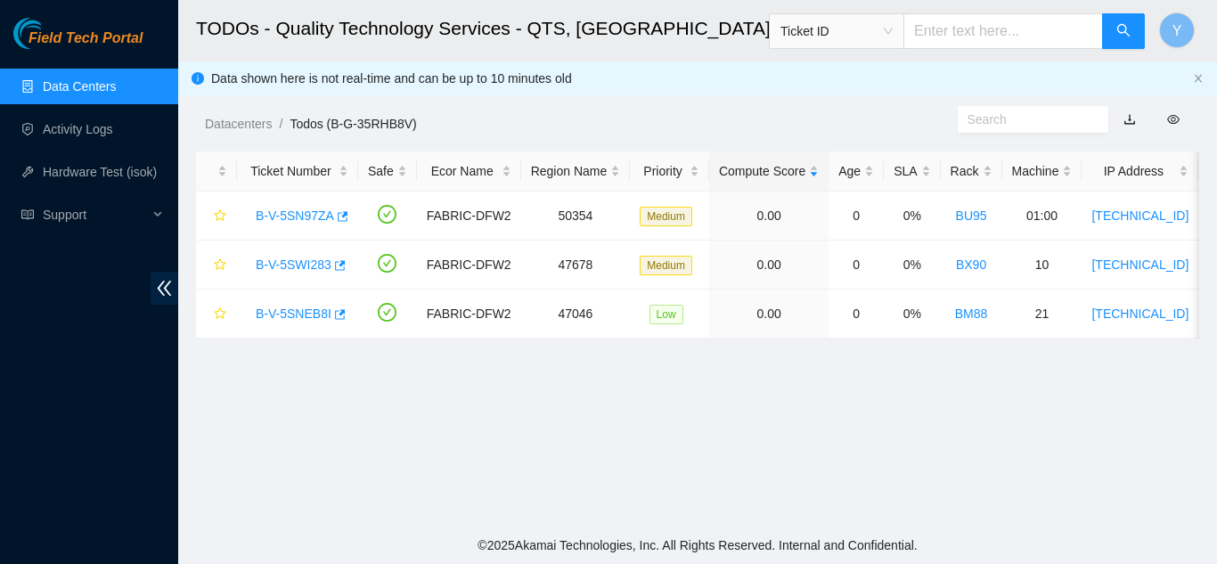
click at [106, 86] on link "Data Centers" at bounding box center [79, 86] width 73 height 14
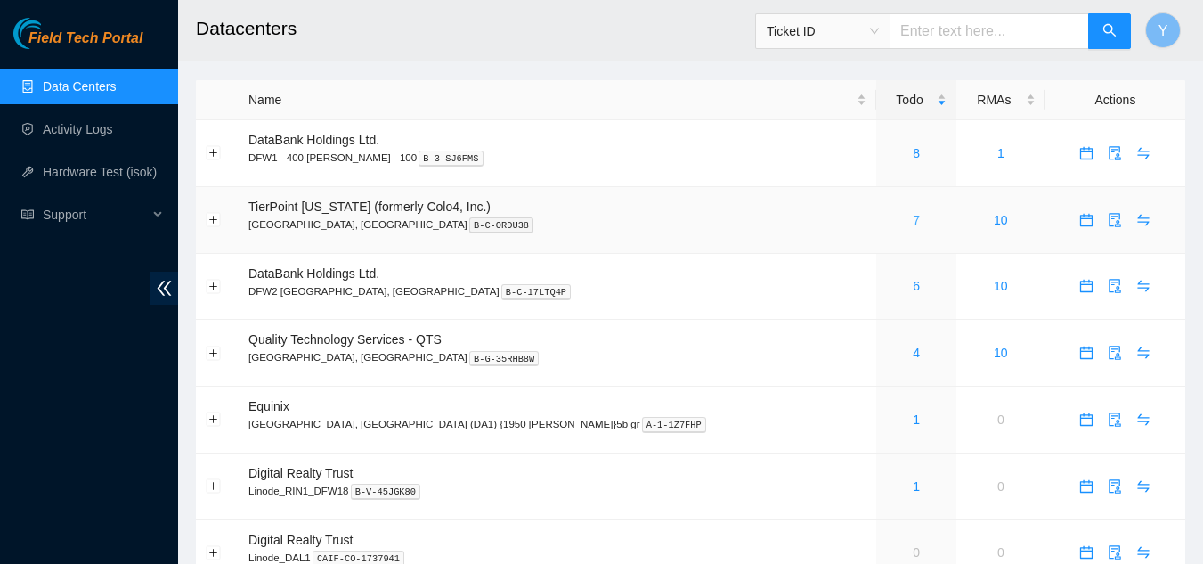
click at [913, 217] on link "7" at bounding box center [916, 220] width 7 height 14
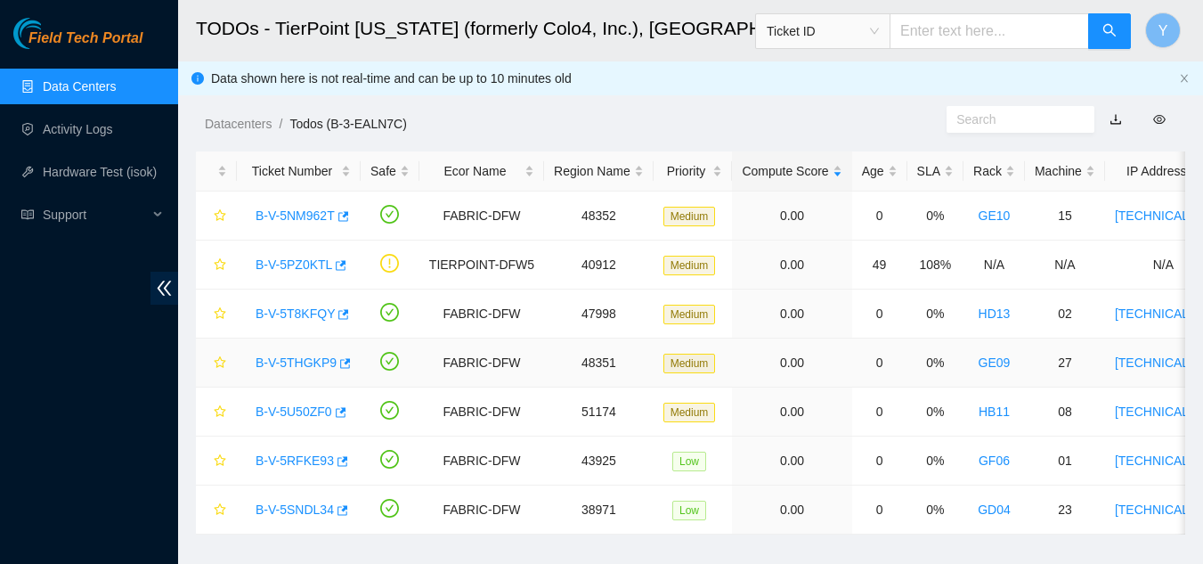
click at [283, 367] on link "B-V-5THGKP9" at bounding box center [296, 362] width 81 height 14
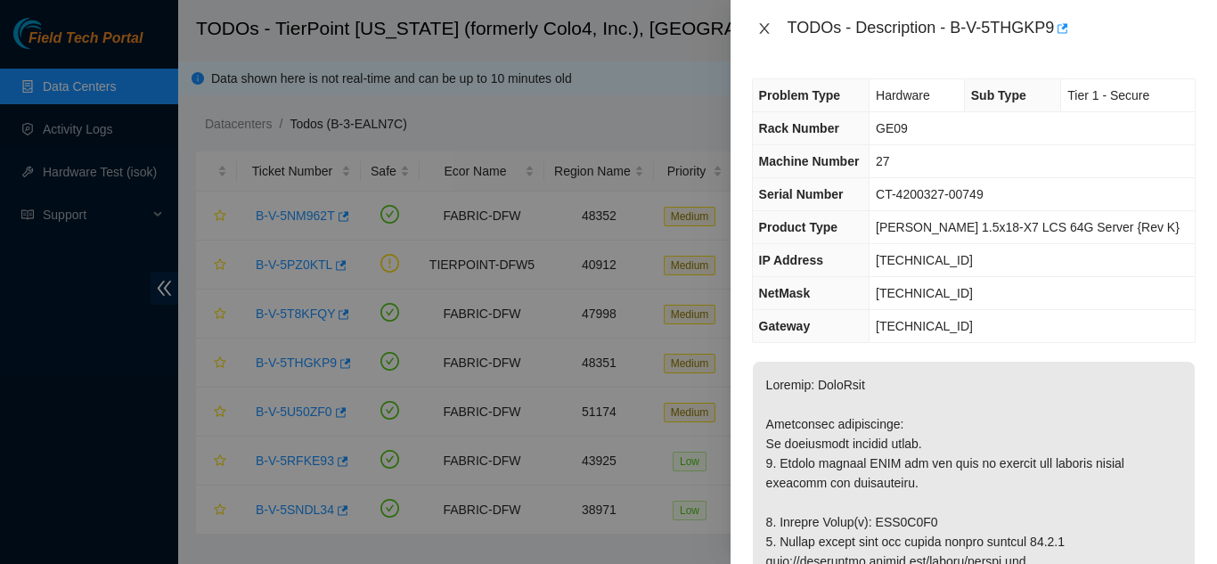
click at [764, 30] on icon "close" at bounding box center [764, 28] width 14 height 14
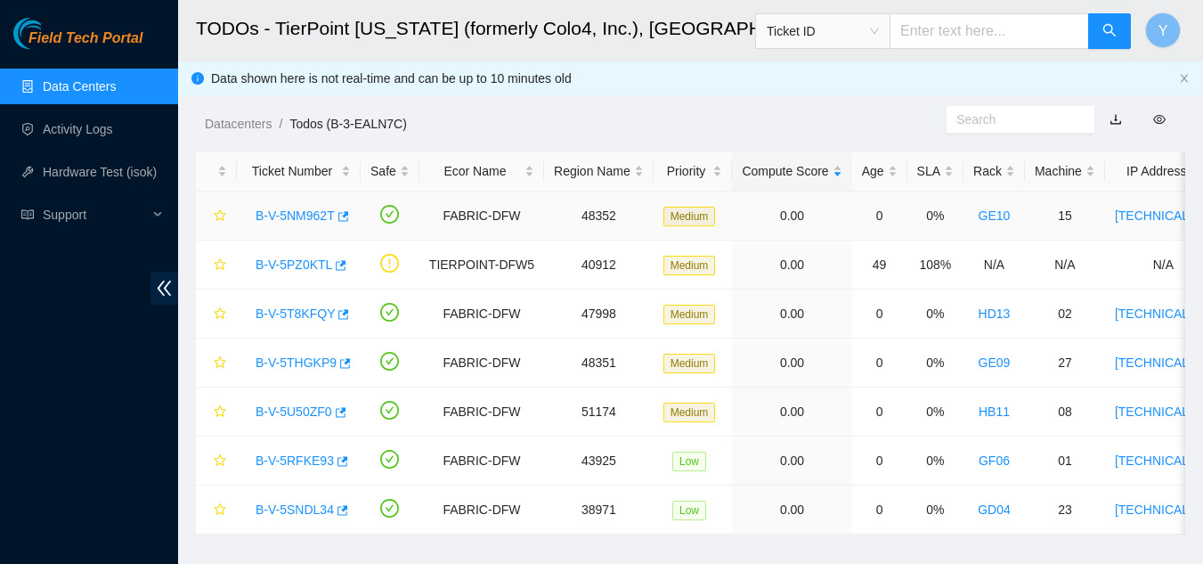
click at [306, 216] on link "B-V-5NM962T" at bounding box center [295, 215] width 79 height 14
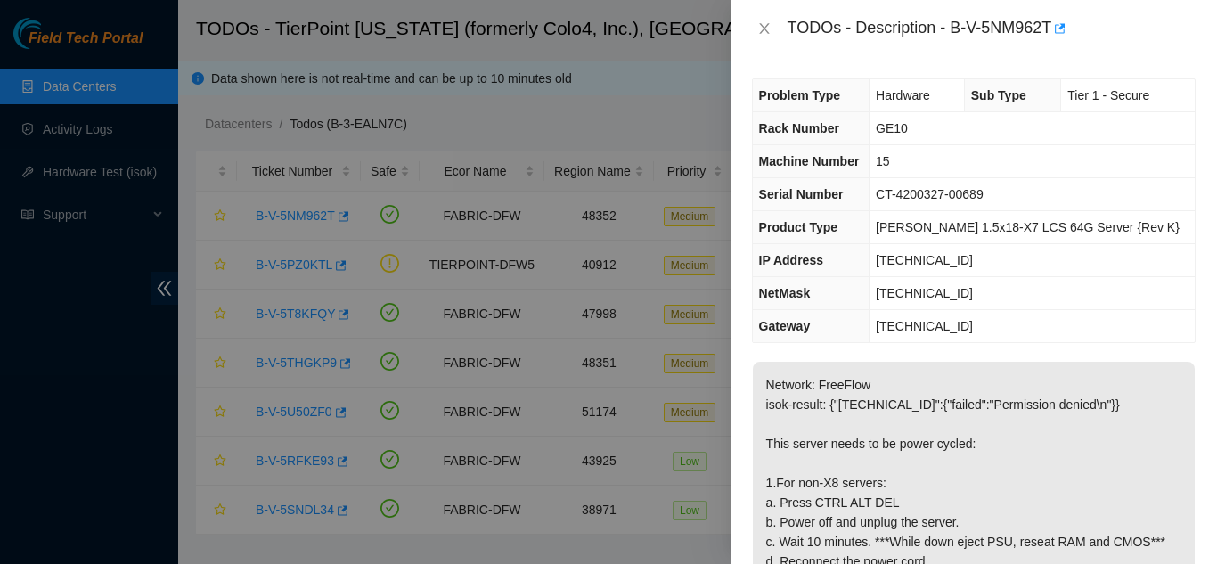
click at [306, 218] on div at bounding box center [608, 282] width 1217 height 564
click at [760, 30] on icon "close" at bounding box center [764, 28] width 14 height 14
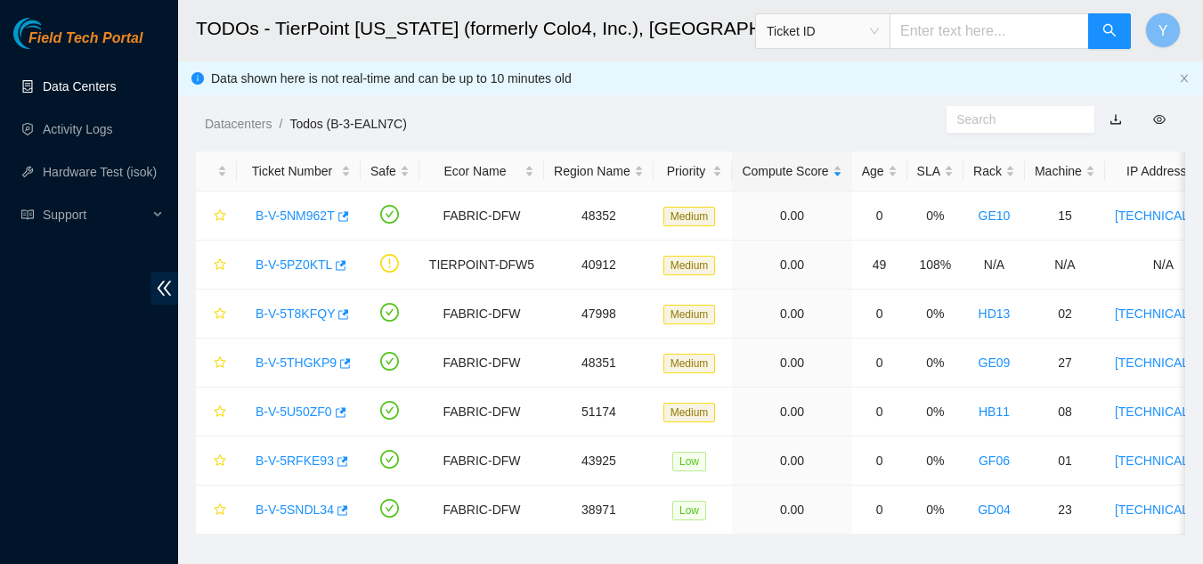
drag, startPoint x: 102, startPoint y: 87, endPoint x: 93, endPoint y: 84, distance: 10.4
click at [100, 87] on link "Data Centers" at bounding box center [79, 86] width 73 height 14
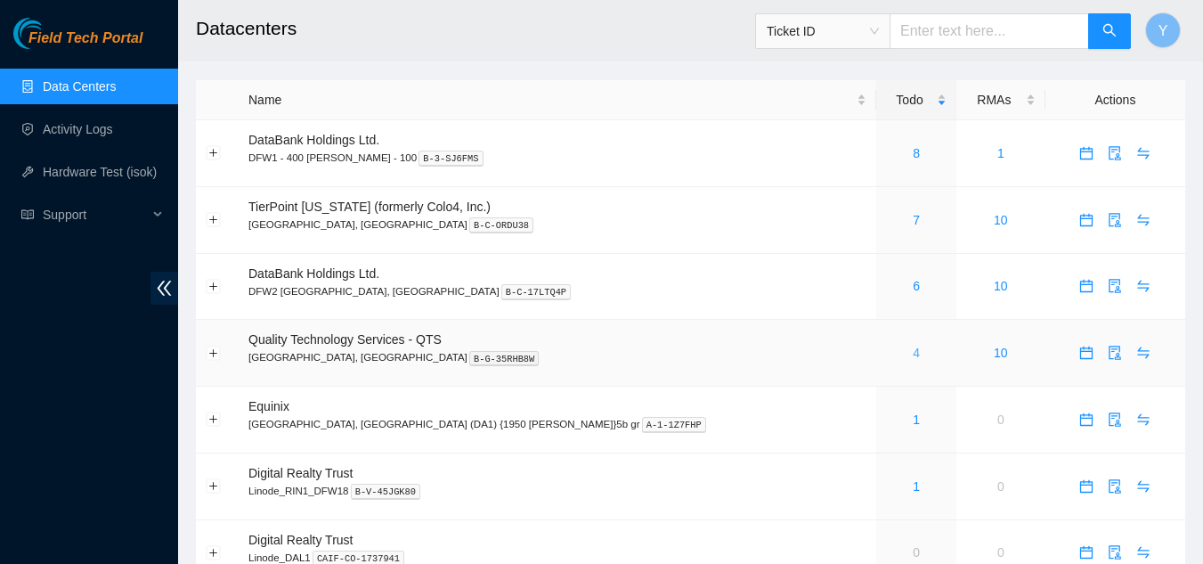
click at [913, 356] on link "4" at bounding box center [916, 353] width 7 height 14
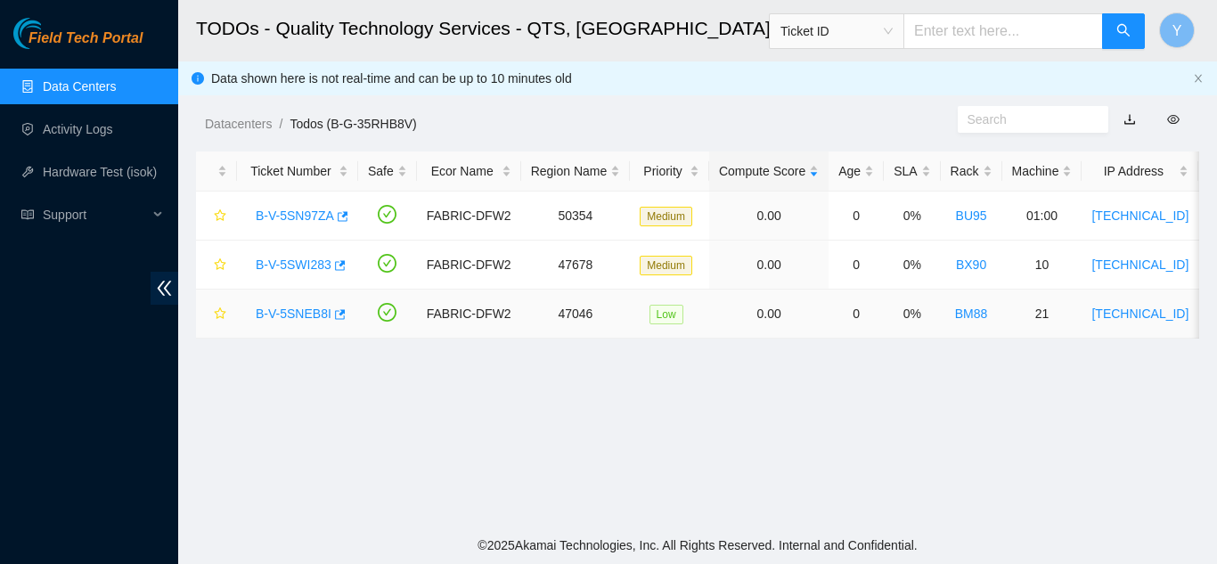
click at [294, 314] on link "B-V-5SNEB8I" at bounding box center [294, 313] width 76 height 14
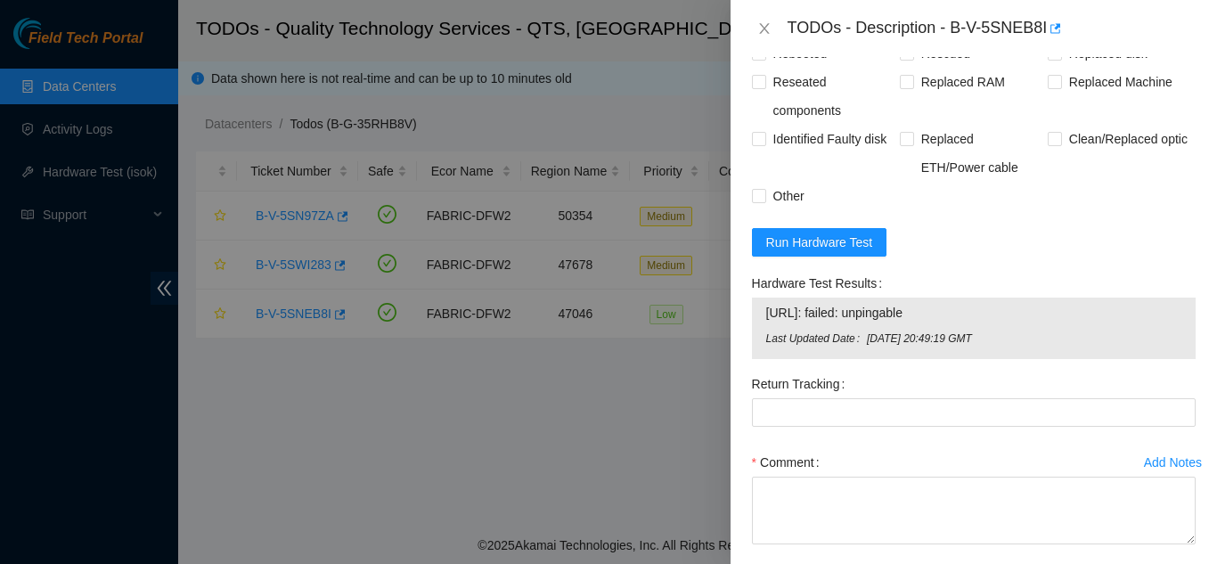
scroll to position [1603, 0]
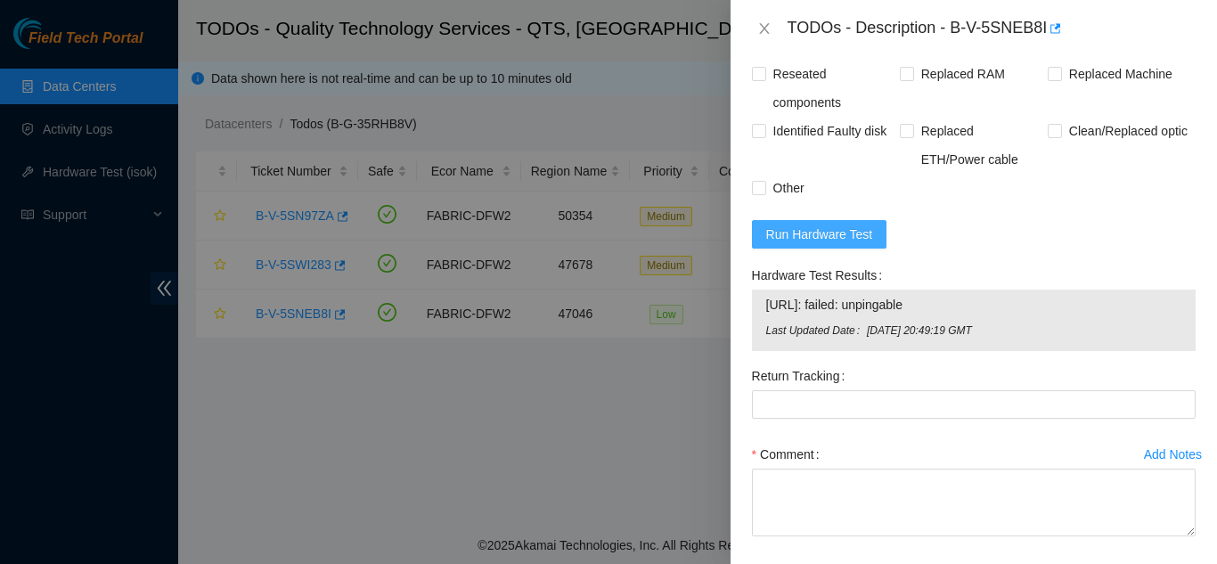
click at [804, 244] on span "Run Hardware Test" at bounding box center [819, 234] width 107 height 20
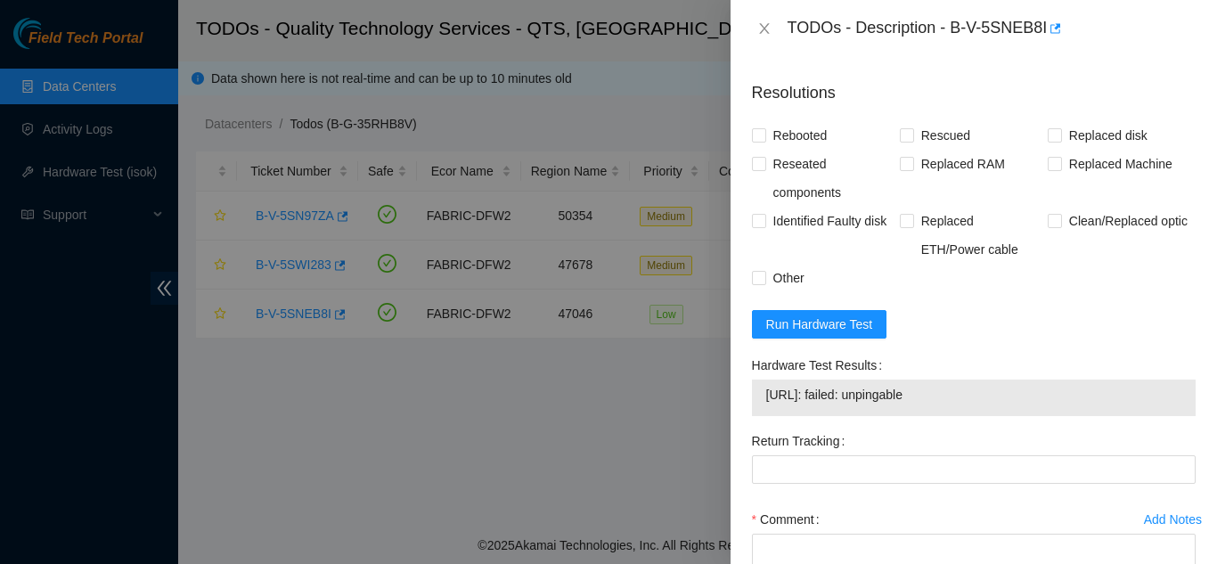
scroll to position [1562, 0]
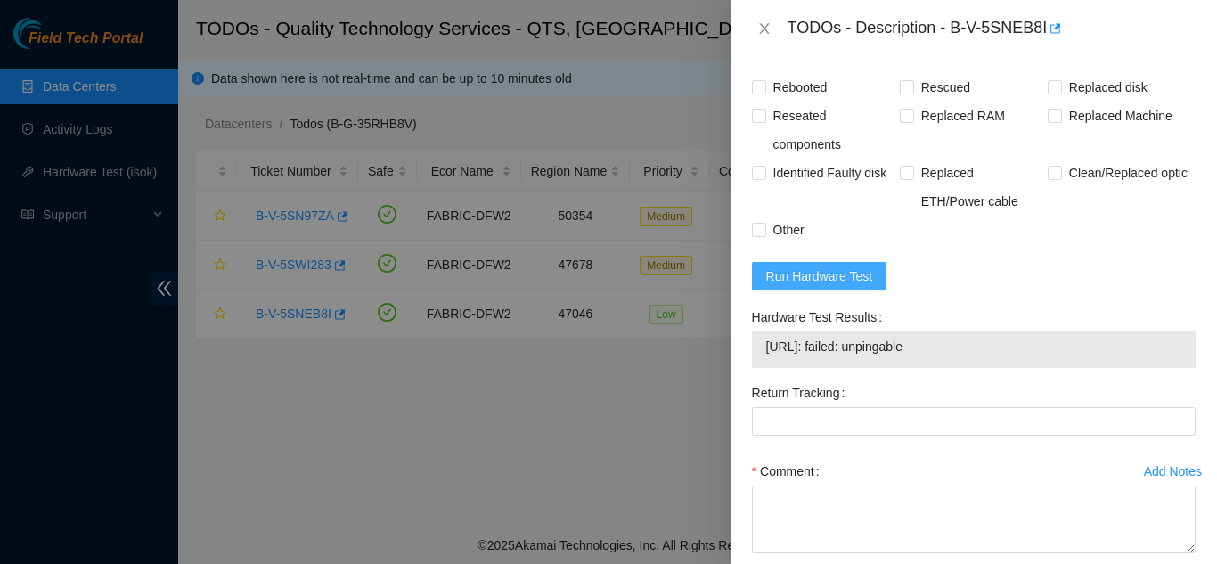
click at [843, 286] on span "Run Hardware Test" at bounding box center [819, 276] width 107 height 20
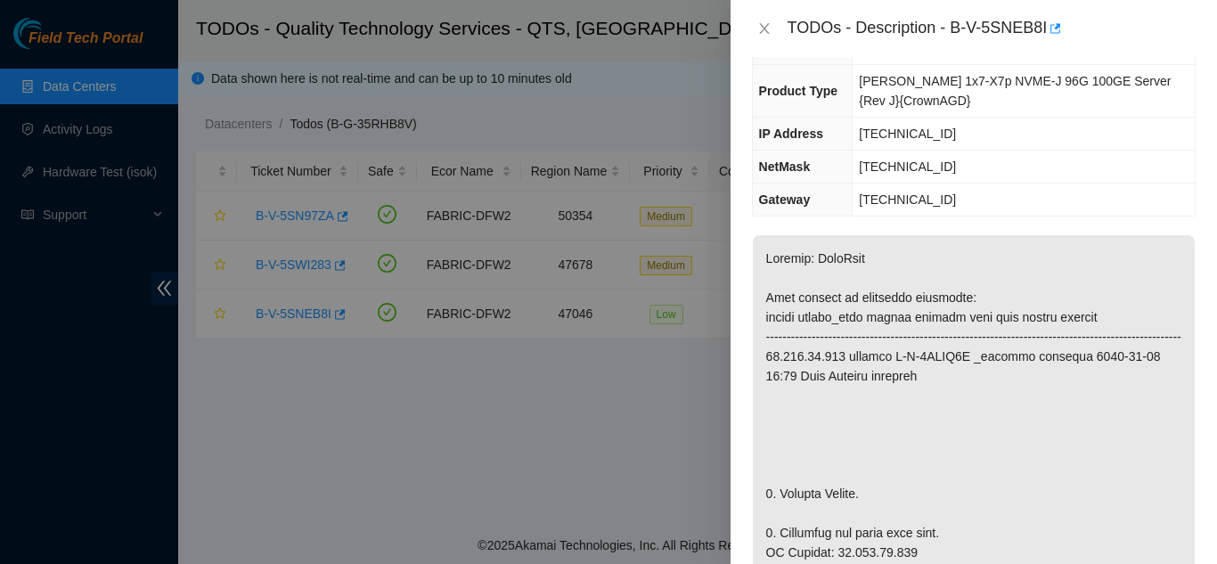
scroll to position [0, 0]
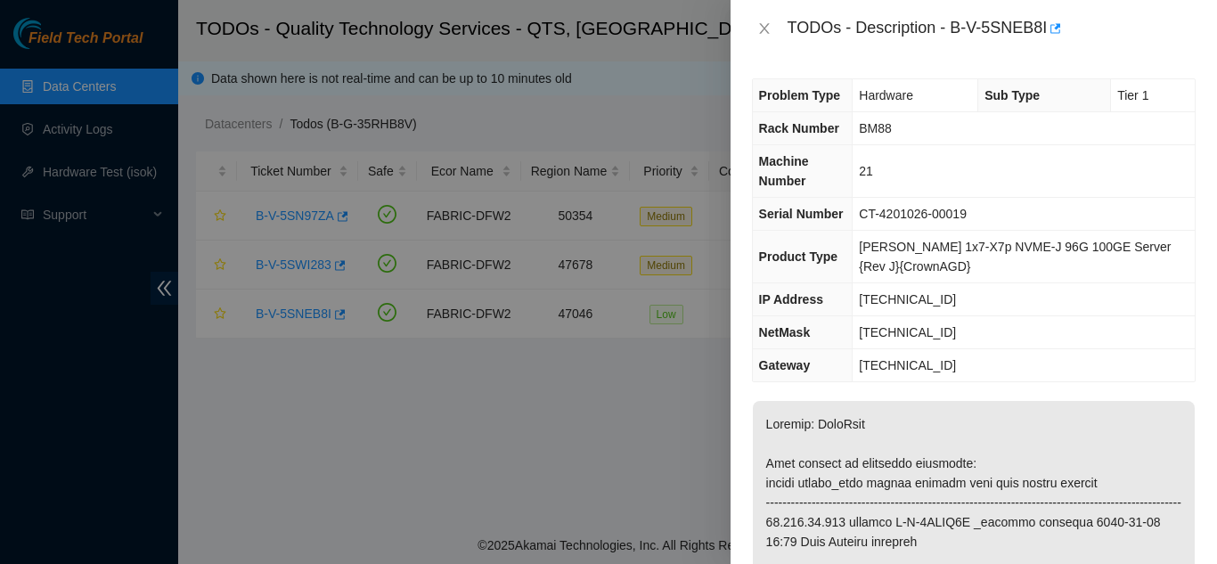
click at [779, 303] on span "IP Address" at bounding box center [791, 299] width 64 height 14
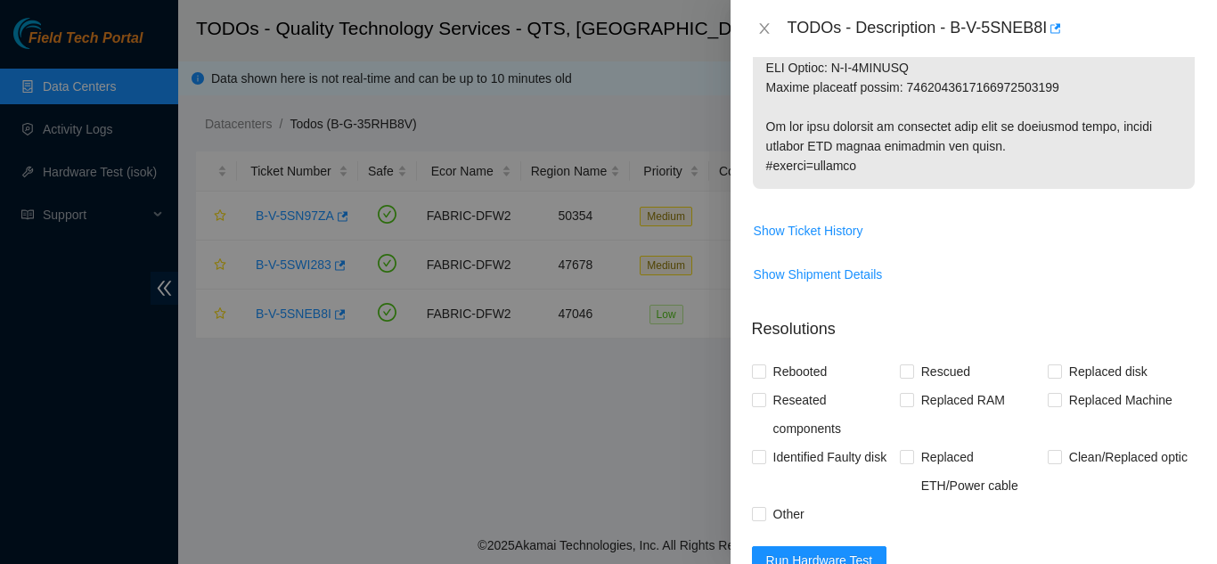
scroll to position [1439, 0]
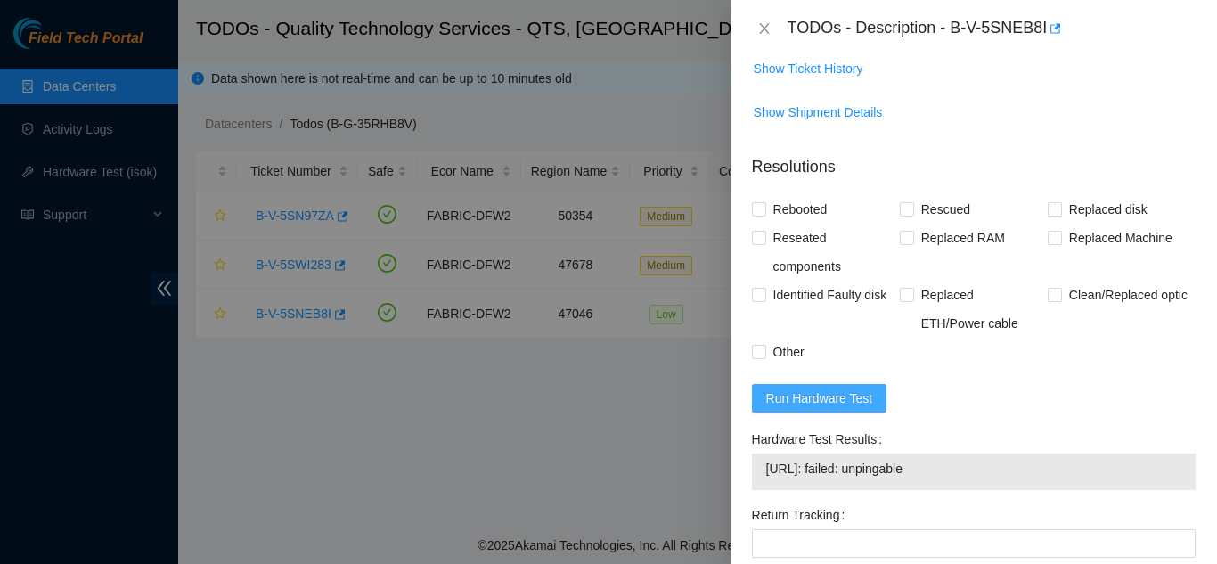
click at [824, 408] on span "Run Hardware Test" at bounding box center [819, 398] width 107 height 20
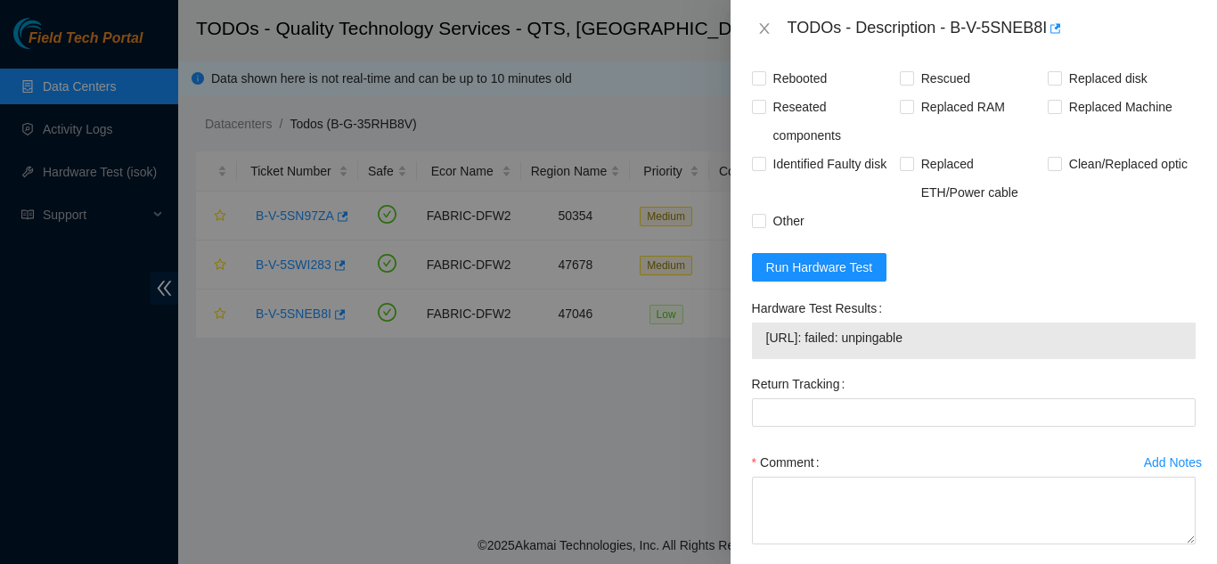
scroll to position [1570, 0]
click at [811, 276] on button "Run Hardware Test" at bounding box center [819, 268] width 135 height 29
click at [758, 31] on icon "close" at bounding box center [764, 28] width 14 height 14
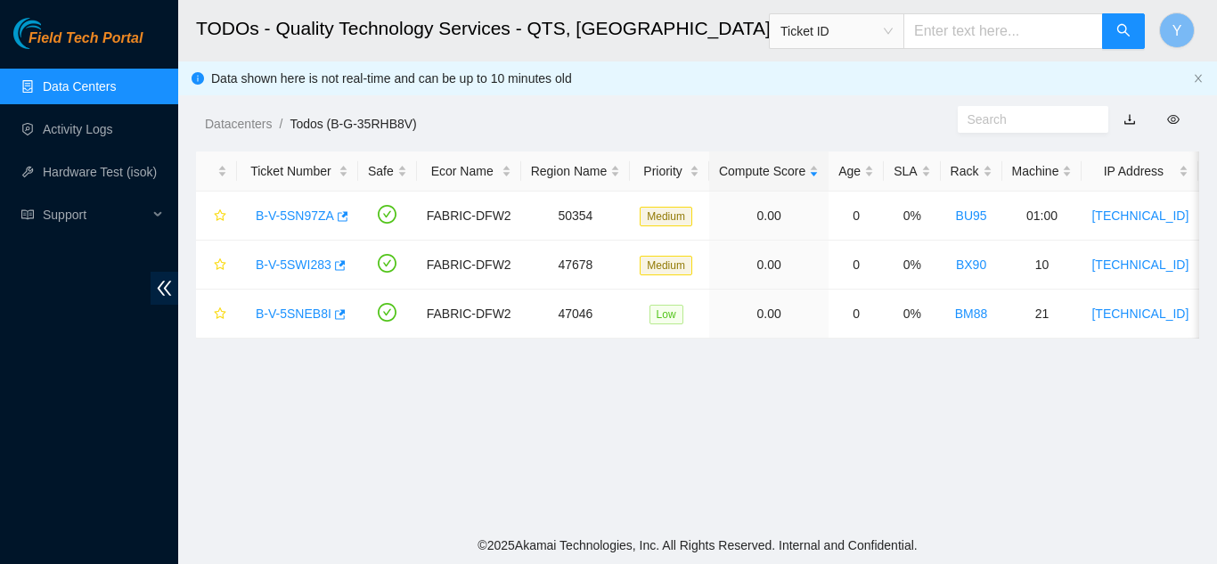
scroll to position [498, 0]
click at [124, 167] on link "Hardware Test (isok)" at bounding box center [100, 172] width 114 height 14
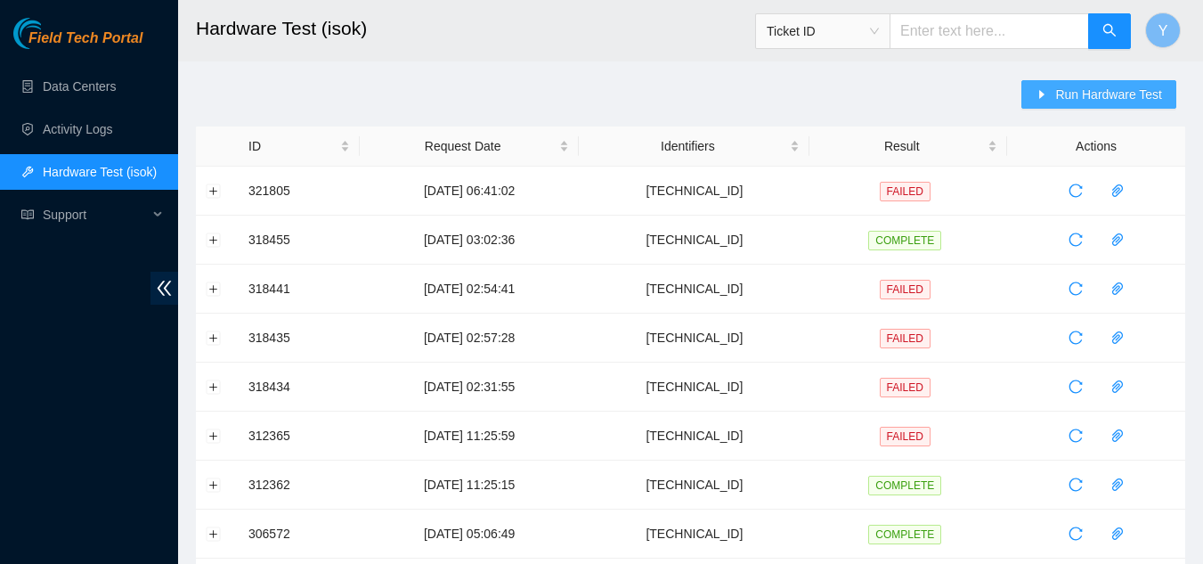
click at [1080, 92] on span "Run Hardware Test" at bounding box center [1109, 95] width 107 height 20
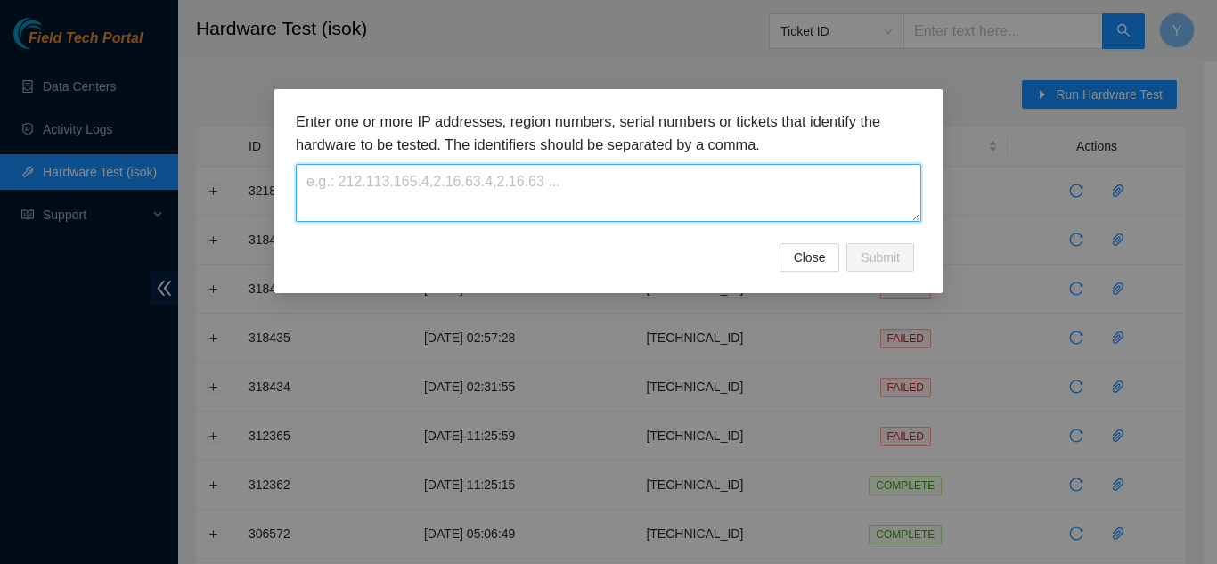
click at [742, 168] on textarea at bounding box center [608, 193] width 625 height 58
type textarea "23.196.12.215"
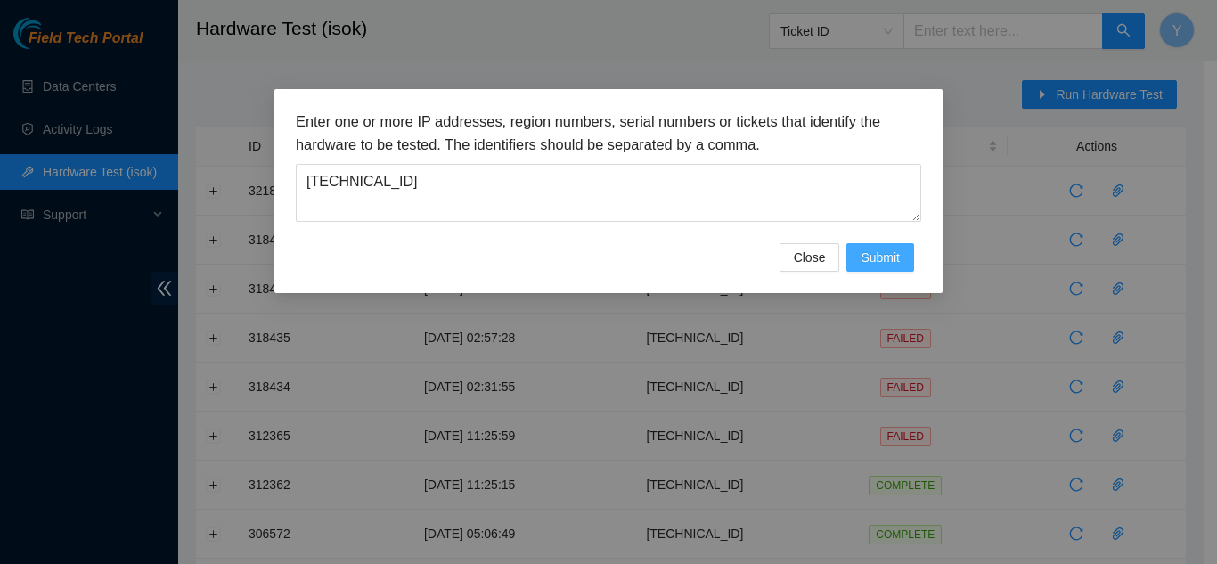
click at [879, 255] on span "Submit" at bounding box center [879, 258] width 39 height 20
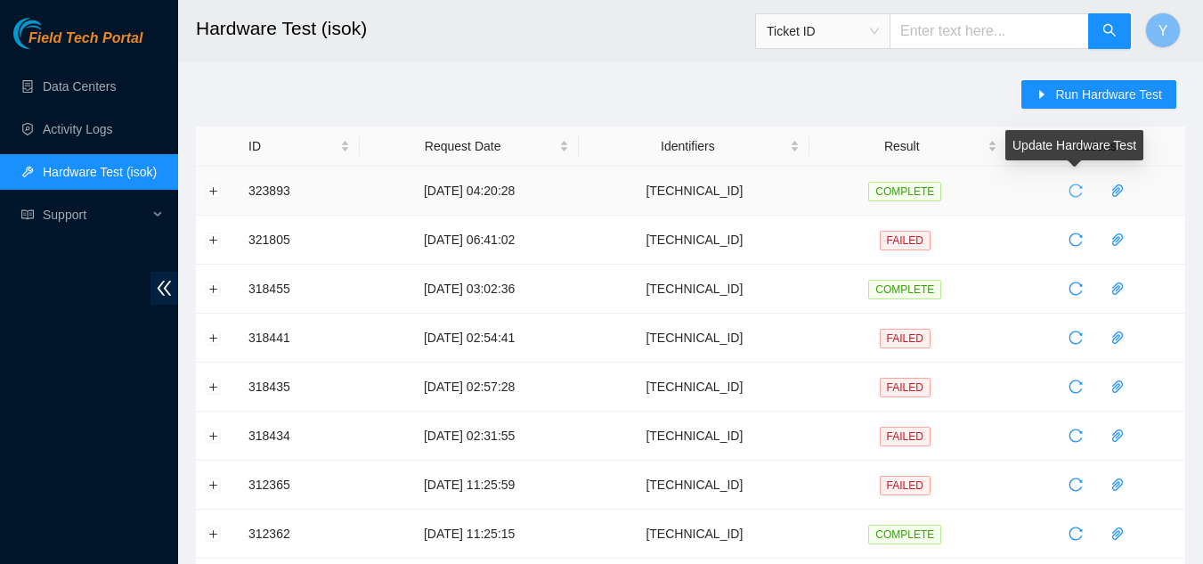
click at [1072, 191] on icon "reload" at bounding box center [1076, 190] width 14 height 14
click at [1073, 189] on icon "reload" at bounding box center [1076, 190] width 14 height 14
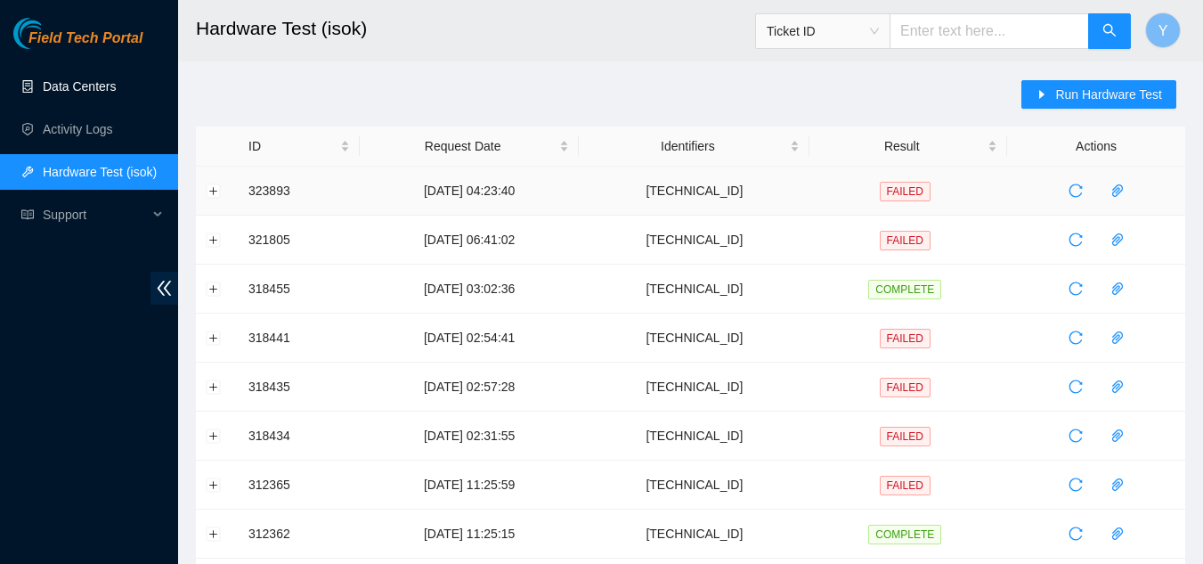
click at [91, 94] on link "Data Centers" at bounding box center [79, 86] width 73 height 14
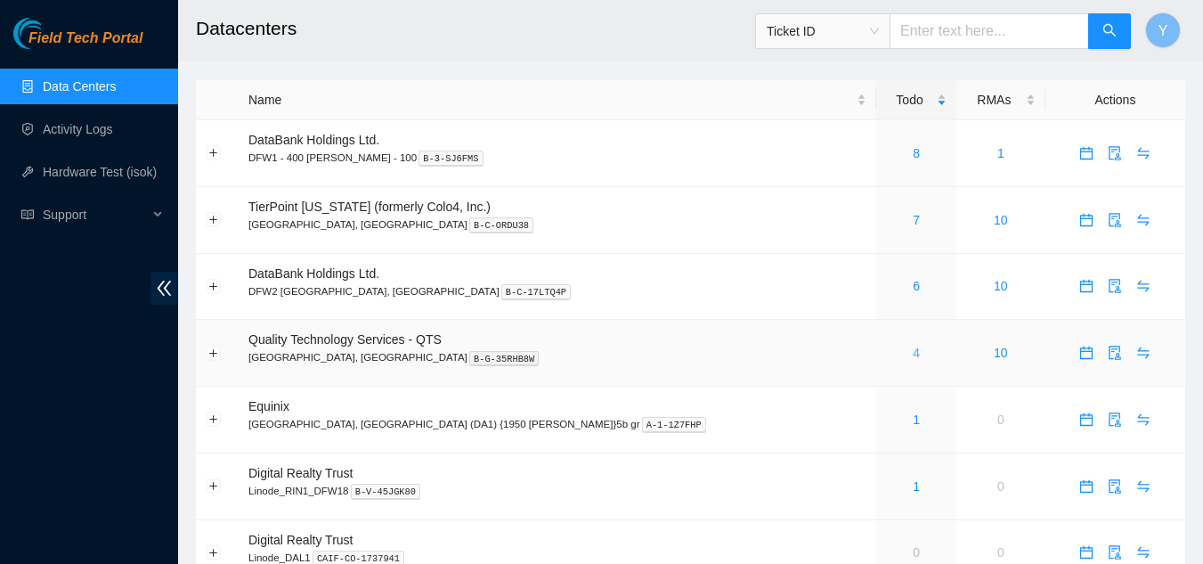
click at [913, 353] on link "4" at bounding box center [916, 353] width 7 height 14
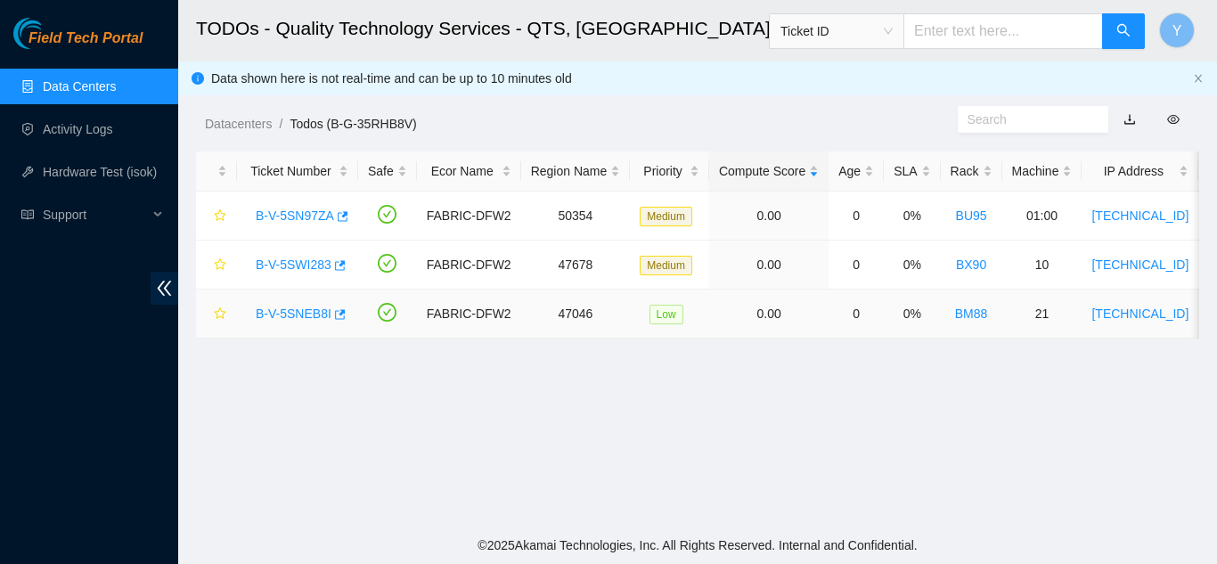
click at [284, 310] on link "B-V-5SNEB8I" at bounding box center [294, 313] width 76 height 14
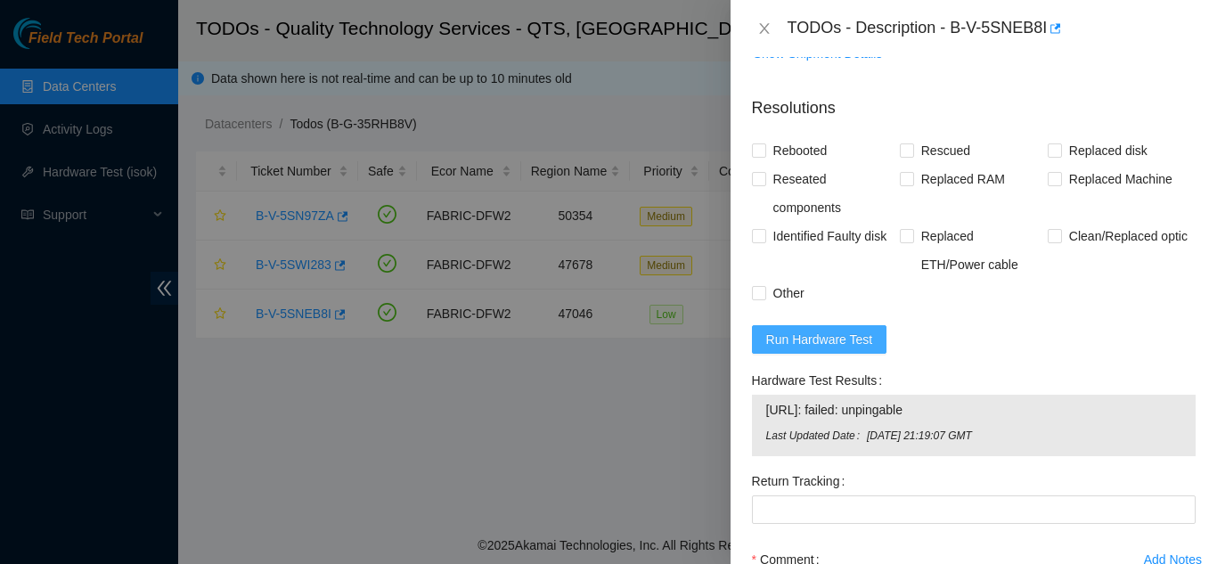
scroll to position [1499, 0]
click at [818, 348] on span "Run Hardware Test" at bounding box center [819, 339] width 107 height 20
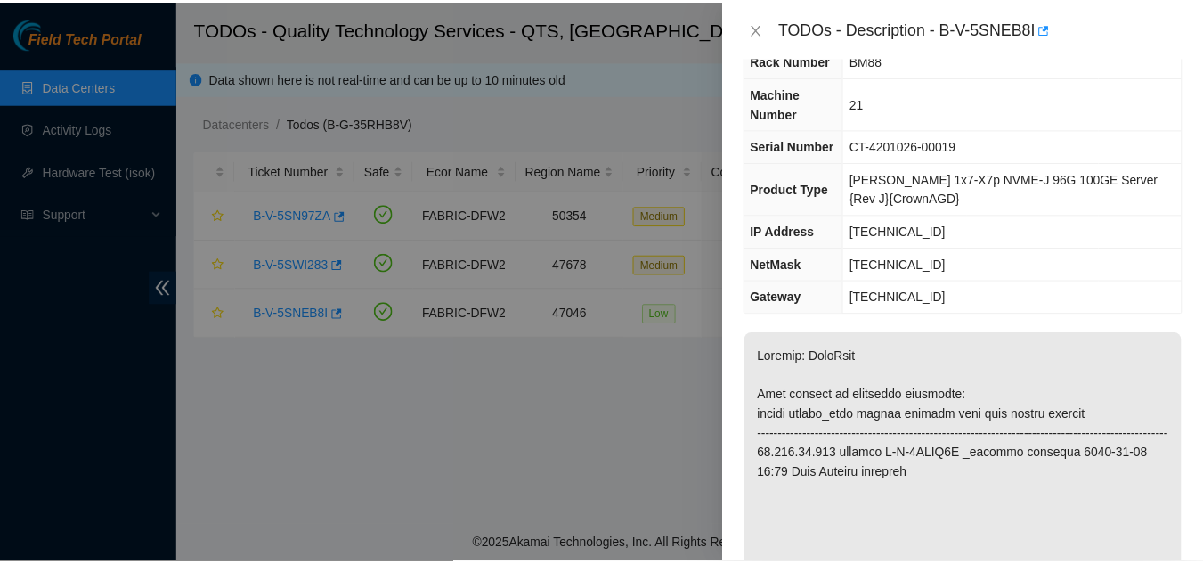
scroll to position [0, 0]
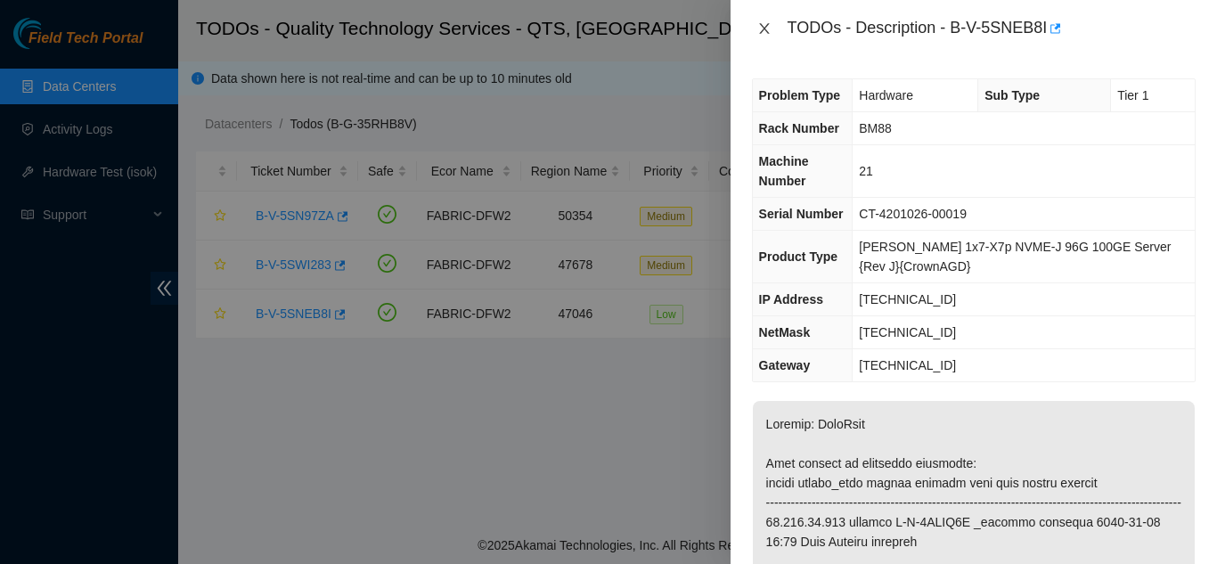
drag, startPoint x: 766, startPoint y: 24, endPoint x: 746, endPoint y: 64, distance: 45.0
click at [765, 25] on icon "close" at bounding box center [764, 28] width 14 height 14
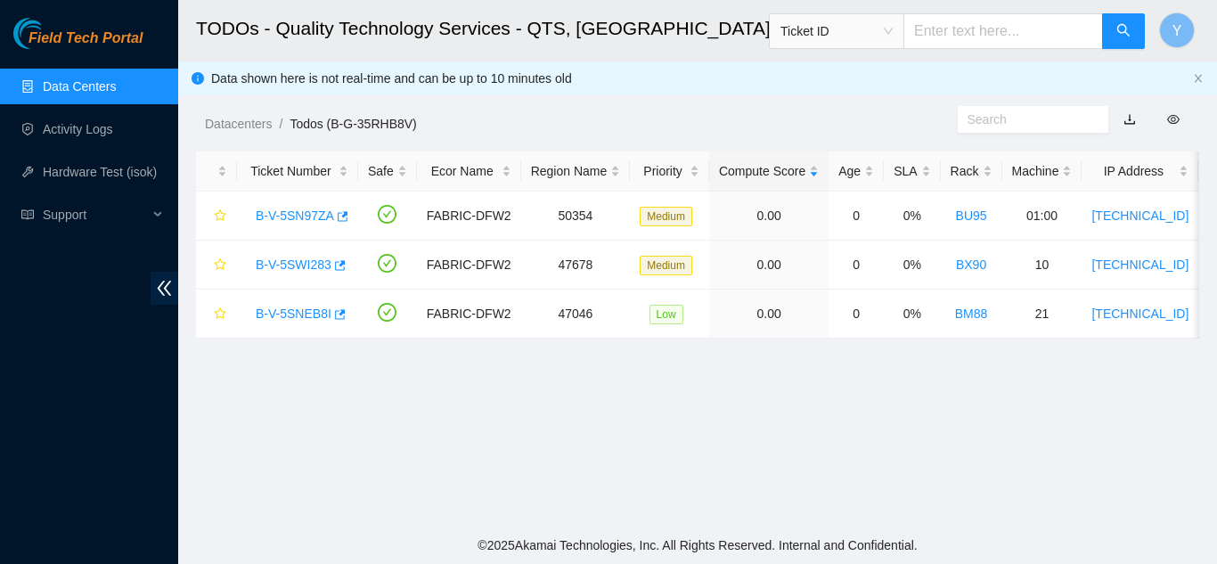
click at [95, 86] on link "Data Centers" at bounding box center [79, 86] width 73 height 14
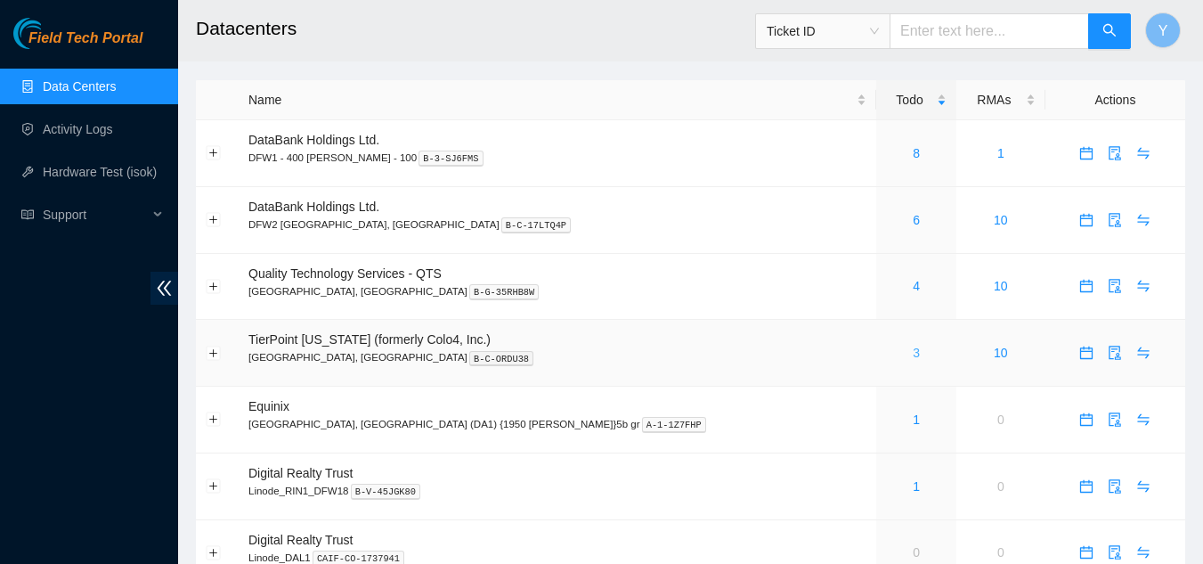
click at [913, 352] on link "3" at bounding box center [916, 353] width 7 height 14
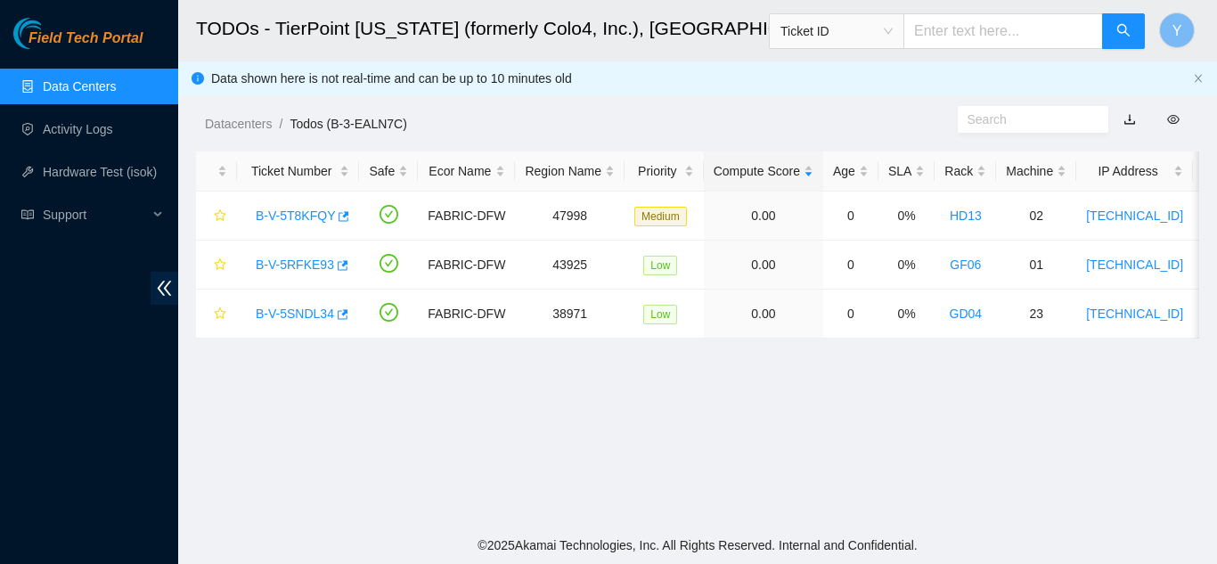
click at [80, 86] on link "Data Centers" at bounding box center [79, 86] width 73 height 14
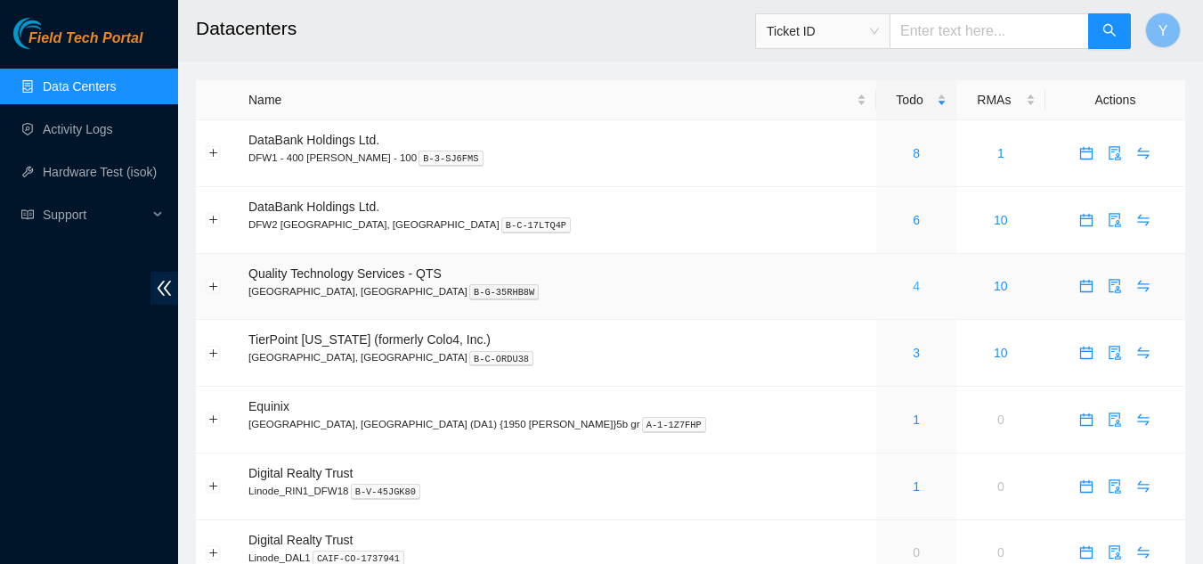
click at [913, 286] on link "4" at bounding box center [916, 286] width 7 height 14
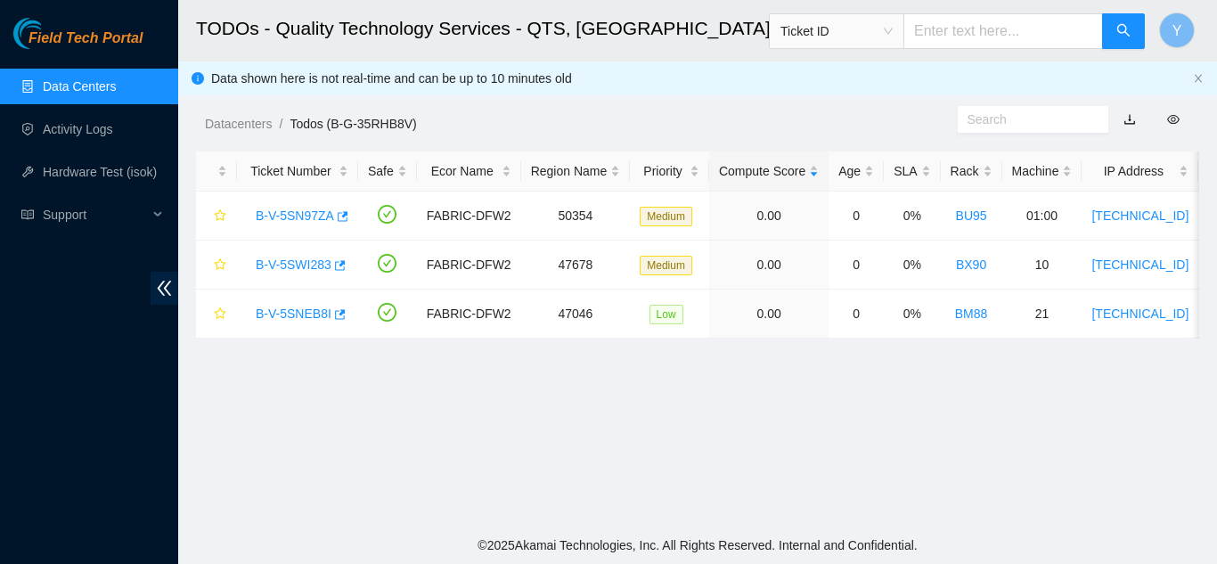
click at [94, 86] on link "Data Centers" at bounding box center [79, 86] width 73 height 14
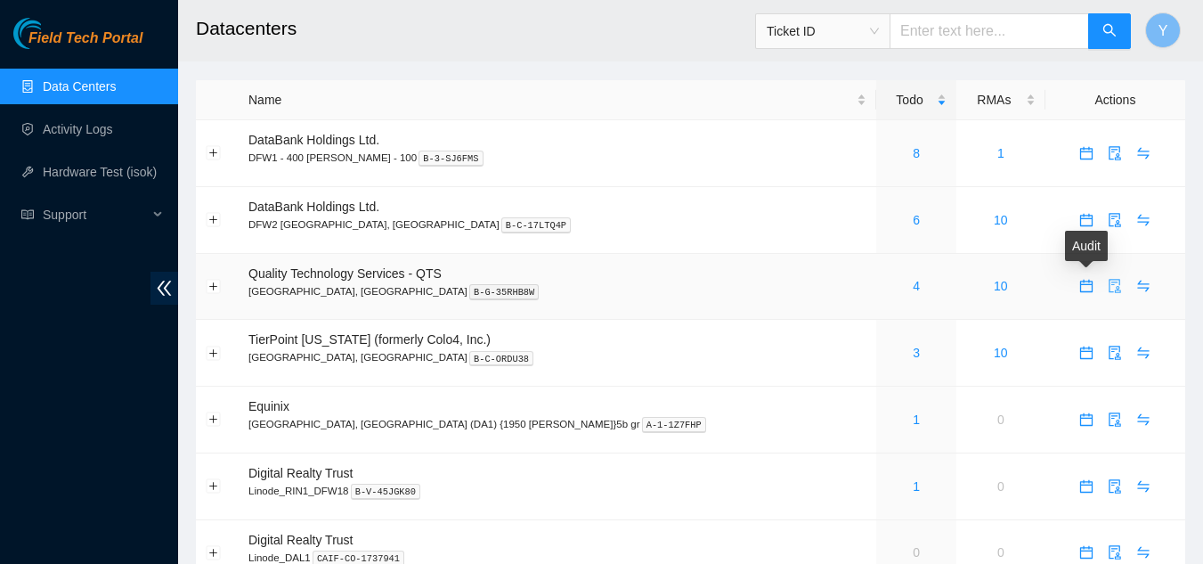
click at [1108, 279] on icon "audit" at bounding box center [1115, 286] width 14 height 14
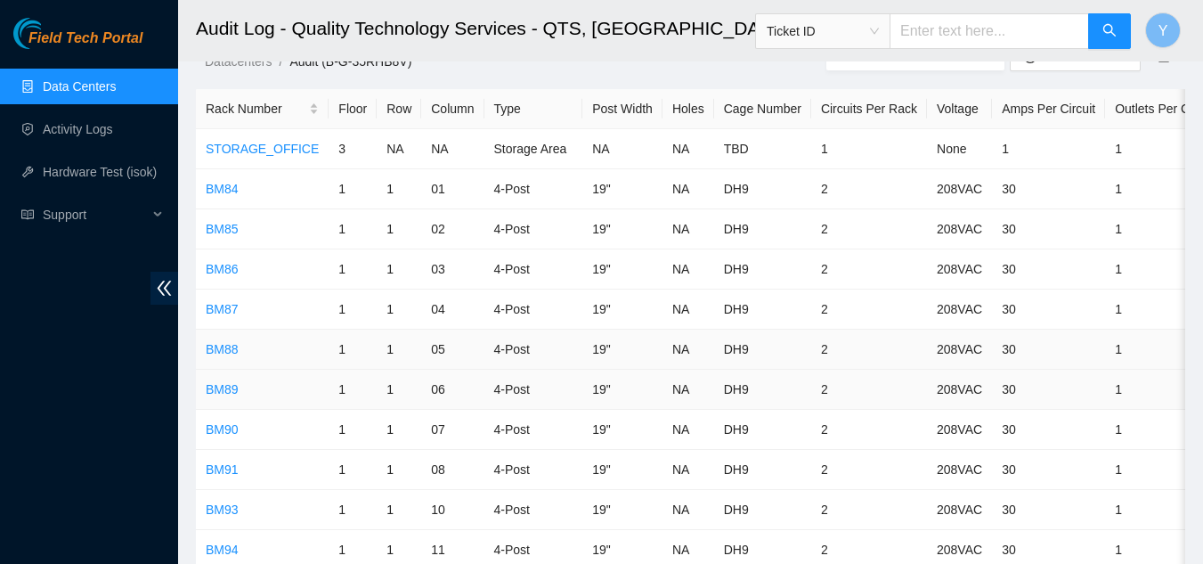
scroll to position [89, 0]
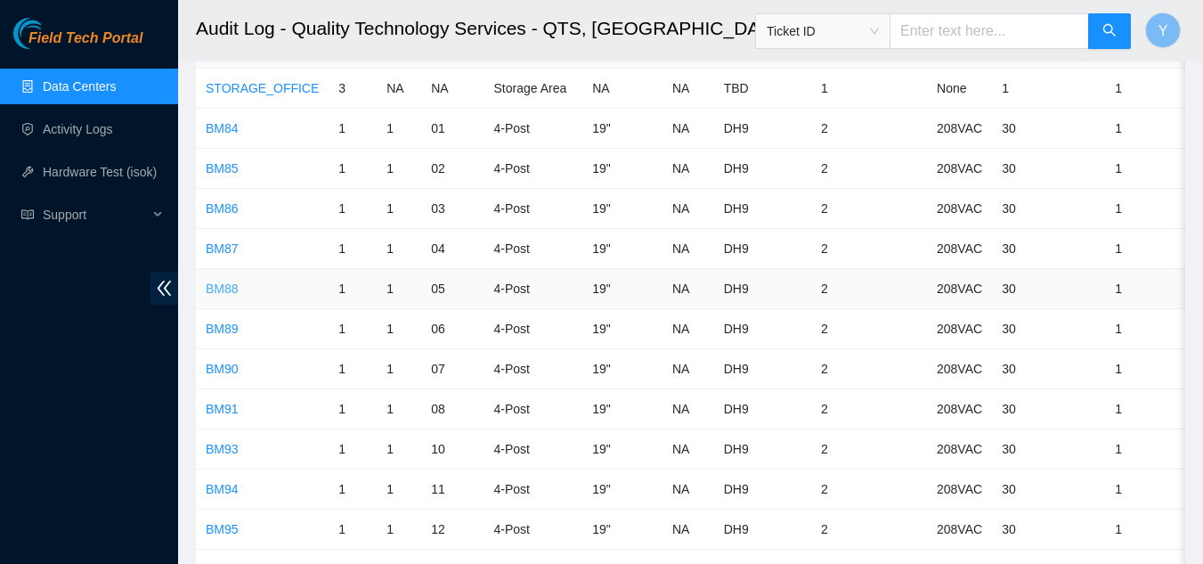
click at [218, 288] on link "BM88" at bounding box center [222, 288] width 33 height 14
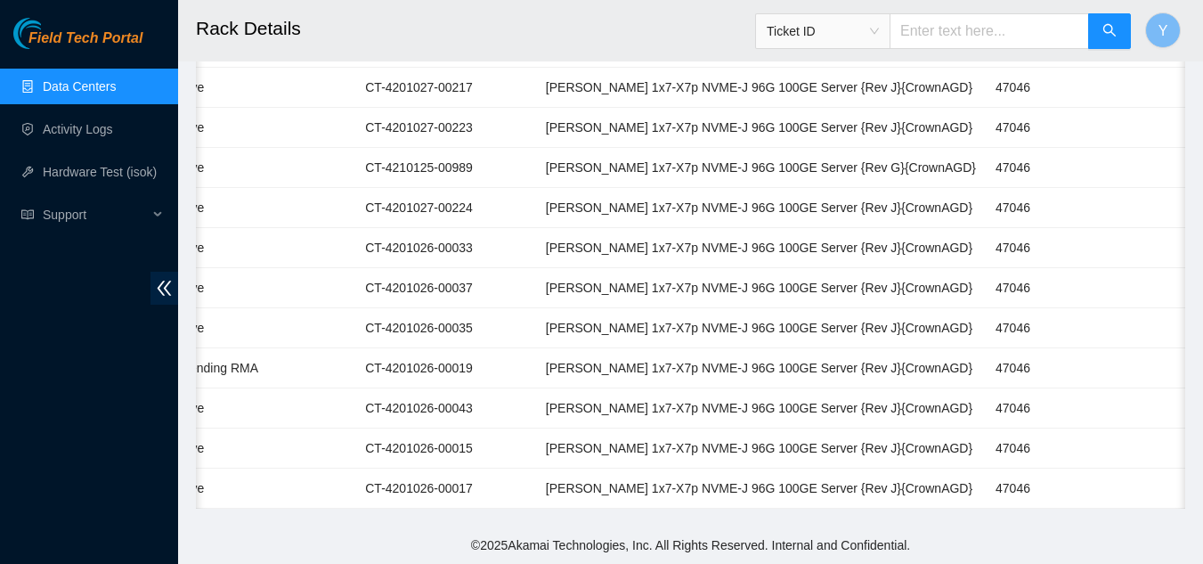
scroll to position [0, 139]
click at [65, 81] on link "Data Centers" at bounding box center [79, 86] width 73 height 14
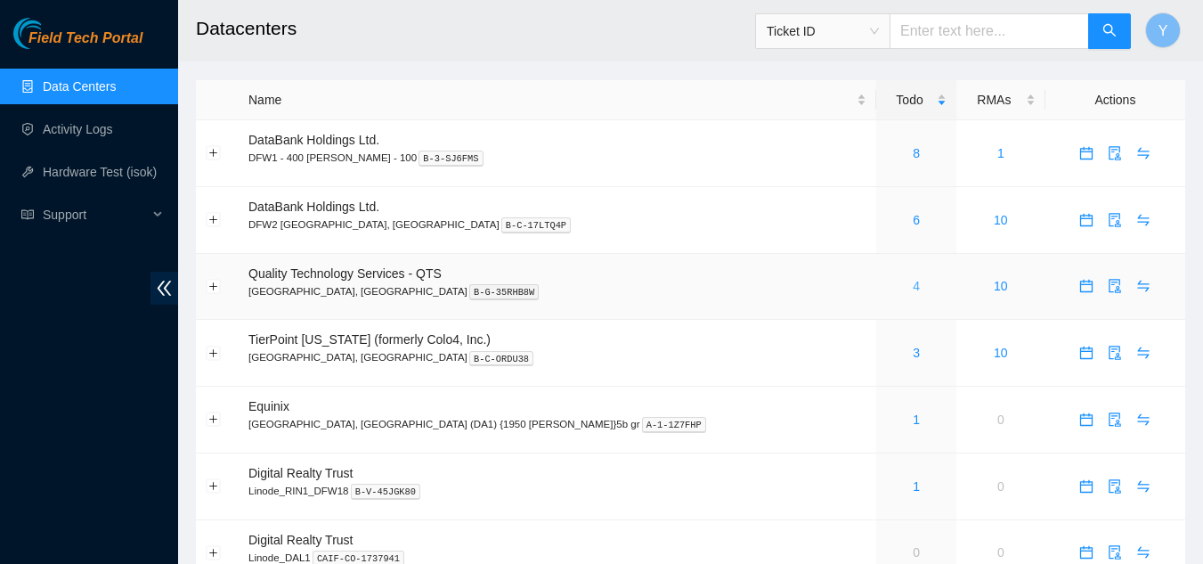
click at [913, 288] on link "4" at bounding box center [916, 286] width 7 height 14
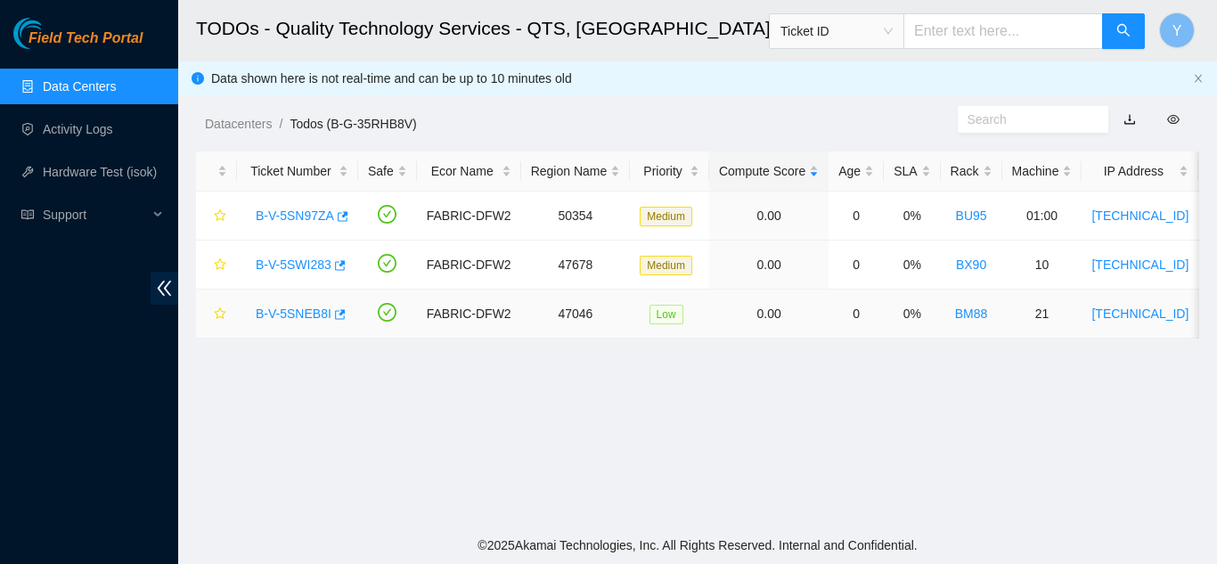
click at [310, 312] on link "B-V-5SNEB8I" at bounding box center [294, 313] width 76 height 14
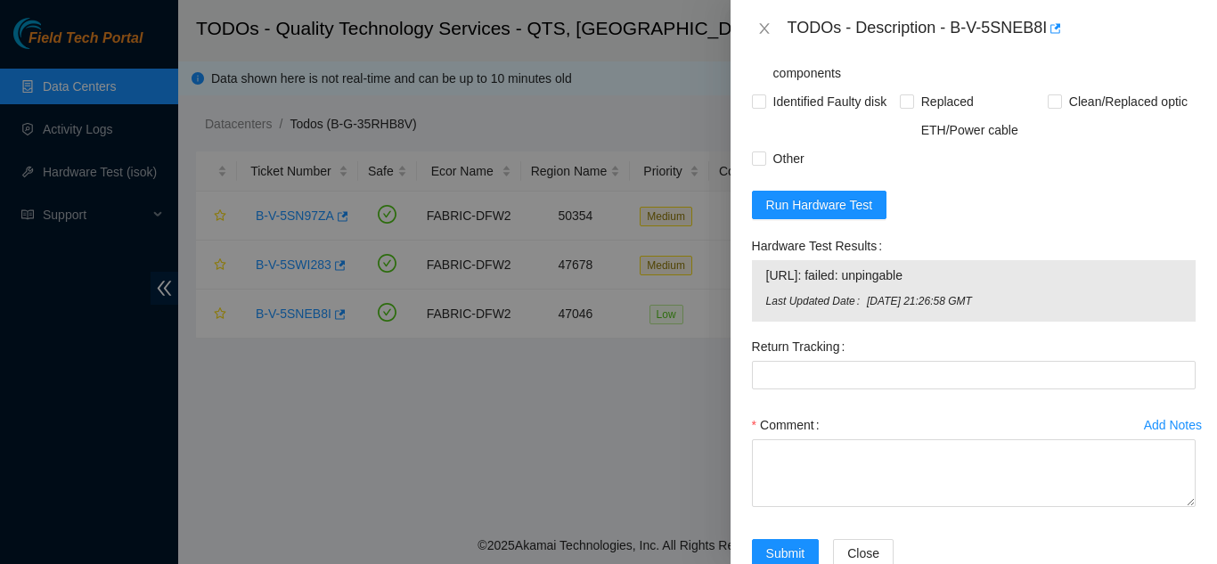
scroll to position [1634, 0]
click at [841, 214] on span "Run Hardware Test" at bounding box center [819, 204] width 107 height 20
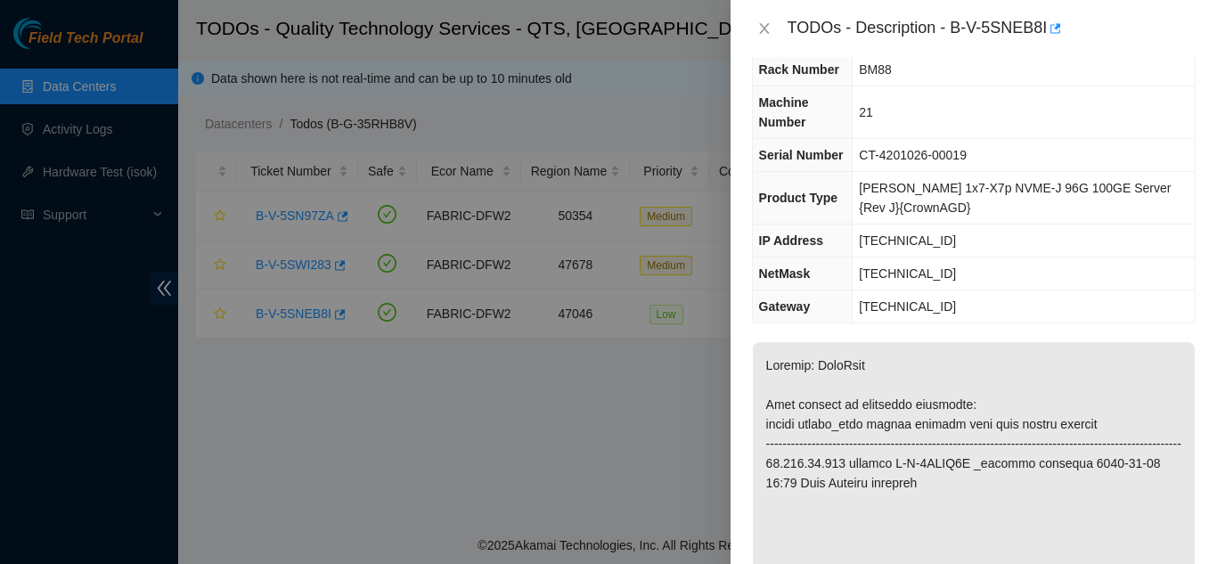
scroll to position [0, 0]
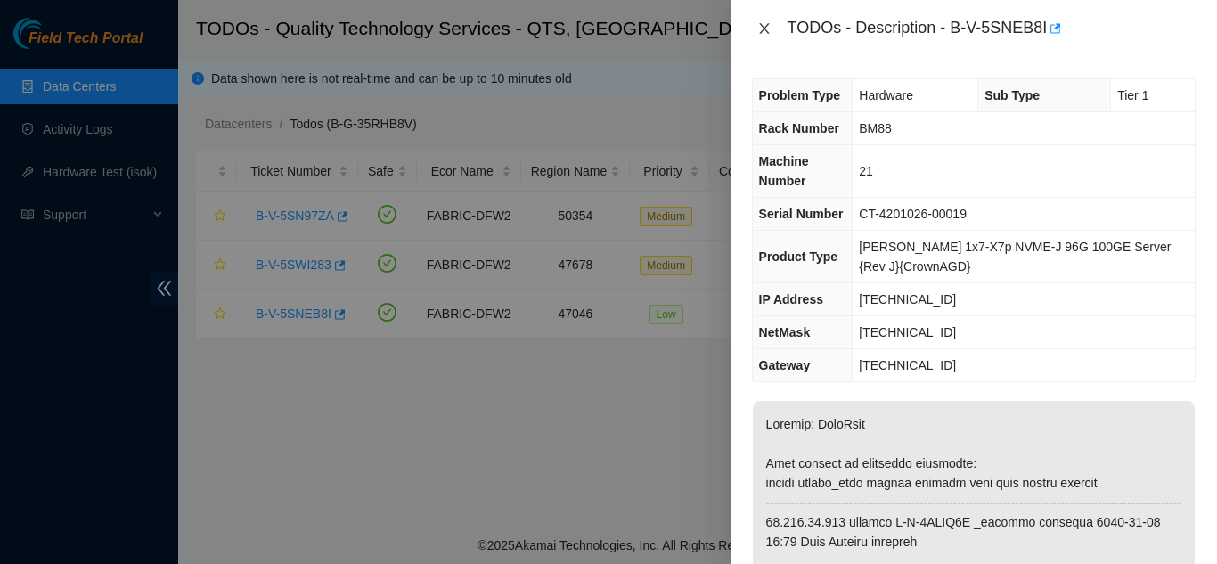
click at [762, 29] on icon "close" at bounding box center [764, 28] width 14 height 14
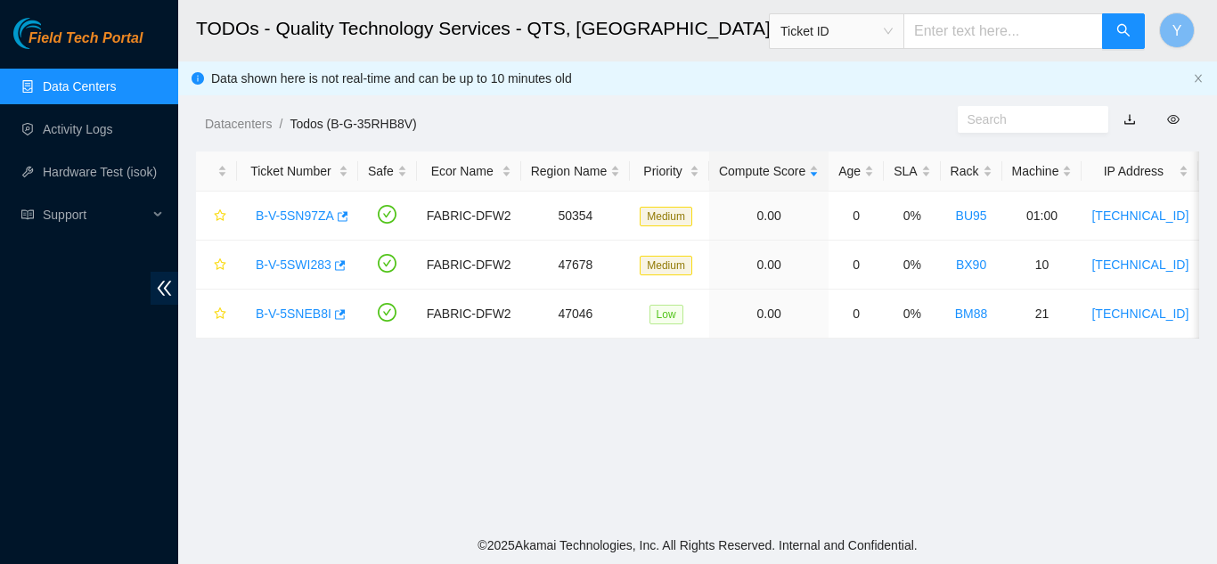
click at [110, 82] on link "Data Centers" at bounding box center [79, 86] width 73 height 14
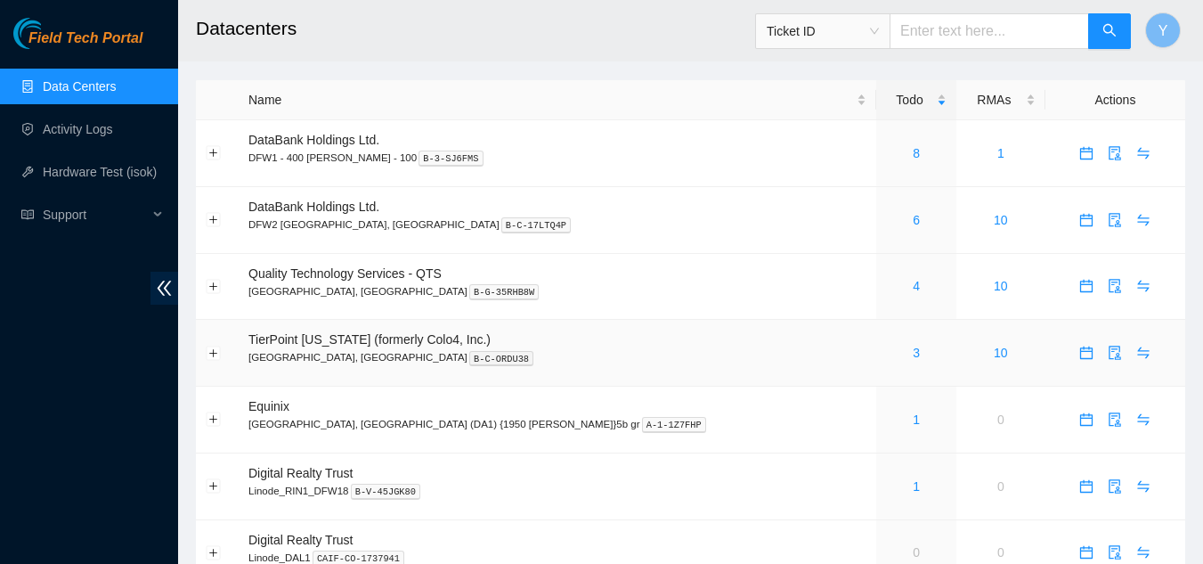
click at [886, 361] on div "3" at bounding box center [916, 353] width 61 height 20
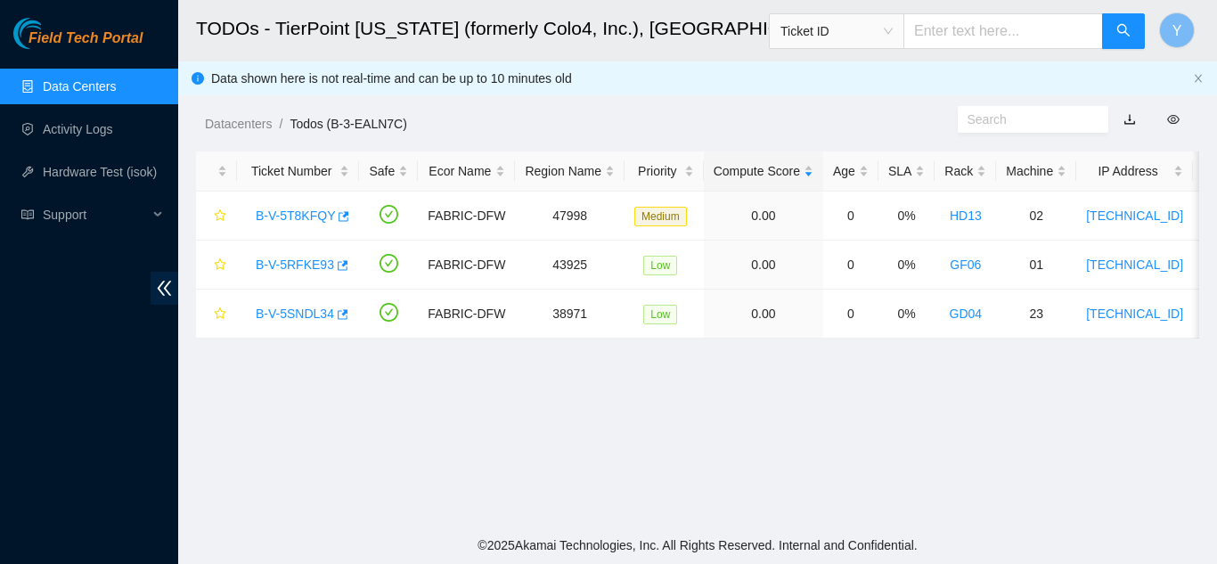
click at [94, 88] on link "Data Centers" at bounding box center [79, 86] width 73 height 14
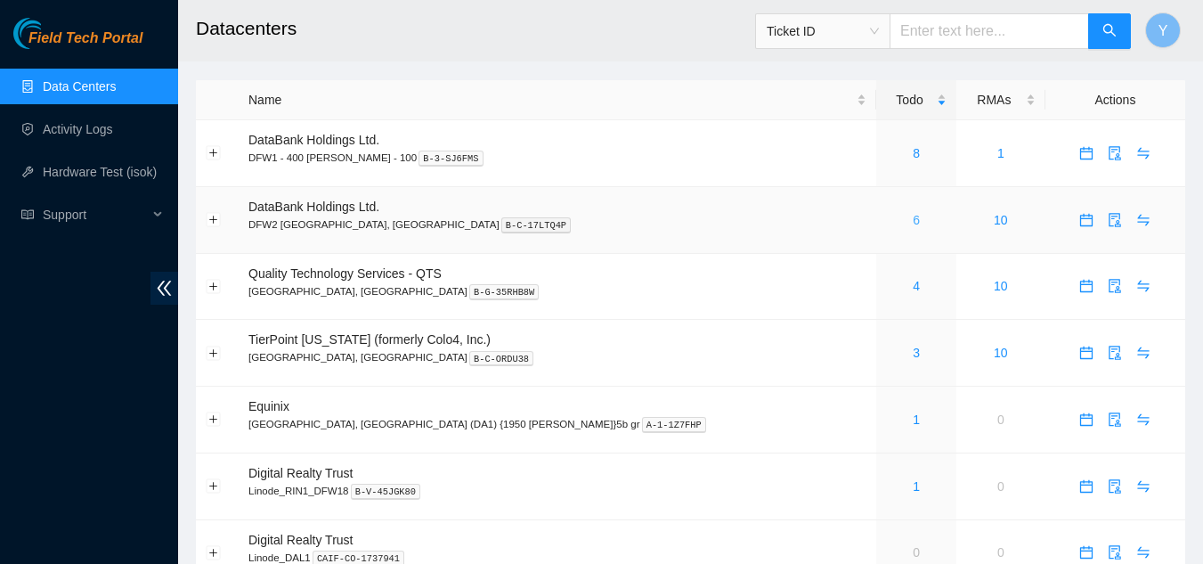
click at [913, 218] on link "6" at bounding box center [916, 220] width 7 height 14
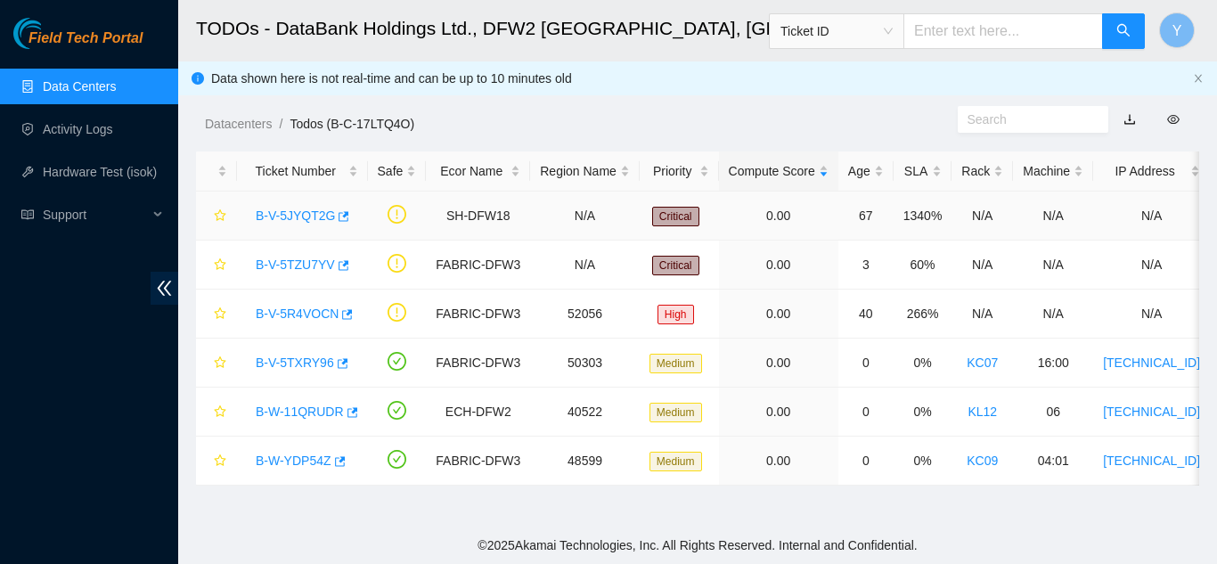
click at [289, 215] on link "B-V-5JYQT2G" at bounding box center [295, 215] width 79 height 14
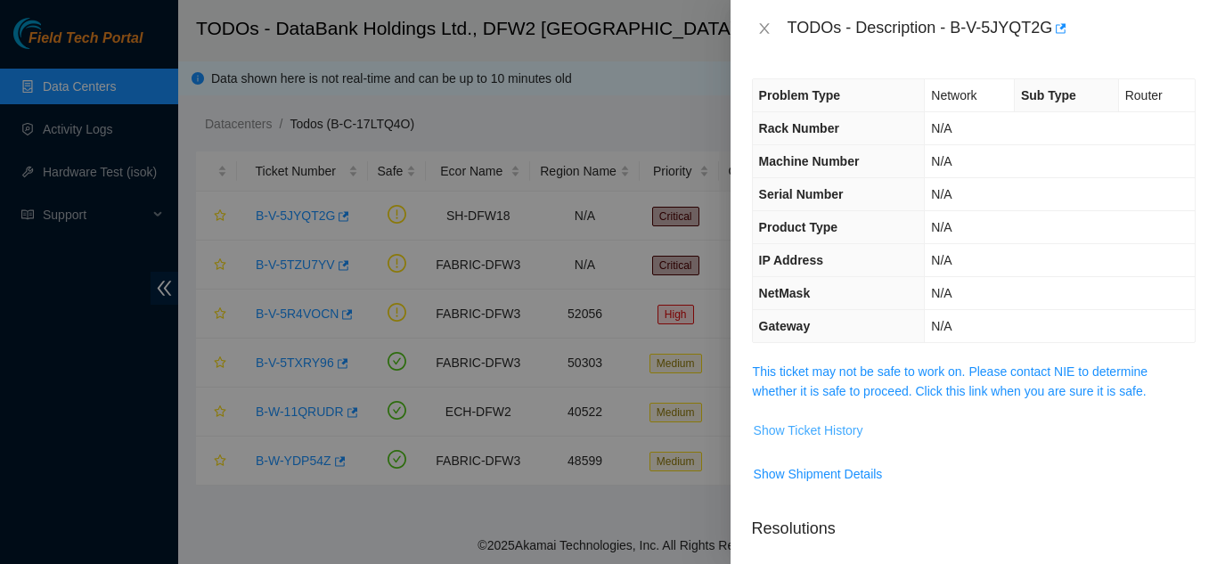
drag, startPoint x: 833, startPoint y: 434, endPoint x: 823, endPoint y: 429, distance: 10.8
click at [823, 429] on span "Show Ticket History" at bounding box center [809, 430] width 110 height 20
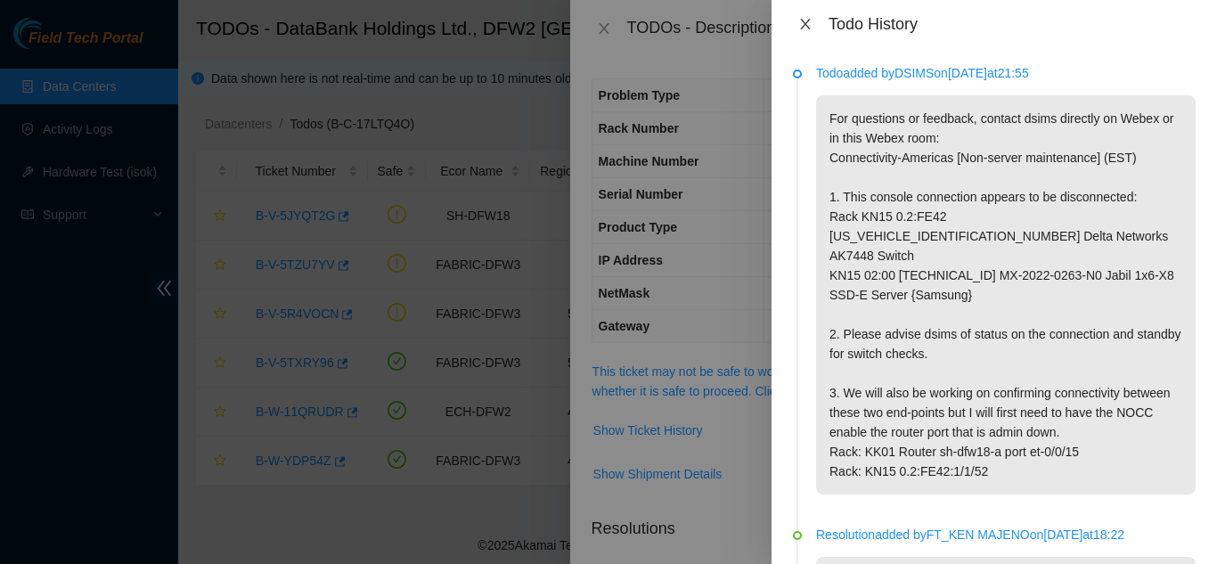
click at [801, 27] on icon "close" at bounding box center [805, 24] width 14 height 14
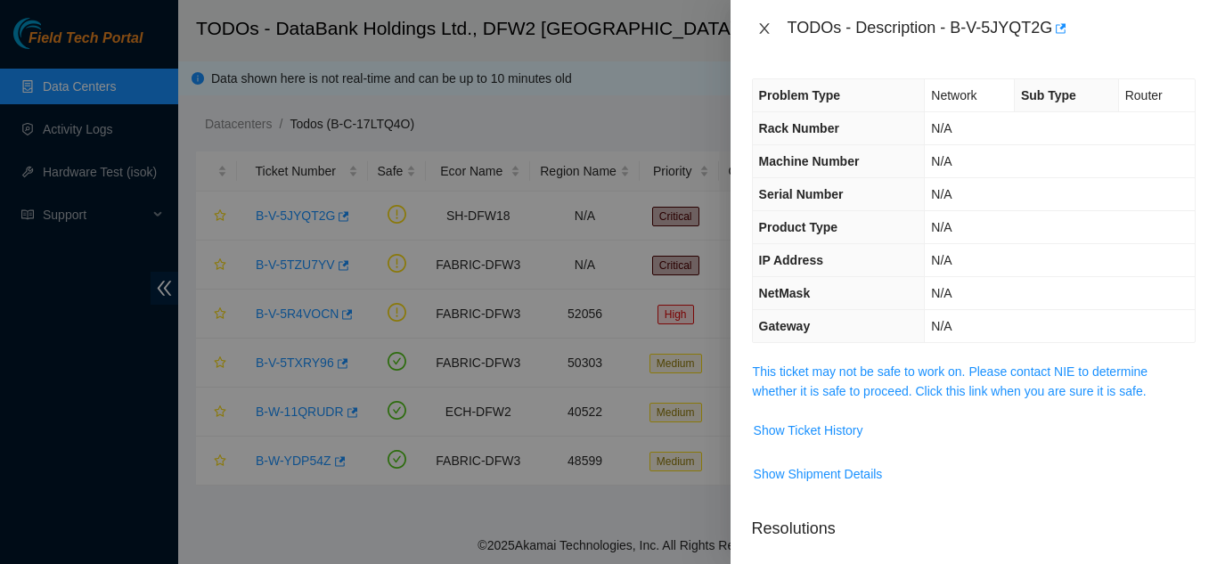
click at [762, 29] on icon "close" at bounding box center [764, 28] width 14 height 14
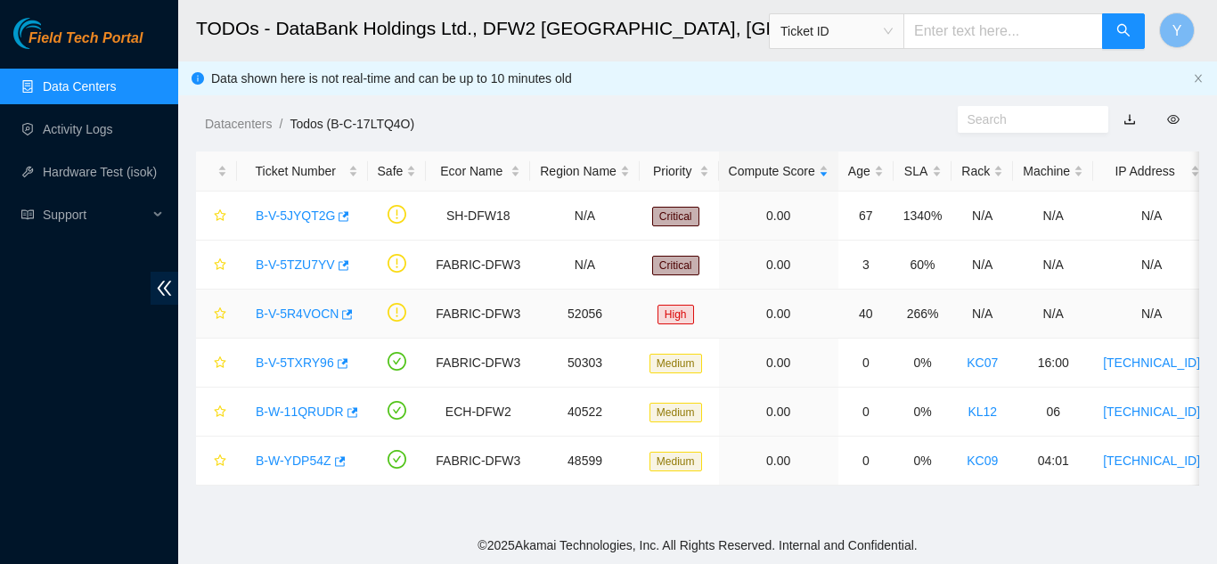
click at [291, 315] on link "B-V-5R4VOCN" at bounding box center [297, 313] width 83 height 14
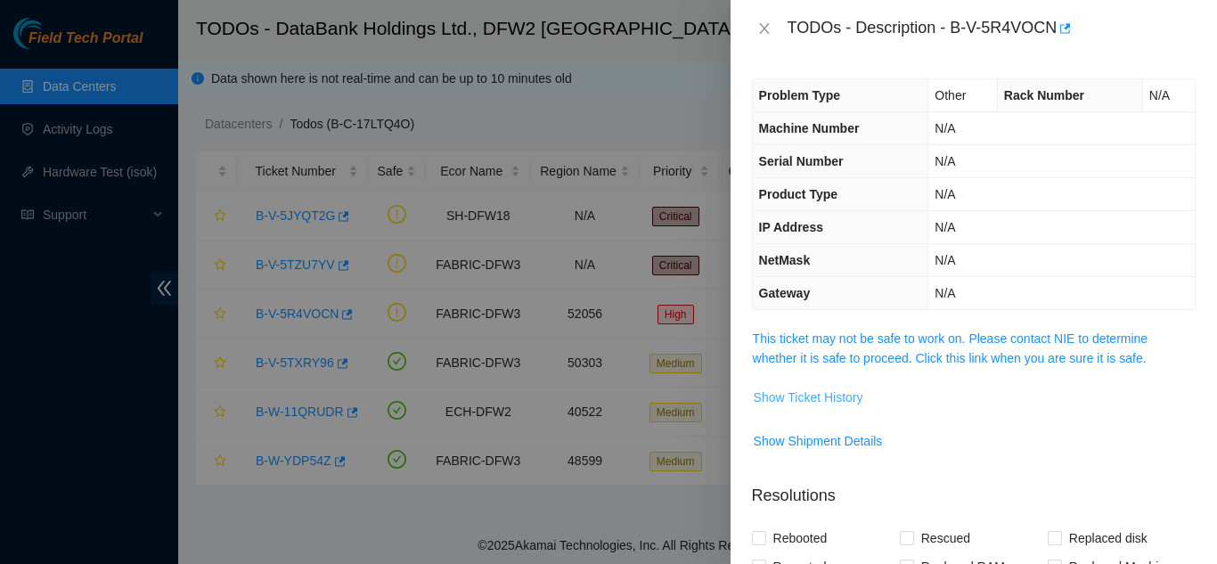
click at [813, 397] on span "Show Ticket History" at bounding box center [809, 397] width 110 height 20
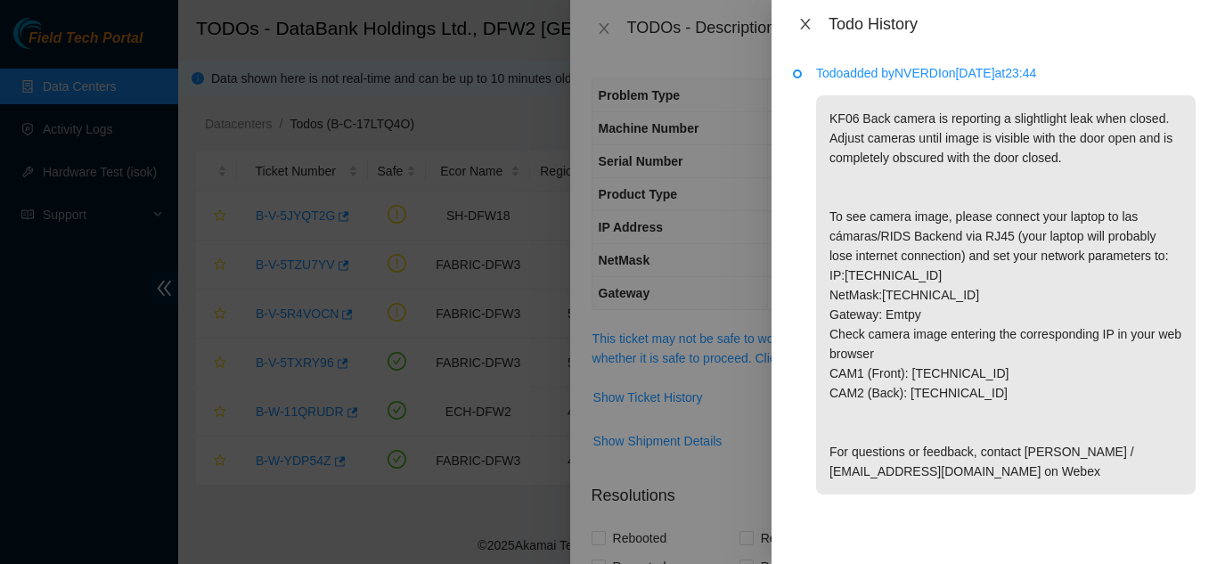
click at [807, 27] on icon "close" at bounding box center [805, 24] width 10 height 11
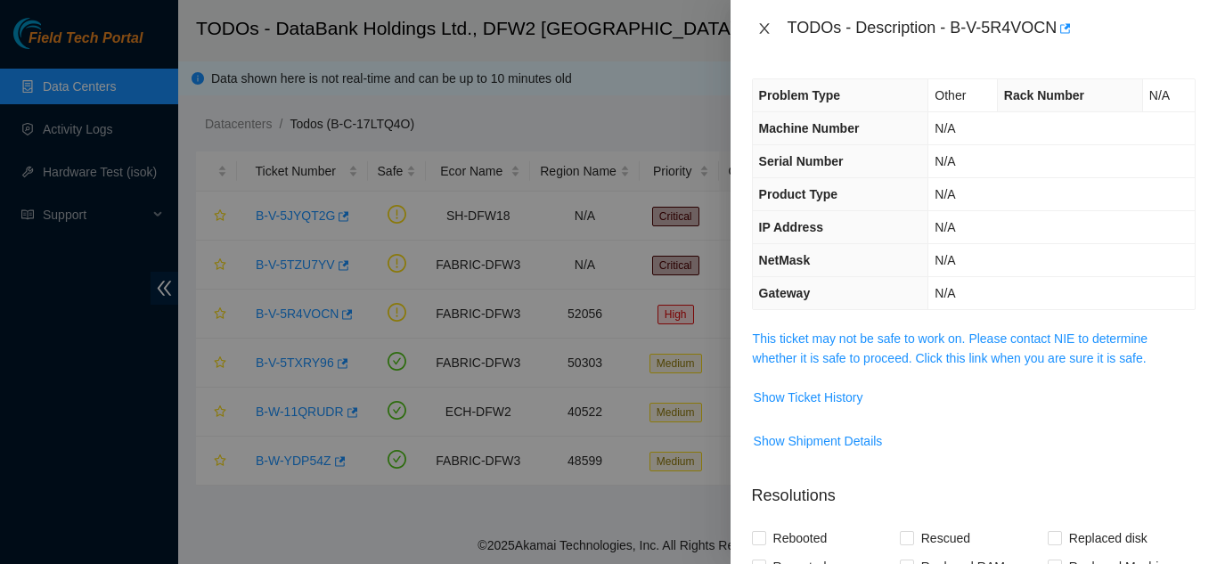
click at [772, 28] on button "Close" at bounding box center [764, 28] width 25 height 17
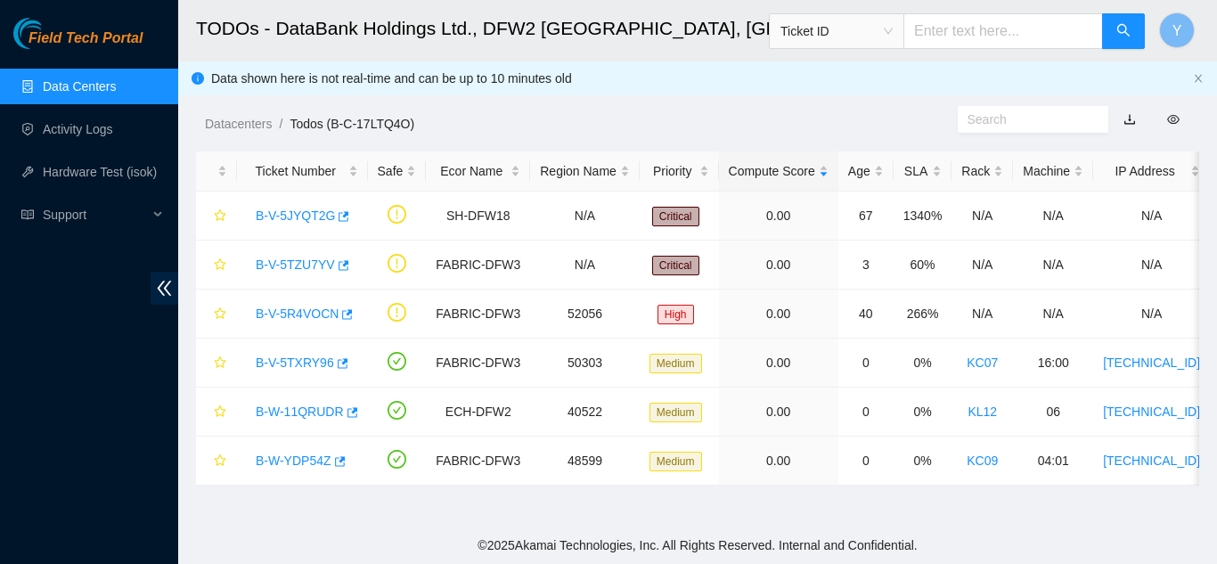
click at [116, 89] on link "Data Centers" at bounding box center [79, 86] width 73 height 14
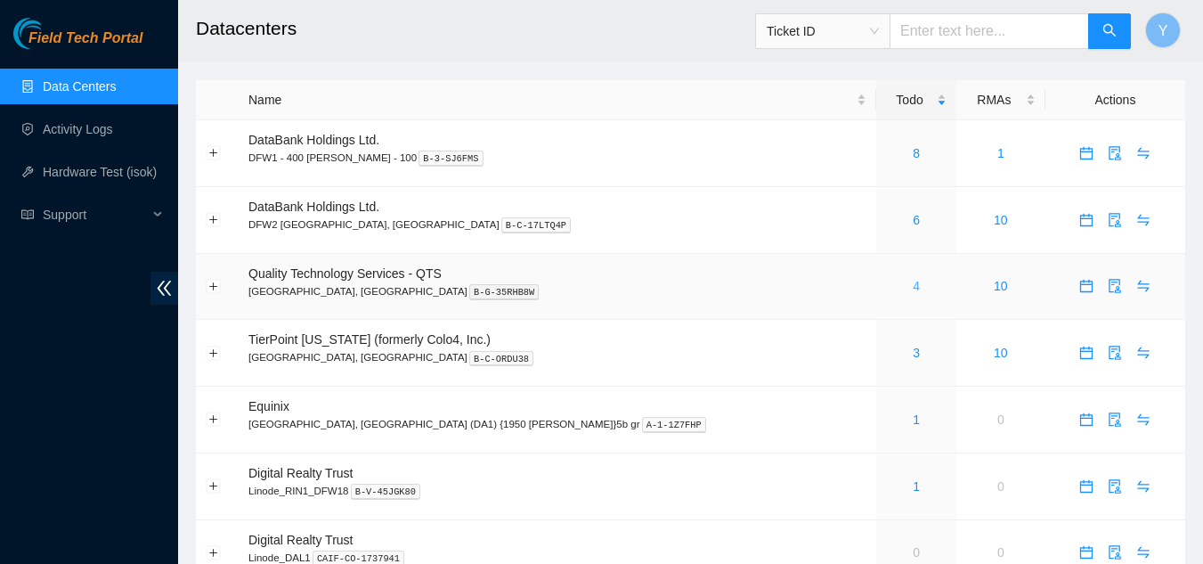
click at [913, 286] on link "4" at bounding box center [916, 286] width 7 height 14
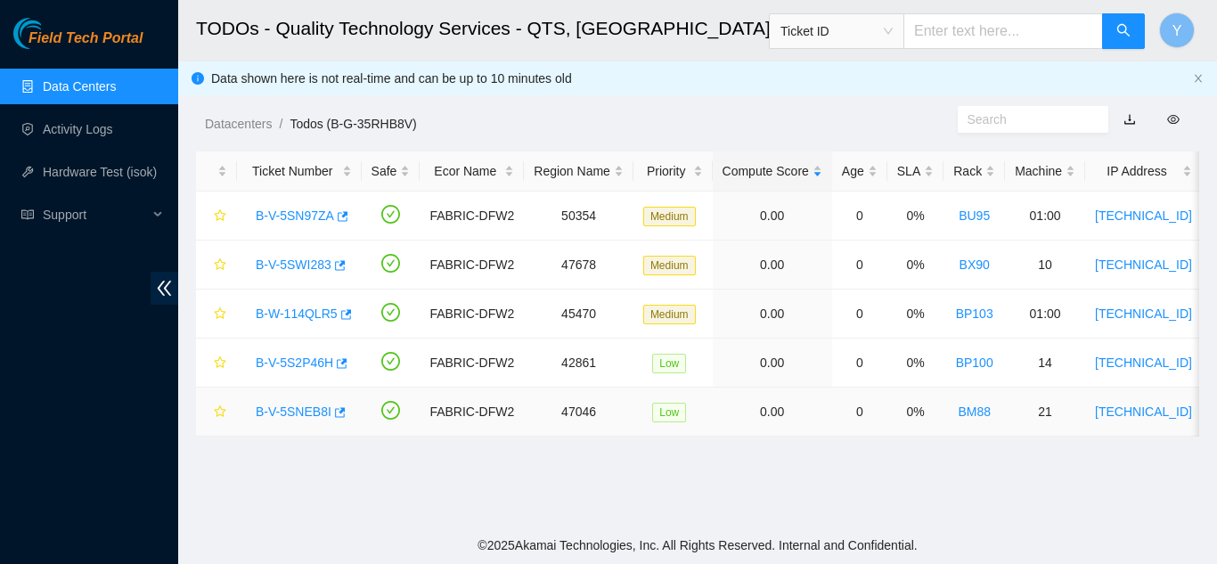
click at [302, 414] on link "B-V-5SNEB8I" at bounding box center [294, 411] width 76 height 14
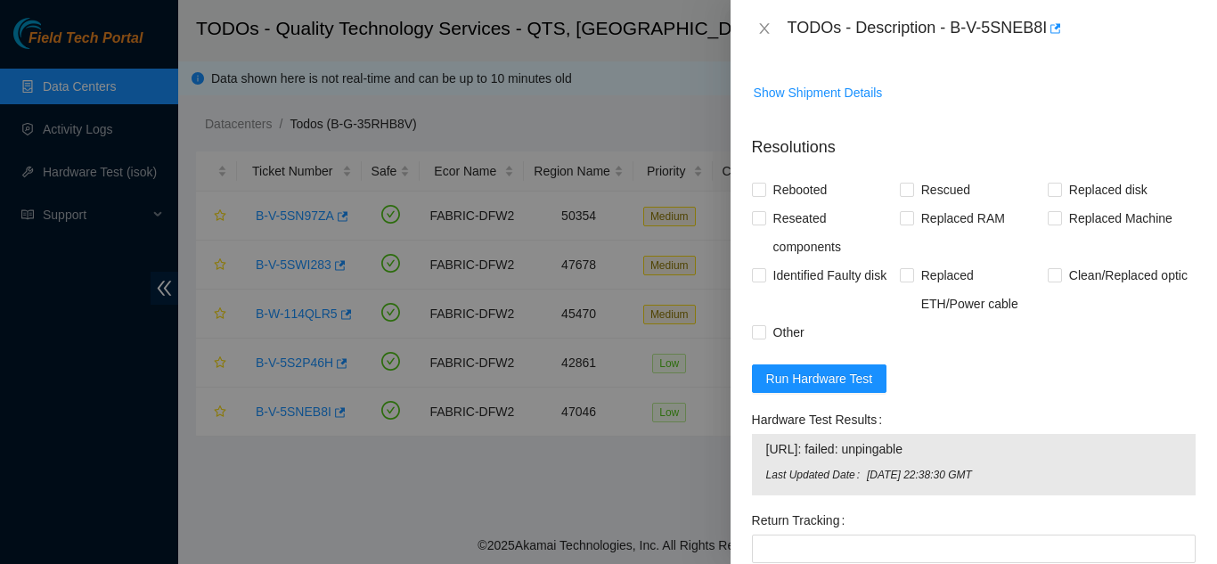
scroll to position [1514, 0]
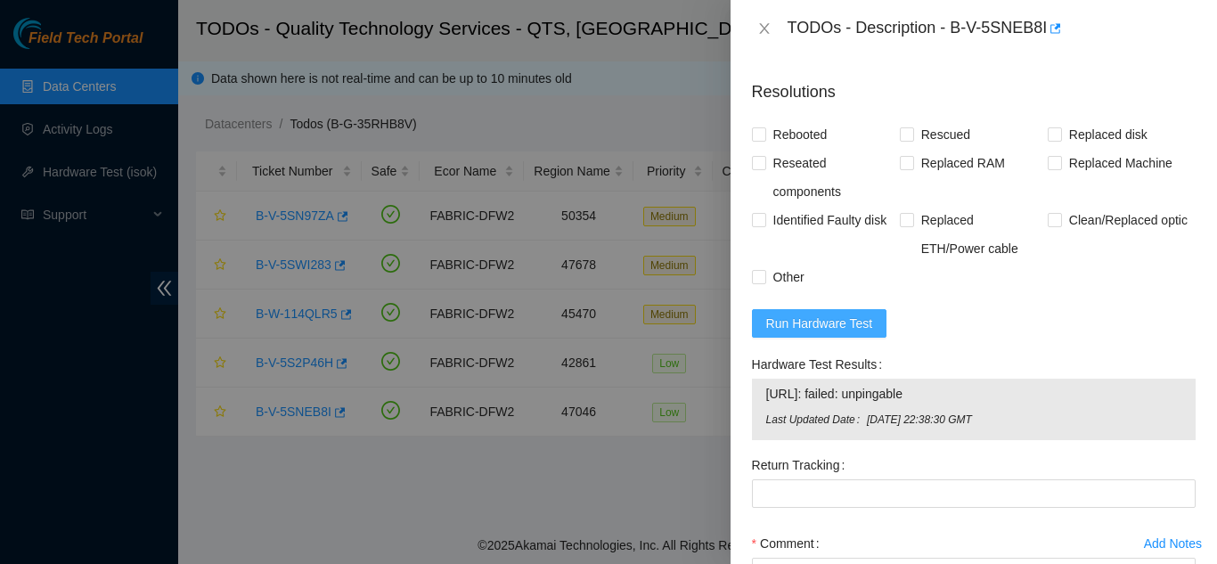
click at [836, 333] on span "Run Hardware Test" at bounding box center [819, 324] width 107 height 20
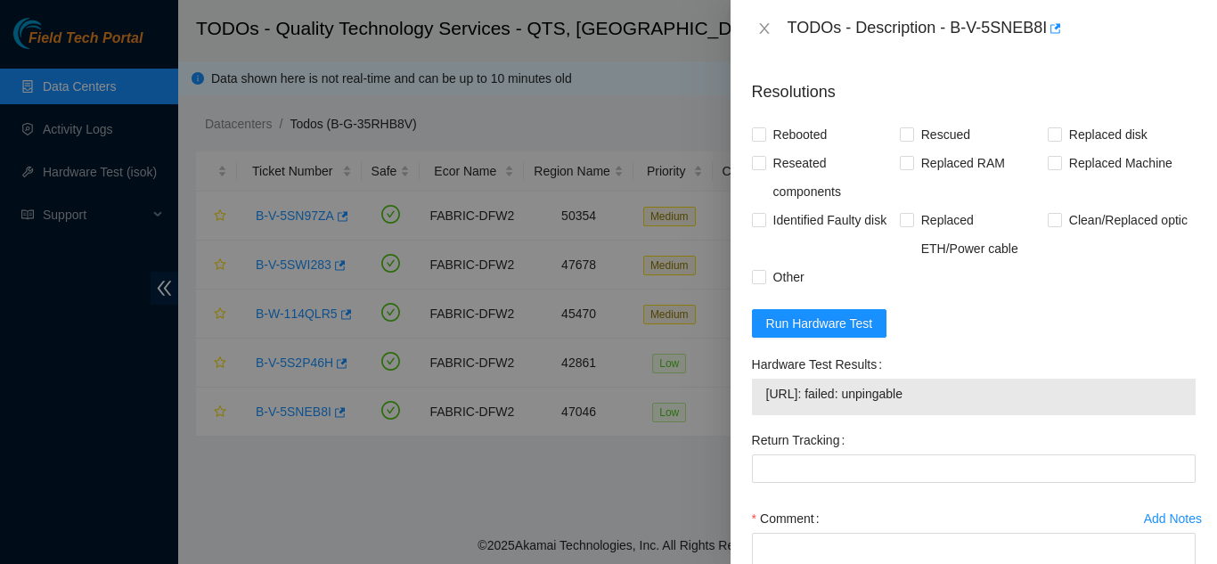
click at [958, 404] on span "[URL]: failed: unpingable" at bounding box center [973, 394] width 415 height 20
click at [763, 26] on icon "close" at bounding box center [764, 28] width 14 height 14
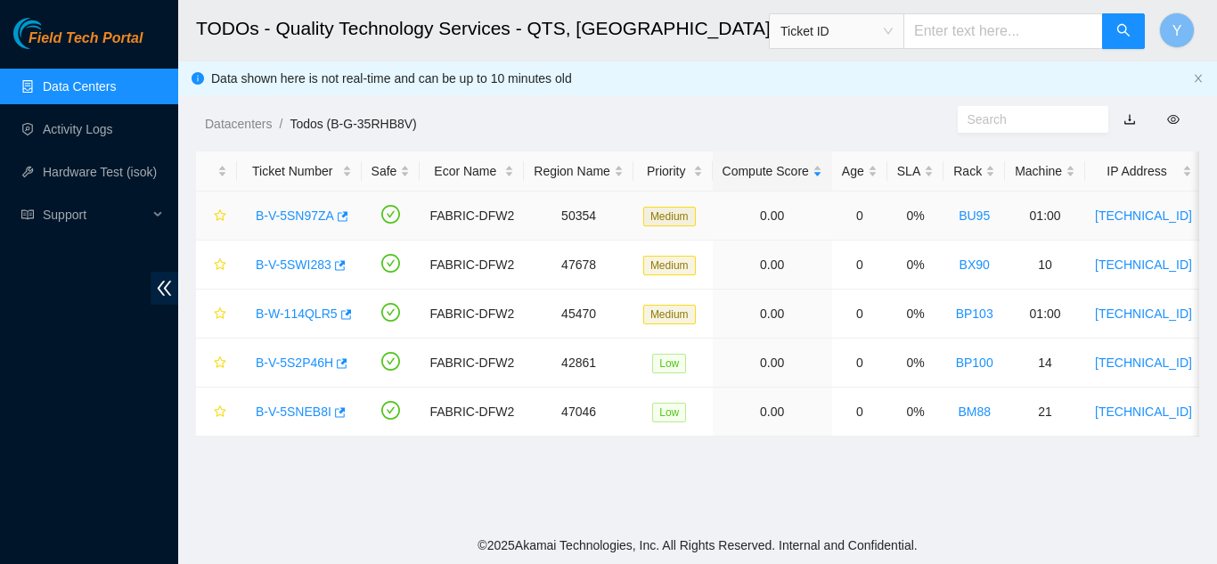
scroll to position [443, 0]
click at [320, 359] on link "B-V-5S2P46H" at bounding box center [294, 362] width 77 height 14
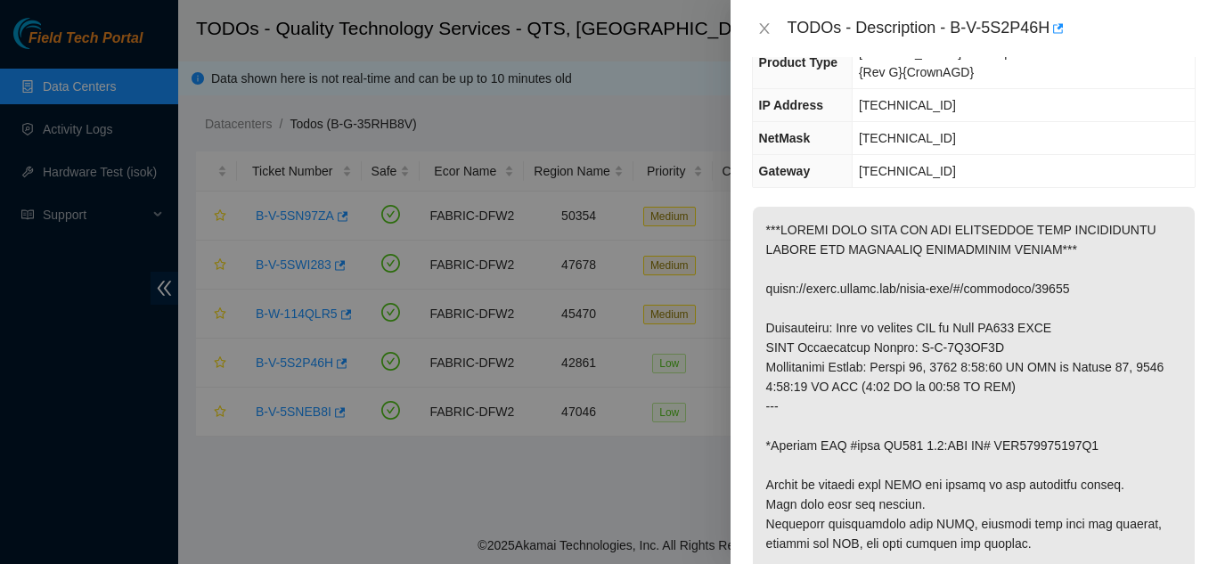
scroll to position [169, 0]
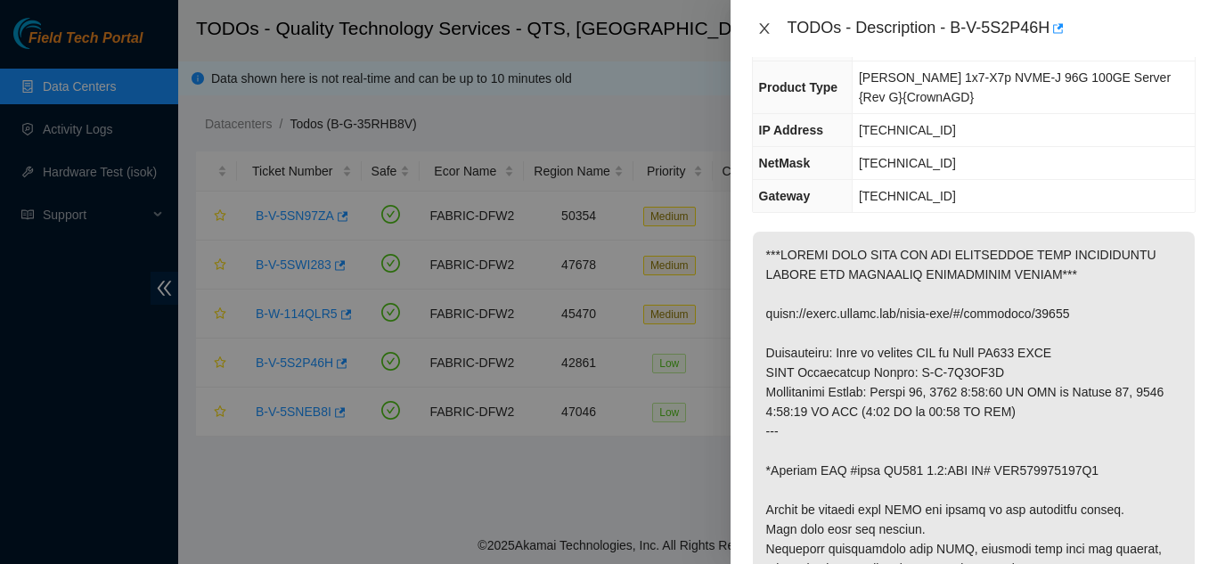
click at [761, 27] on icon "close" at bounding box center [764, 28] width 14 height 14
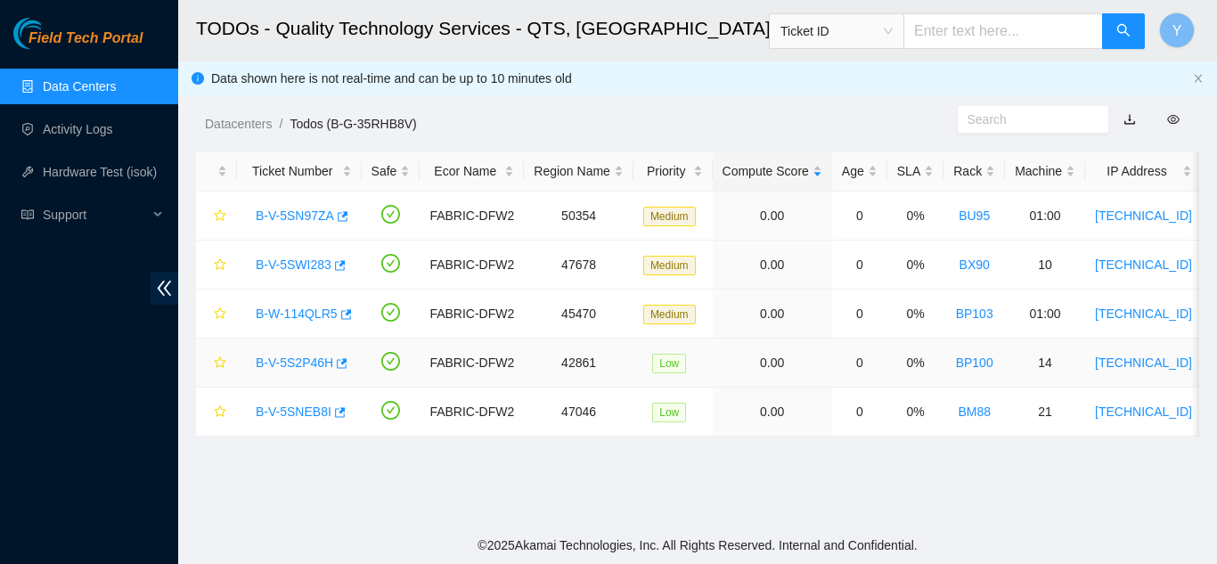
scroll to position [208, 0]
click at [310, 314] on link "B-W-114QLR5" at bounding box center [297, 313] width 82 height 14
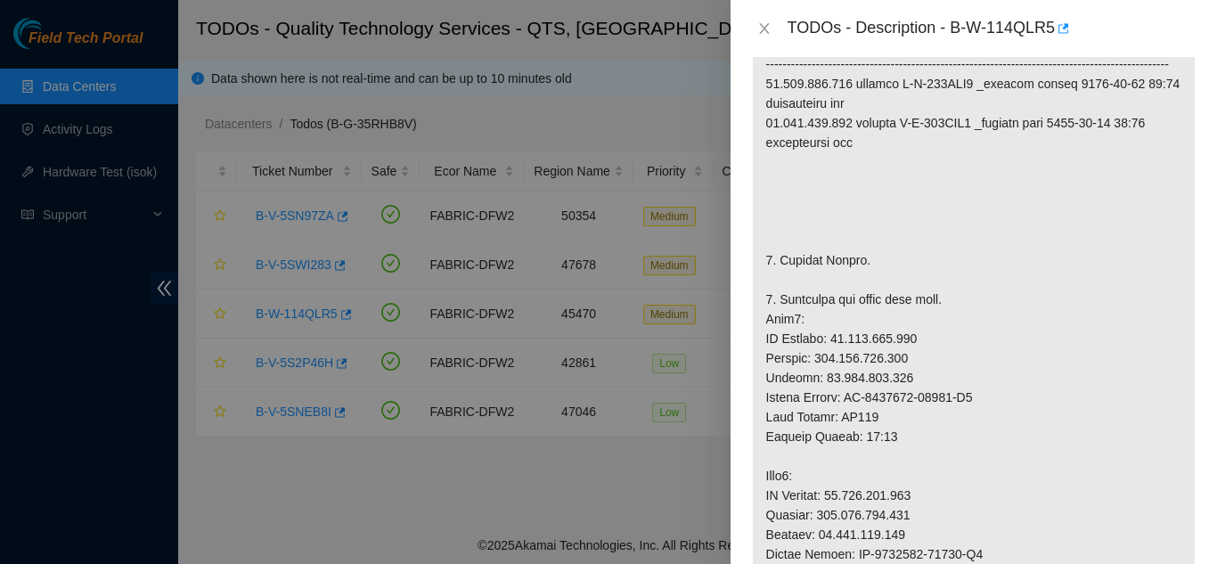
scroll to position [328, 0]
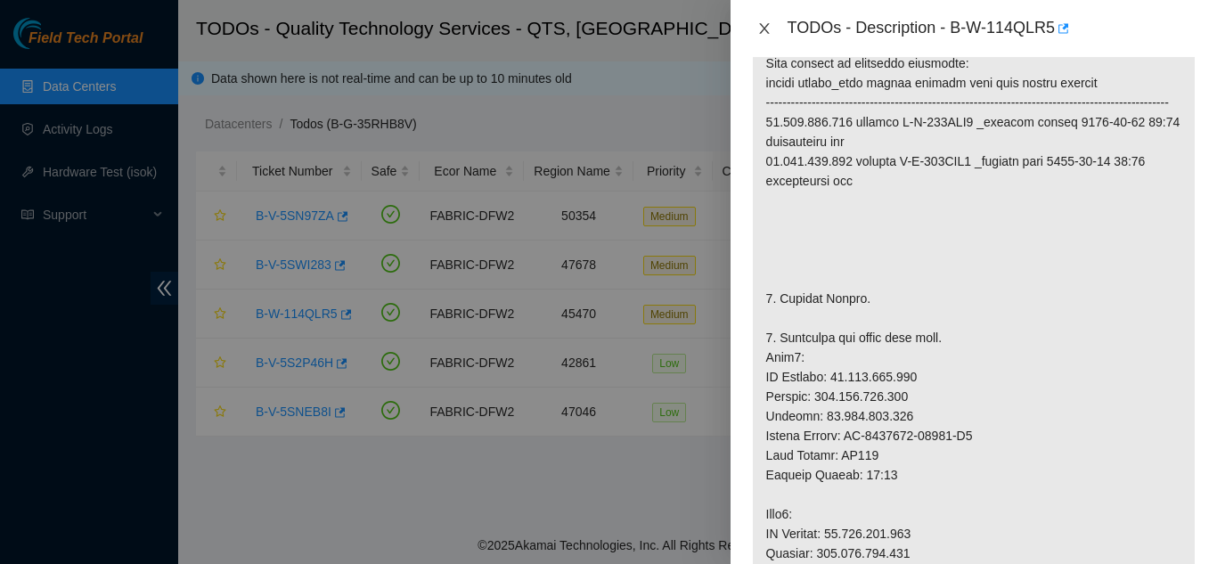
click at [767, 32] on icon "close" at bounding box center [764, 28] width 14 height 14
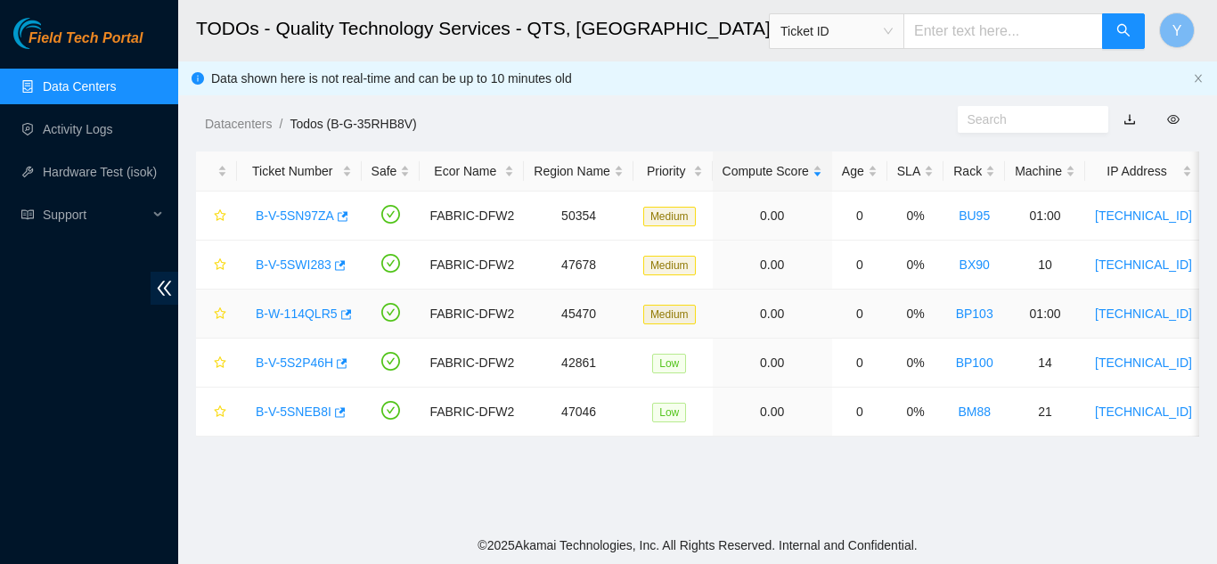
scroll to position [387, 0]
click at [290, 262] on link "B-V-5SWI283" at bounding box center [294, 264] width 76 height 14
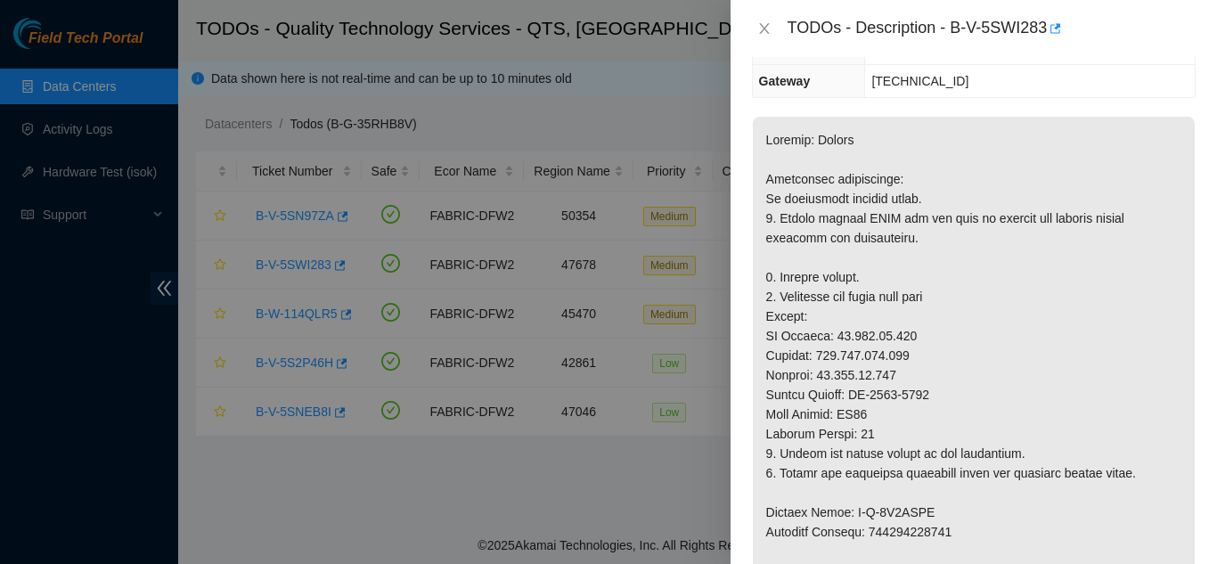
scroll to position [367, 0]
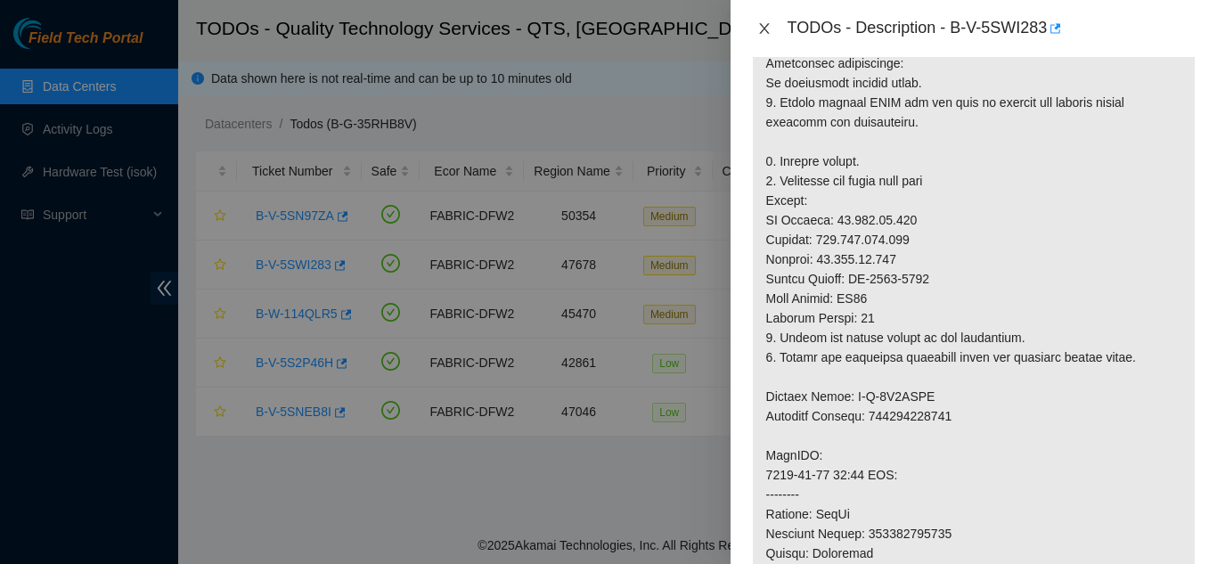
click at [767, 27] on icon "close" at bounding box center [764, 28] width 14 height 14
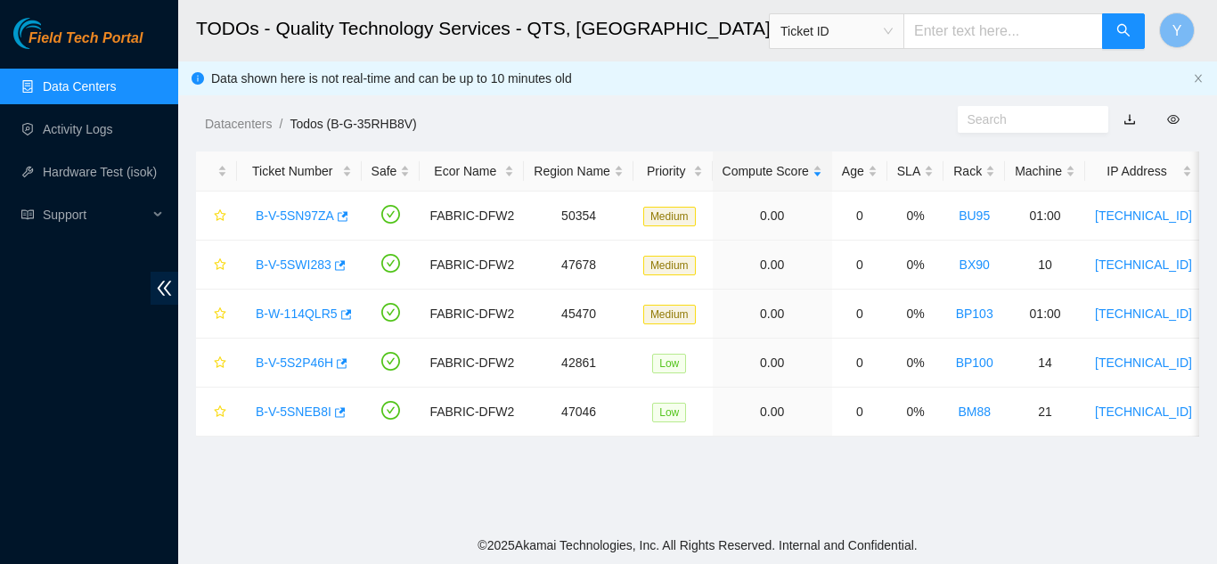
scroll to position [387, 0]
click at [308, 214] on link "B-V-5SN97ZA" at bounding box center [295, 215] width 78 height 14
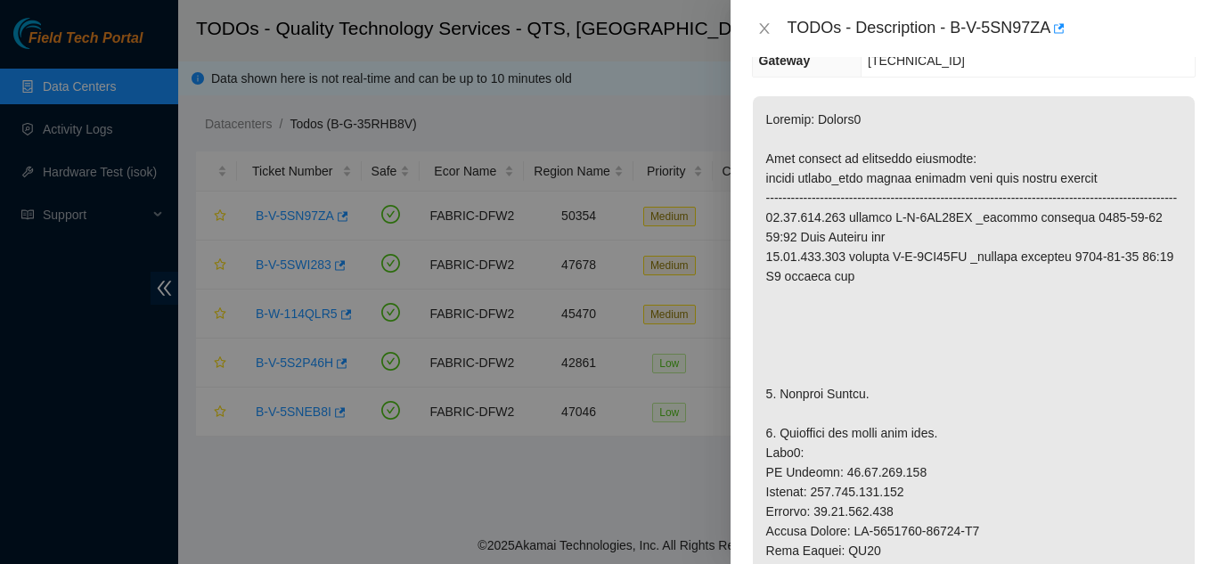
scroll to position [328, 0]
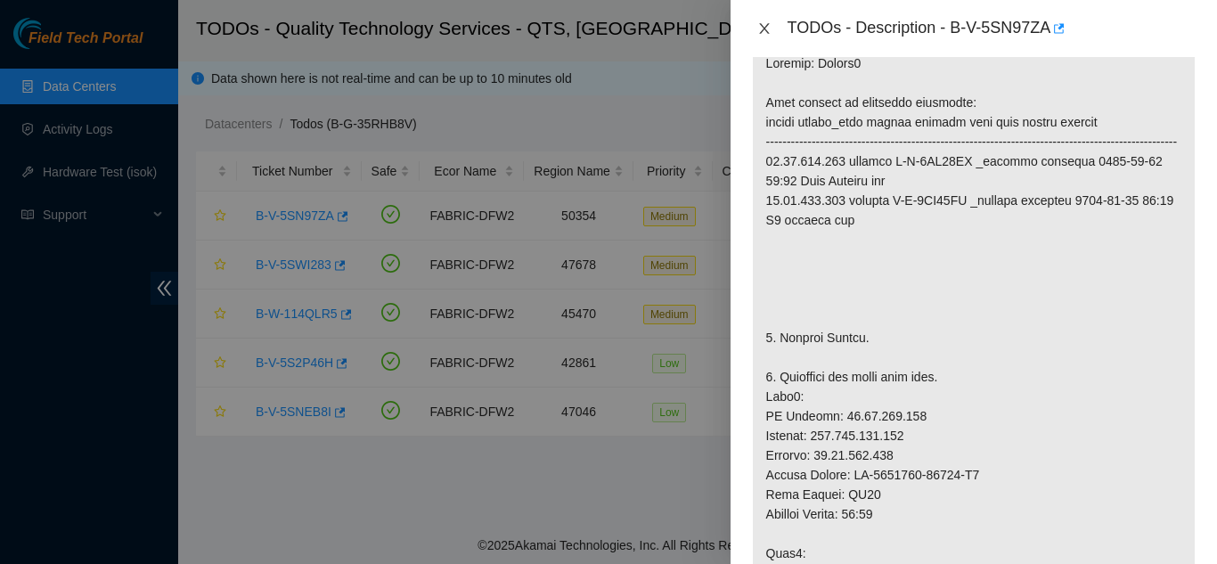
click at [766, 28] on icon "close" at bounding box center [764, 28] width 14 height 14
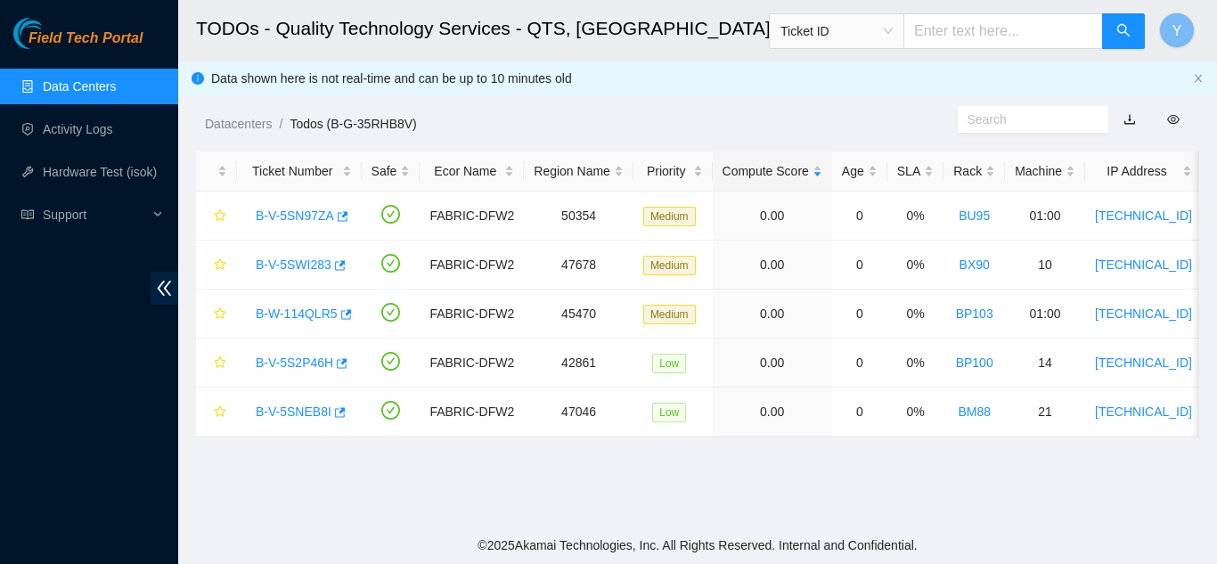
scroll to position [387, 0]
click at [107, 90] on link "Data Centers" at bounding box center [79, 86] width 73 height 14
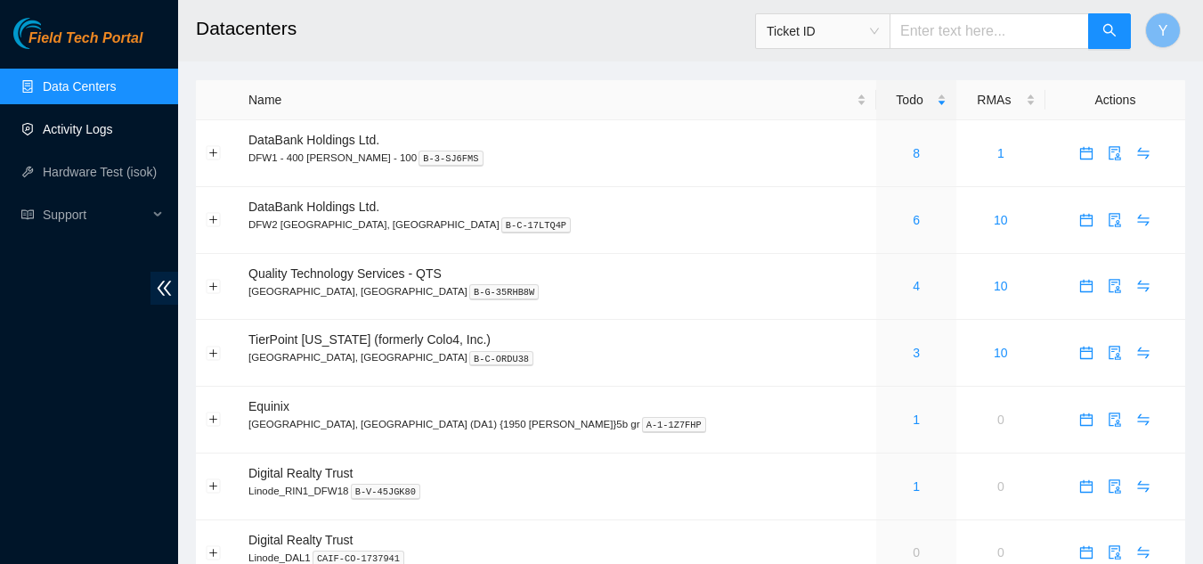
click at [72, 126] on link "Activity Logs" at bounding box center [78, 129] width 70 height 14
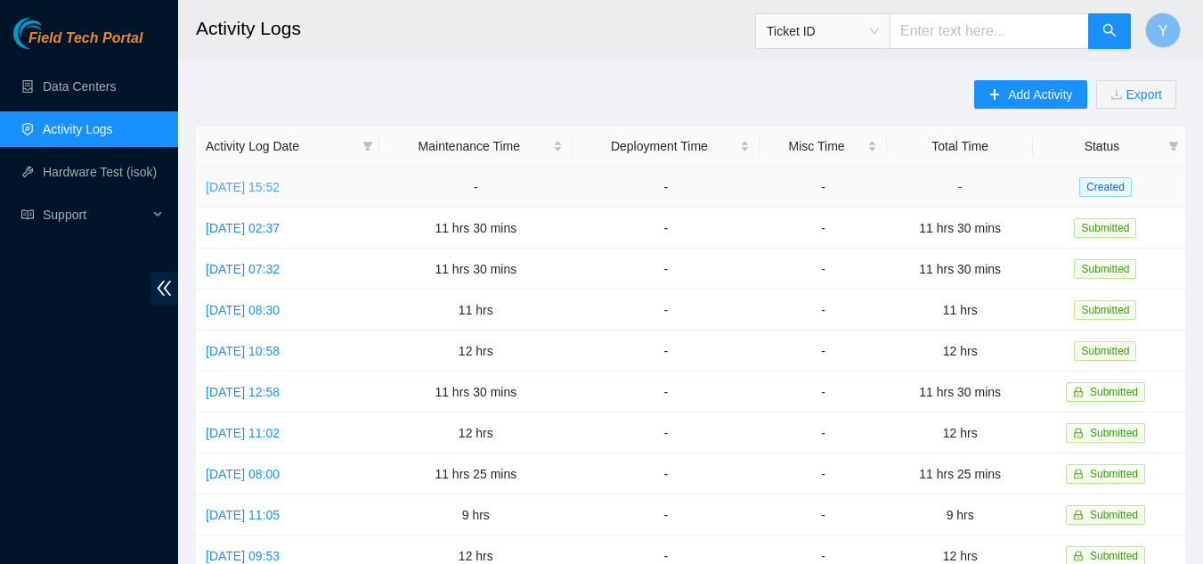
click at [246, 186] on link "Mon, 18 Aug 2025 15:52" at bounding box center [243, 187] width 74 height 14
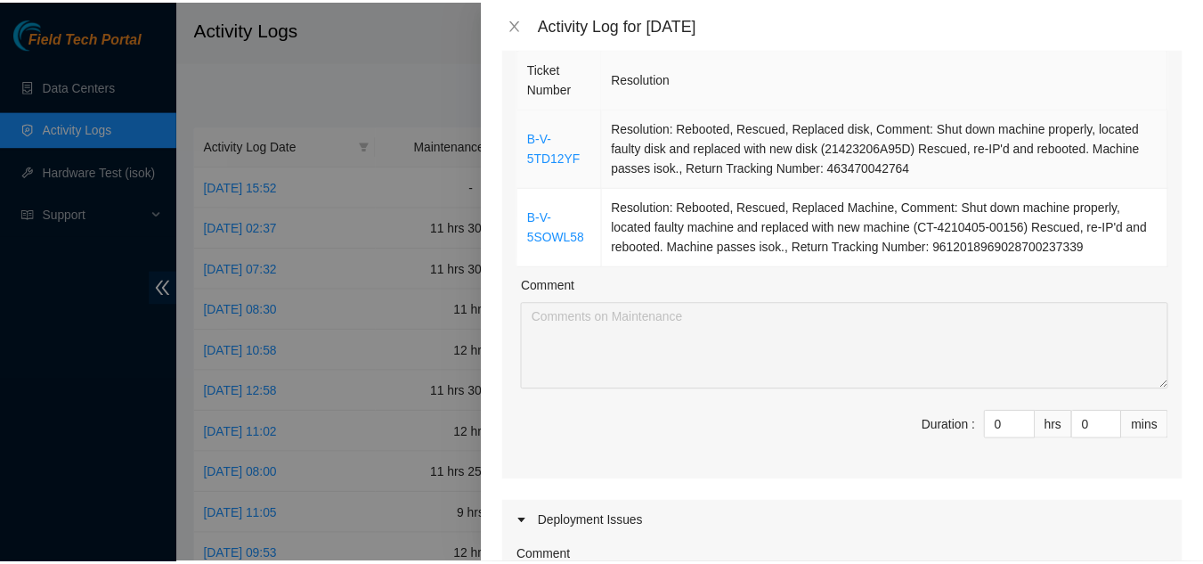
scroll to position [89, 0]
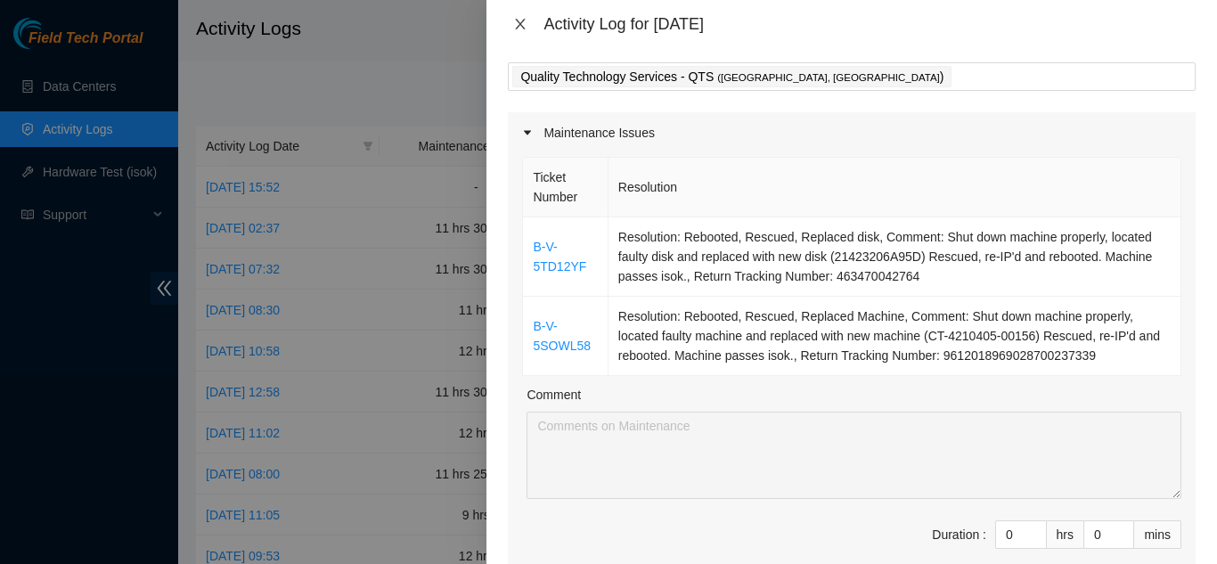
click at [523, 25] on icon "close" at bounding box center [520, 24] width 14 height 14
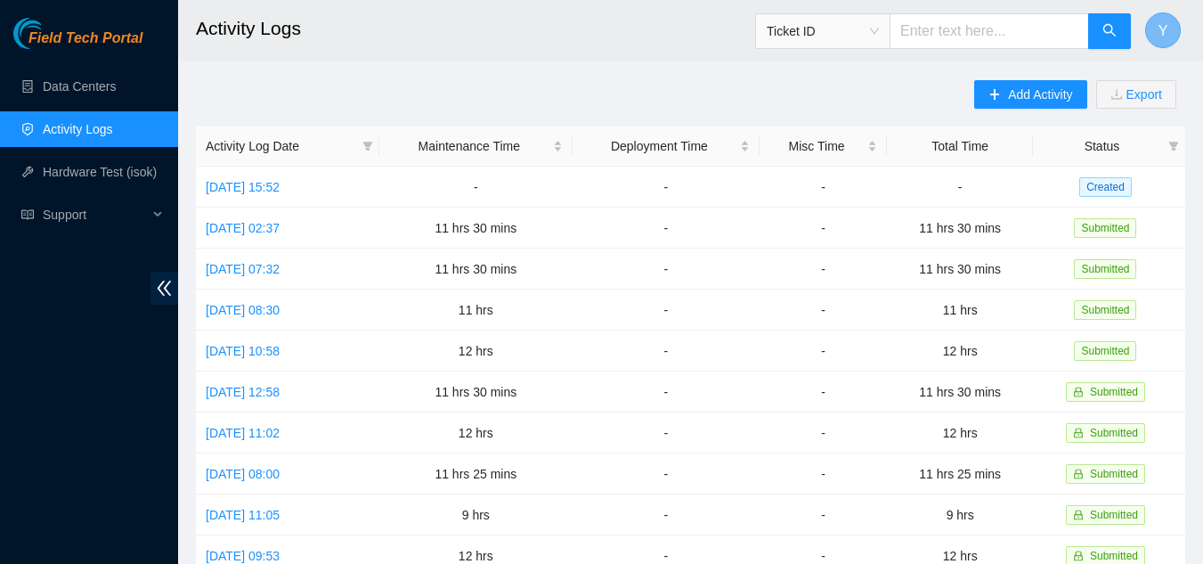
click at [1162, 33] on span "Y" at bounding box center [1164, 31] width 10 height 22
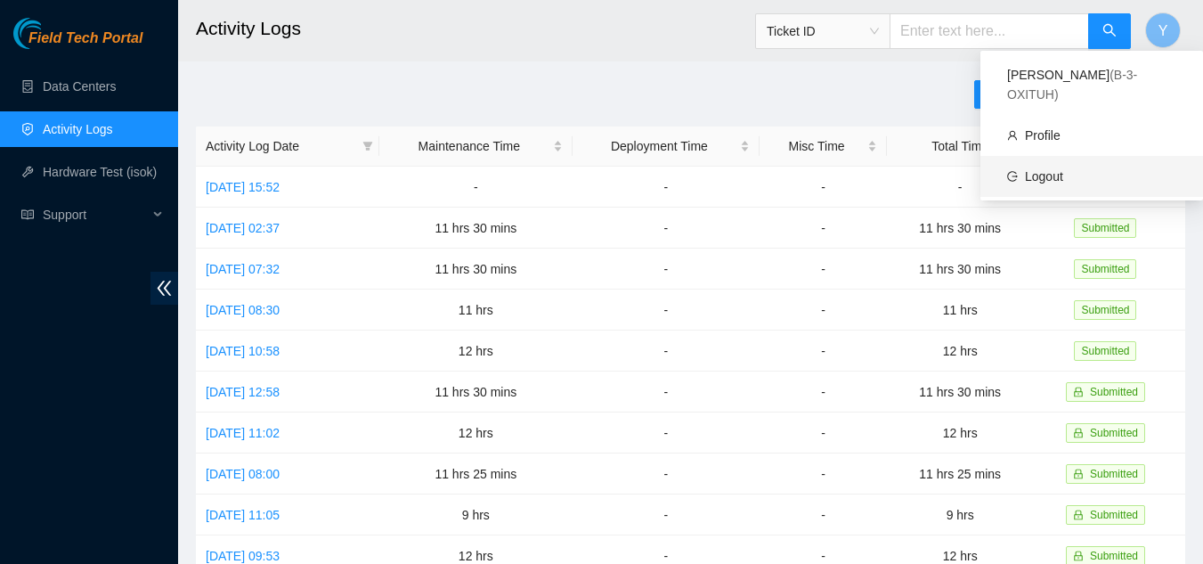
click at [1047, 169] on link "Logout" at bounding box center [1044, 176] width 38 height 14
